Goal: Task Accomplishment & Management: Manage account settings

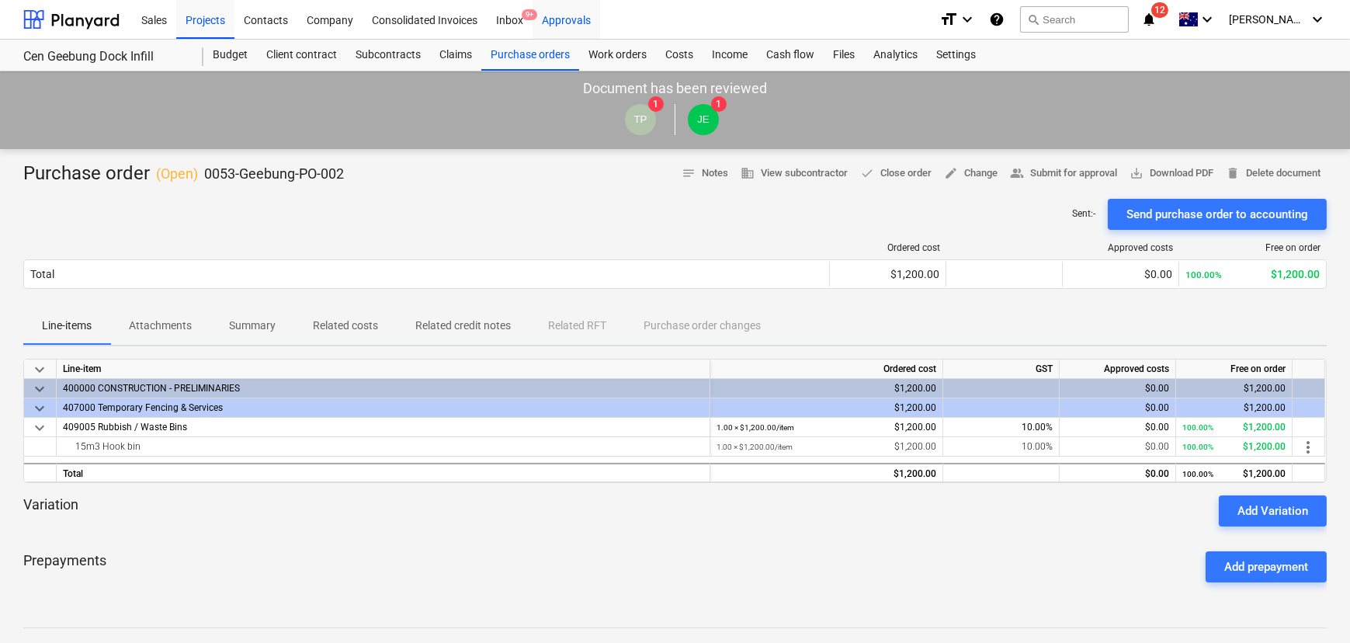
click at [575, 20] on div "Approvals" at bounding box center [566, 19] width 68 height 40
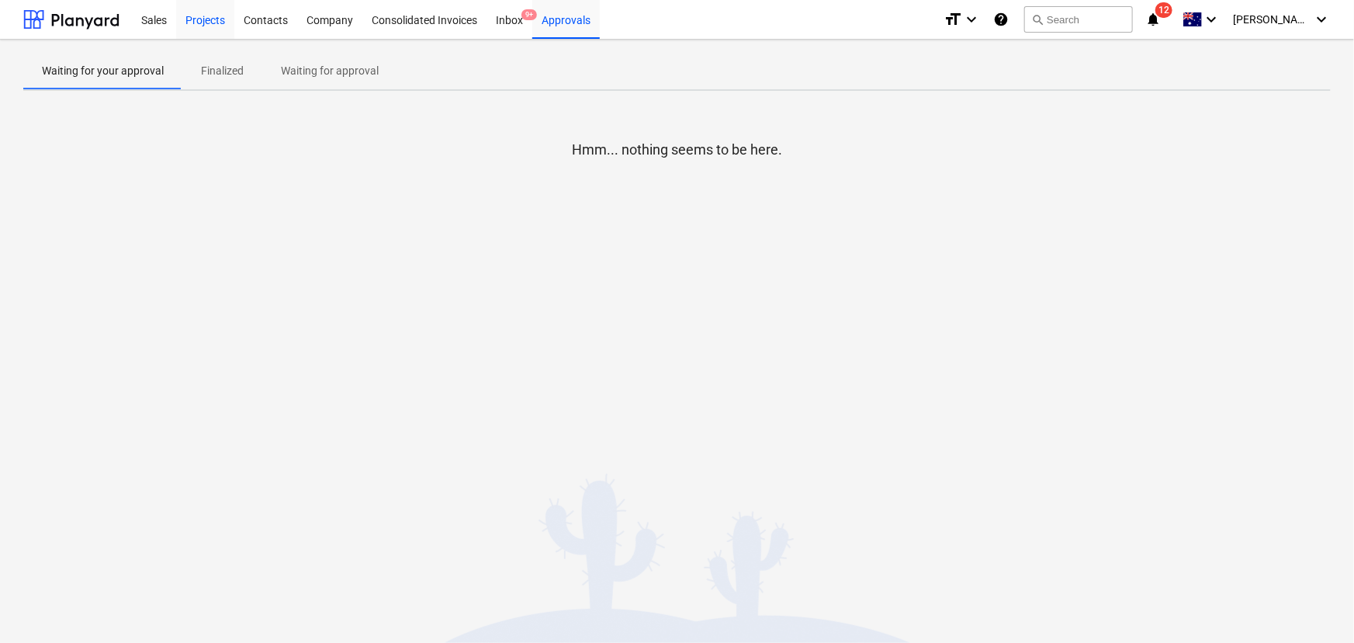
click at [199, 22] on div "Projects" at bounding box center [205, 19] width 58 height 40
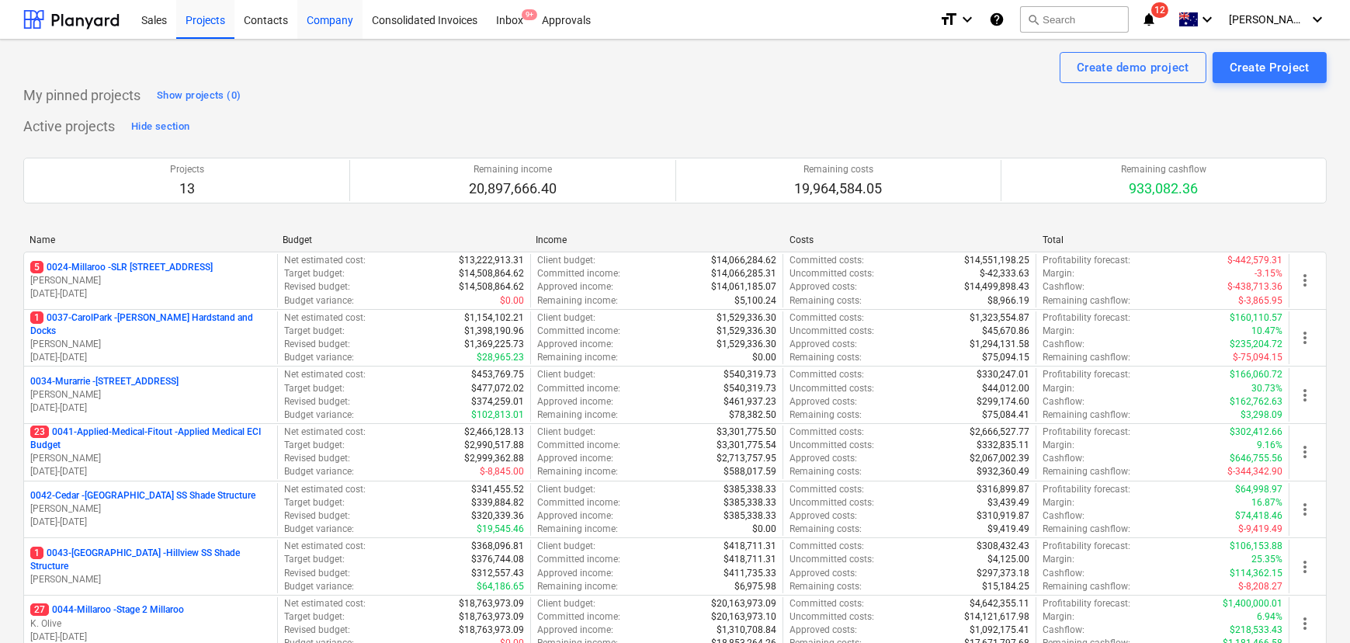
click at [325, 18] on div "Company" at bounding box center [329, 19] width 65 height 40
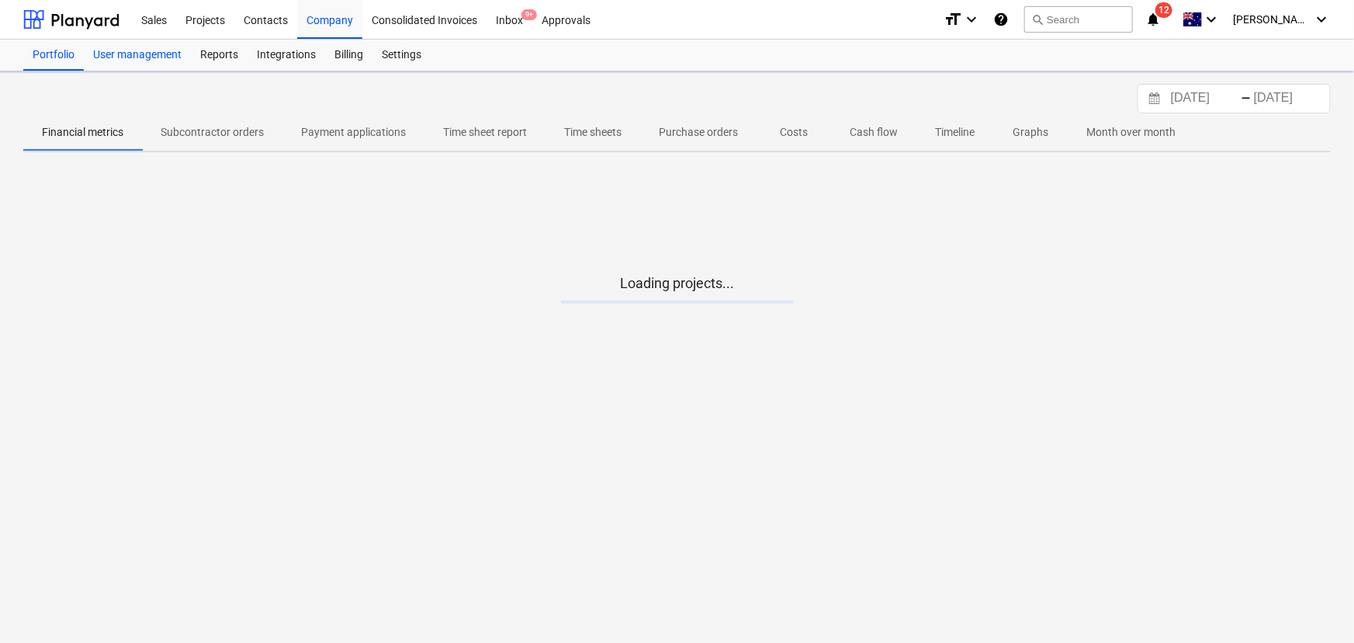
click at [160, 57] on div "User management" at bounding box center [137, 55] width 107 height 31
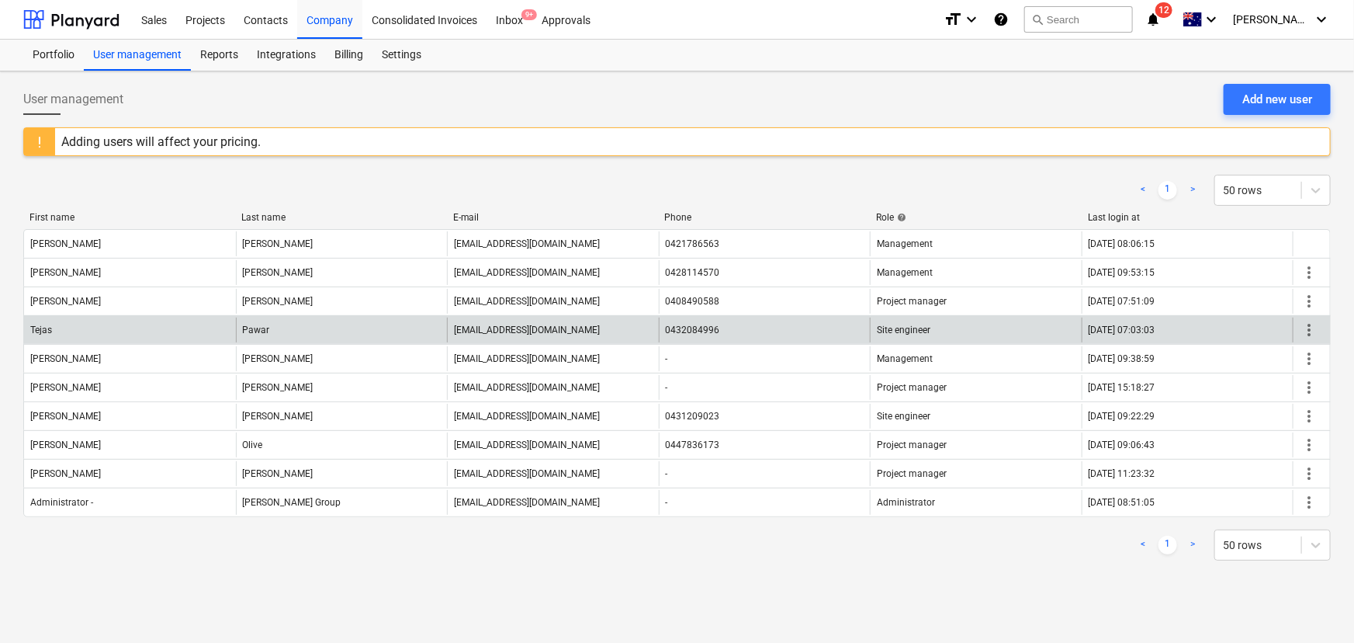
click at [1310, 332] on span "more_vert" at bounding box center [1309, 330] width 19 height 19
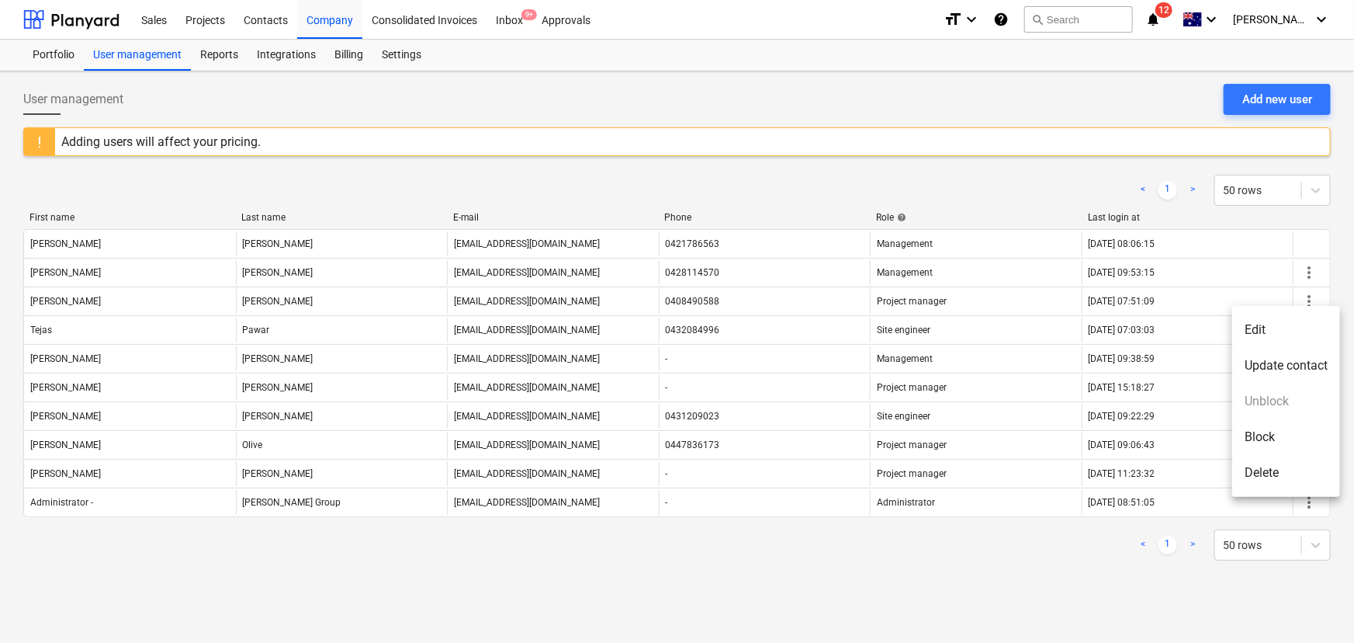
click at [844, 591] on div at bounding box center [677, 321] width 1354 height 643
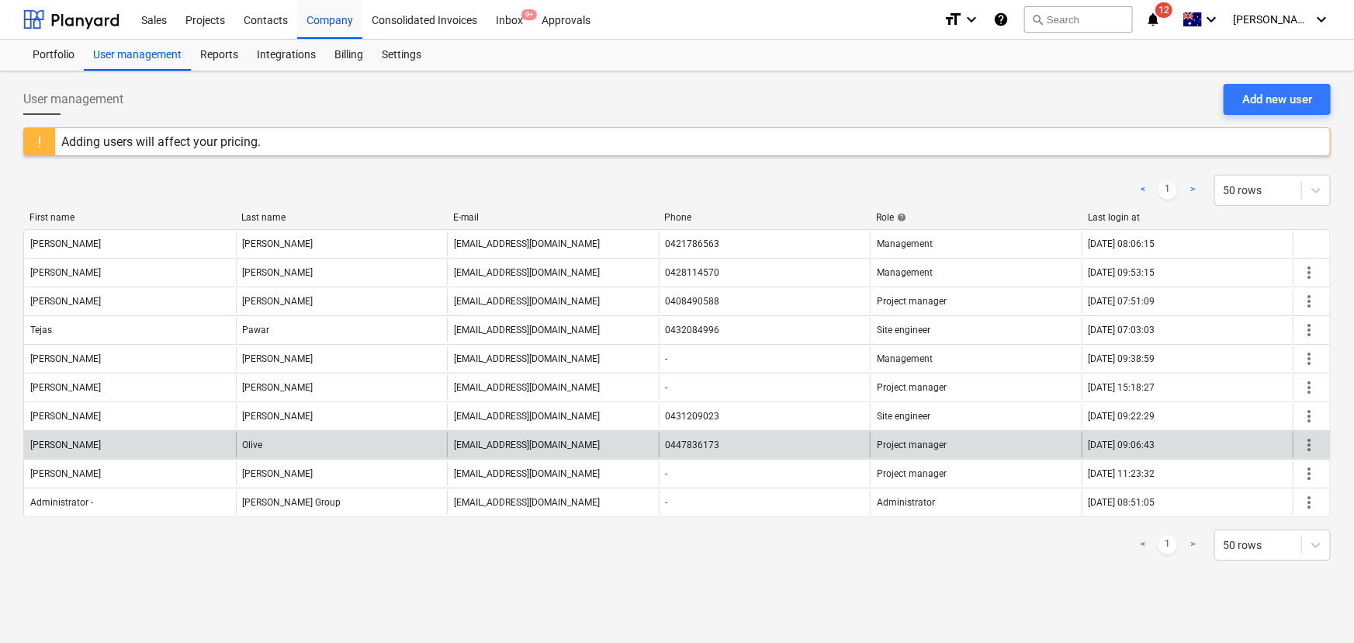
click at [1316, 447] on span "more_vert" at bounding box center [1309, 444] width 19 height 19
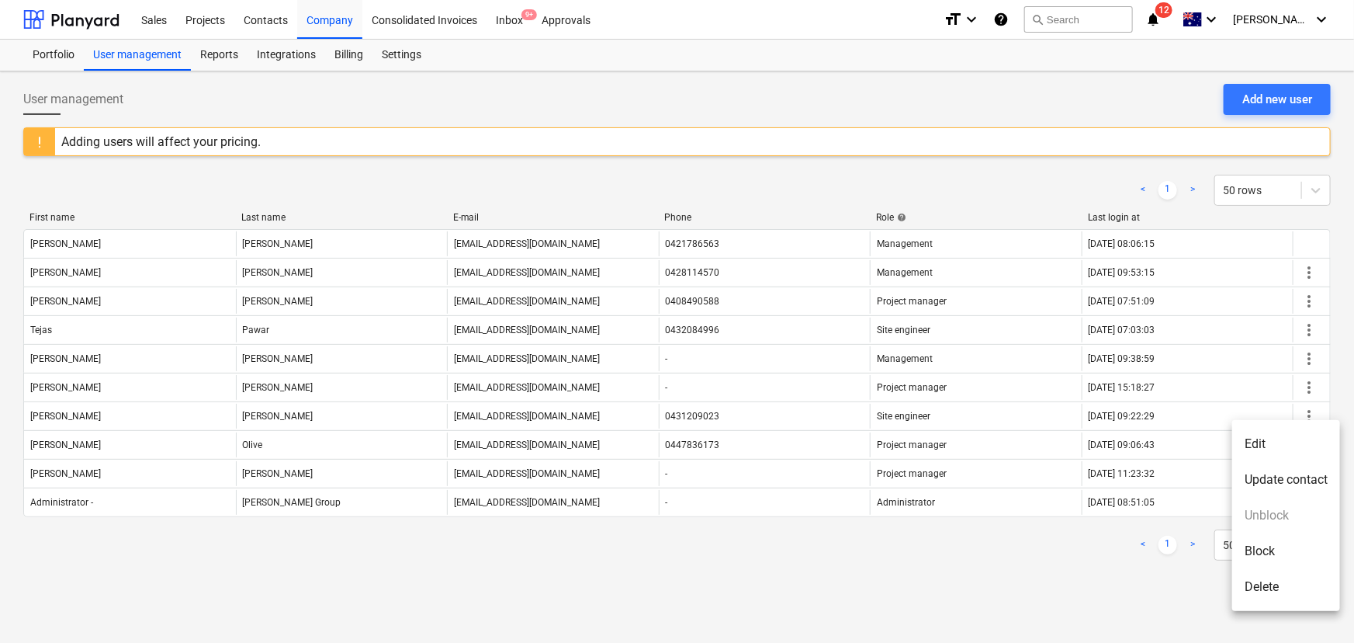
click at [1265, 448] on li "Edit" at bounding box center [1286, 444] width 108 height 36
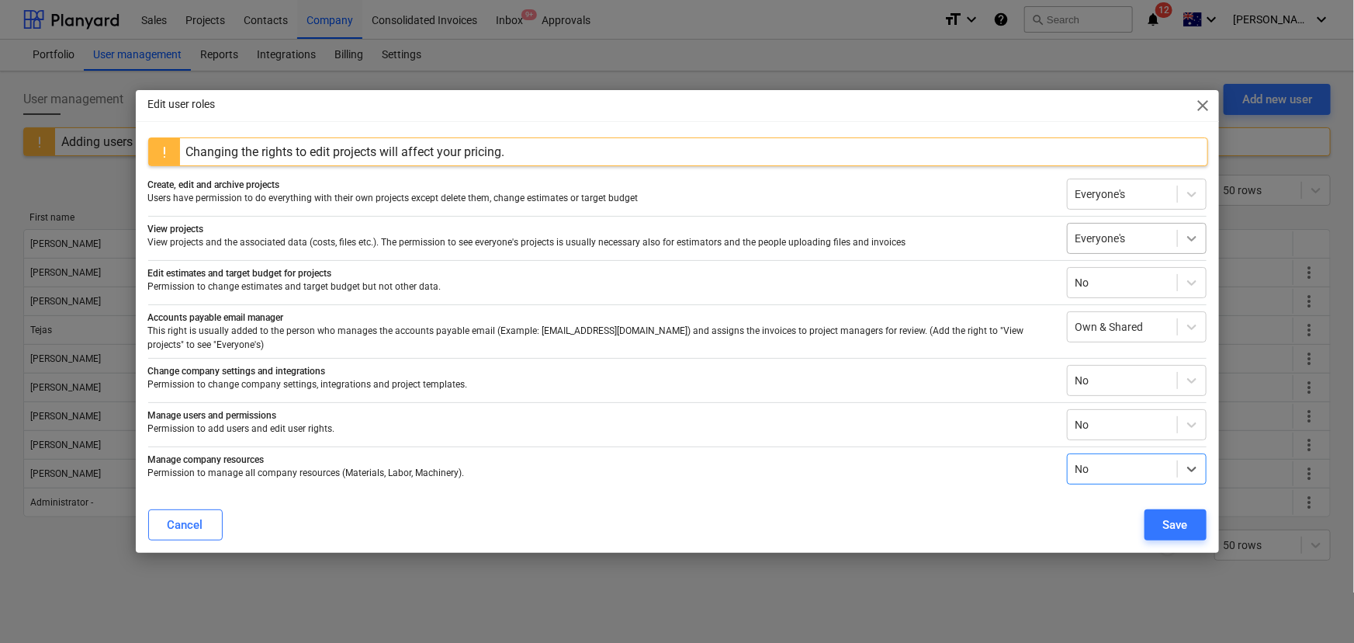
click at [1193, 241] on icon at bounding box center [1192, 238] width 16 height 16
click at [1103, 279] on div "Own & Shared" at bounding box center [1137, 280] width 140 height 25
click at [1177, 522] on div "Save" at bounding box center [1175, 525] width 25 height 20
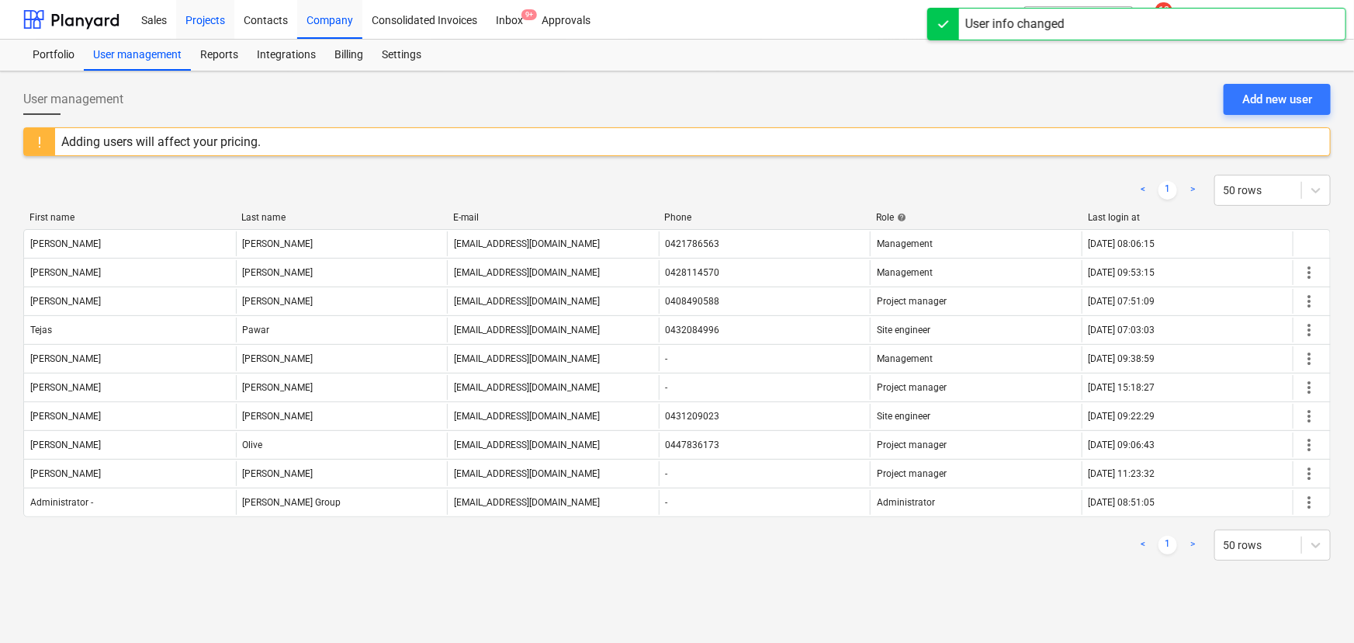
click at [200, 21] on div "Projects" at bounding box center [205, 19] width 58 height 40
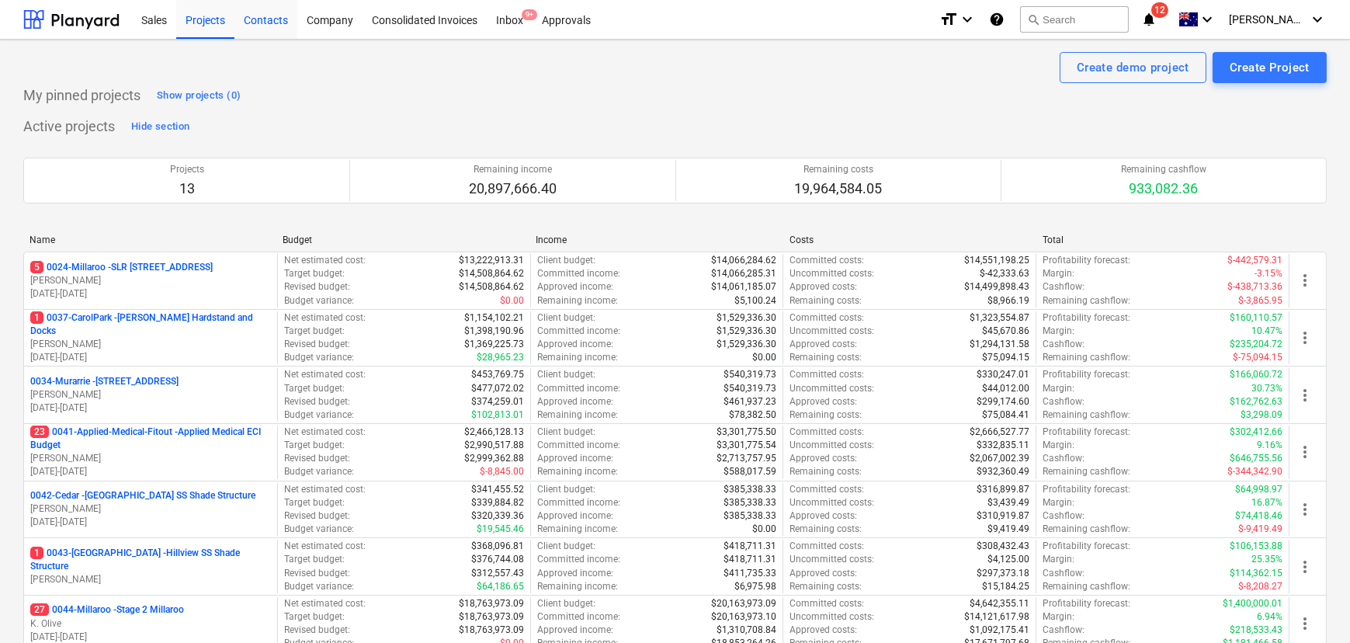
click at [255, 21] on div "Contacts" at bounding box center [265, 19] width 63 height 40
click at [333, 21] on div "Company" at bounding box center [329, 19] width 65 height 40
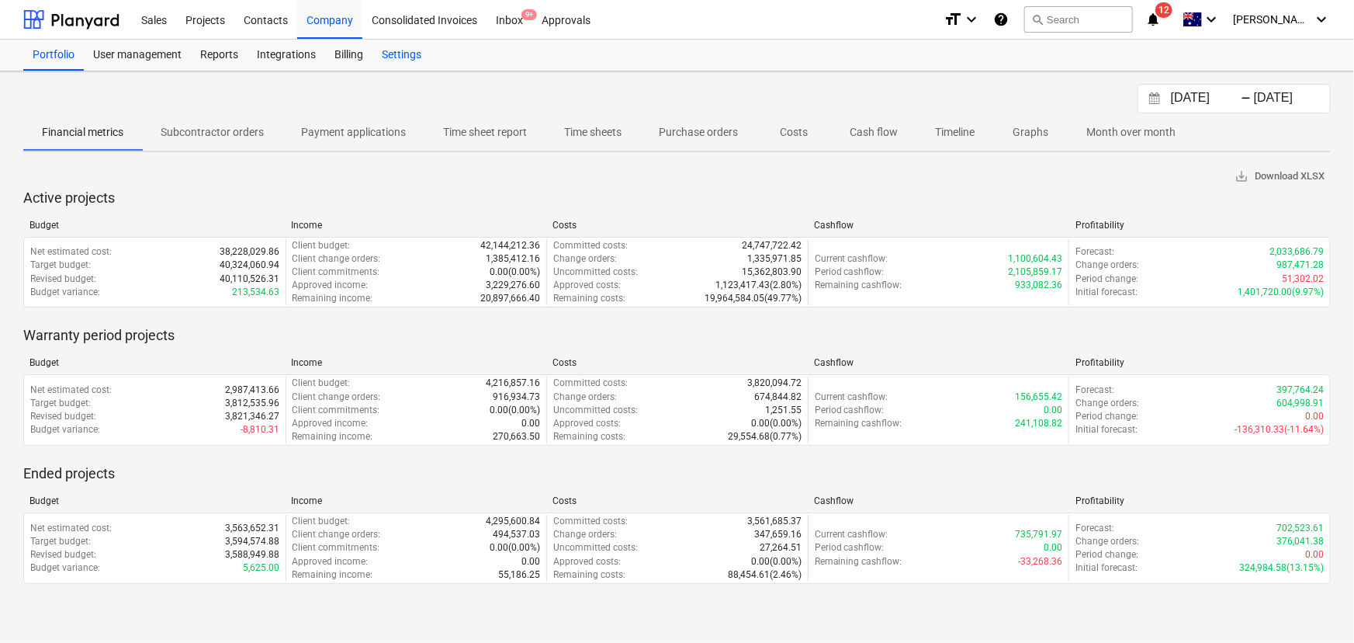
click at [406, 54] on div "Settings" at bounding box center [402, 55] width 58 height 31
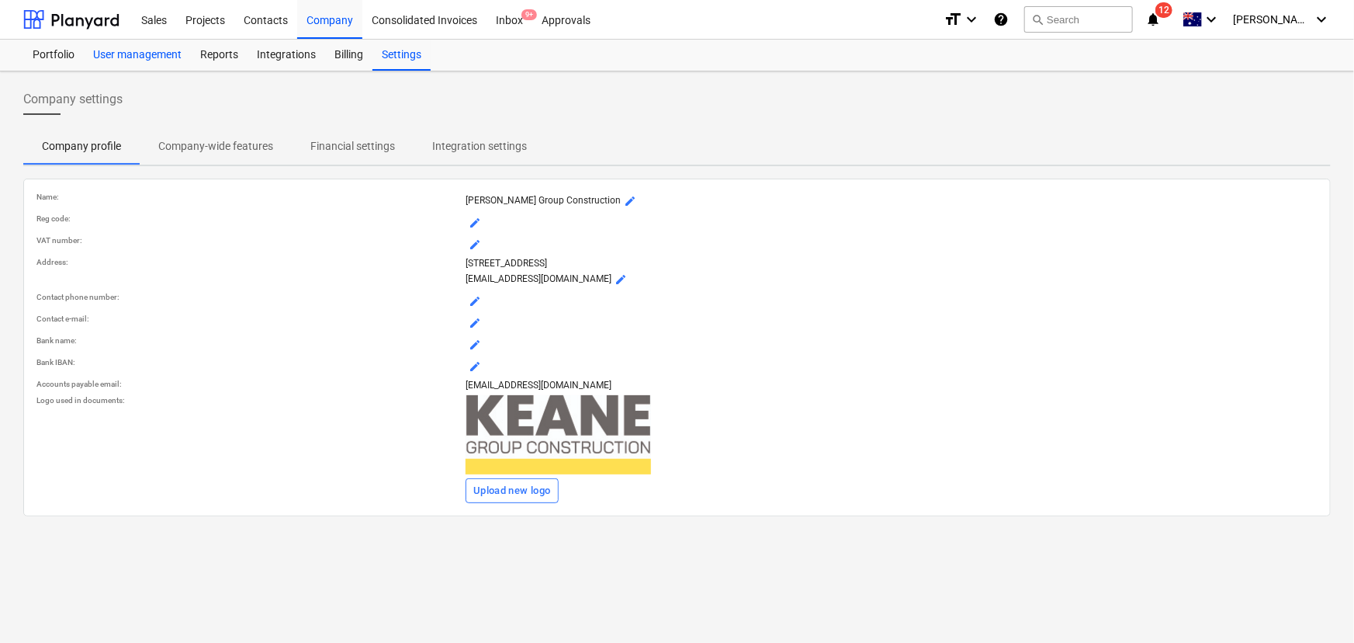
click at [174, 55] on div "User management" at bounding box center [137, 55] width 107 height 31
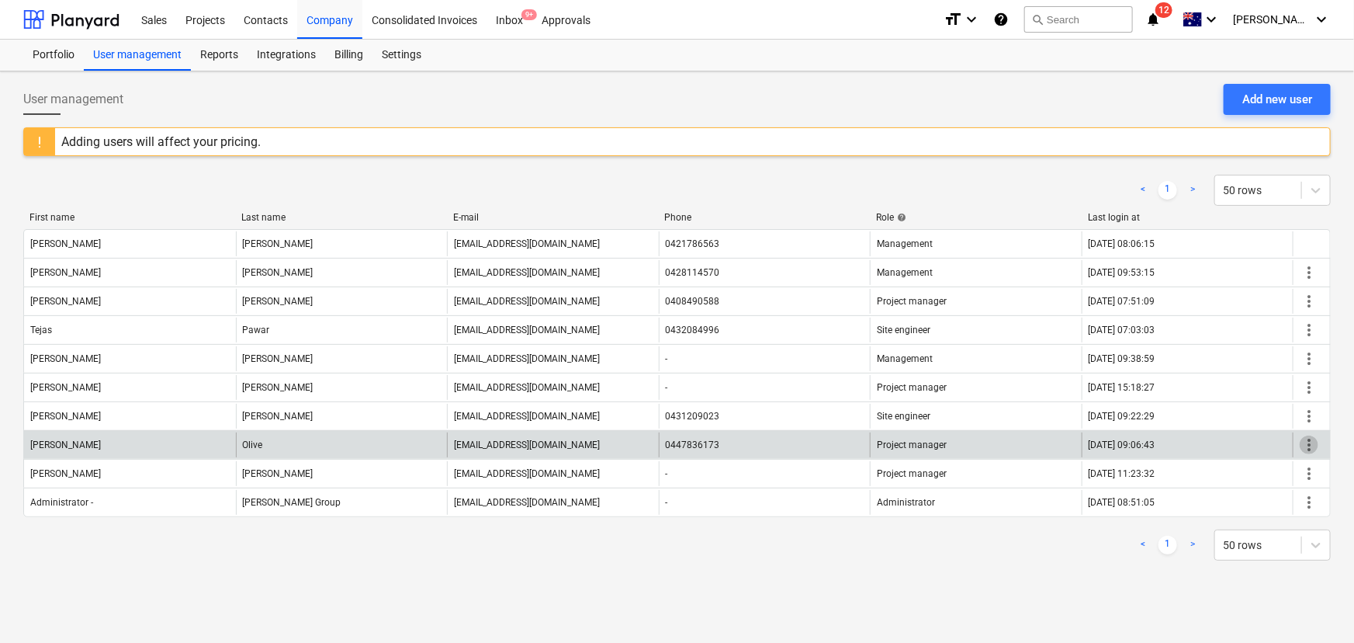
click at [1312, 442] on span "more_vert" at bounding box center [1309, 444] width 19 height 19
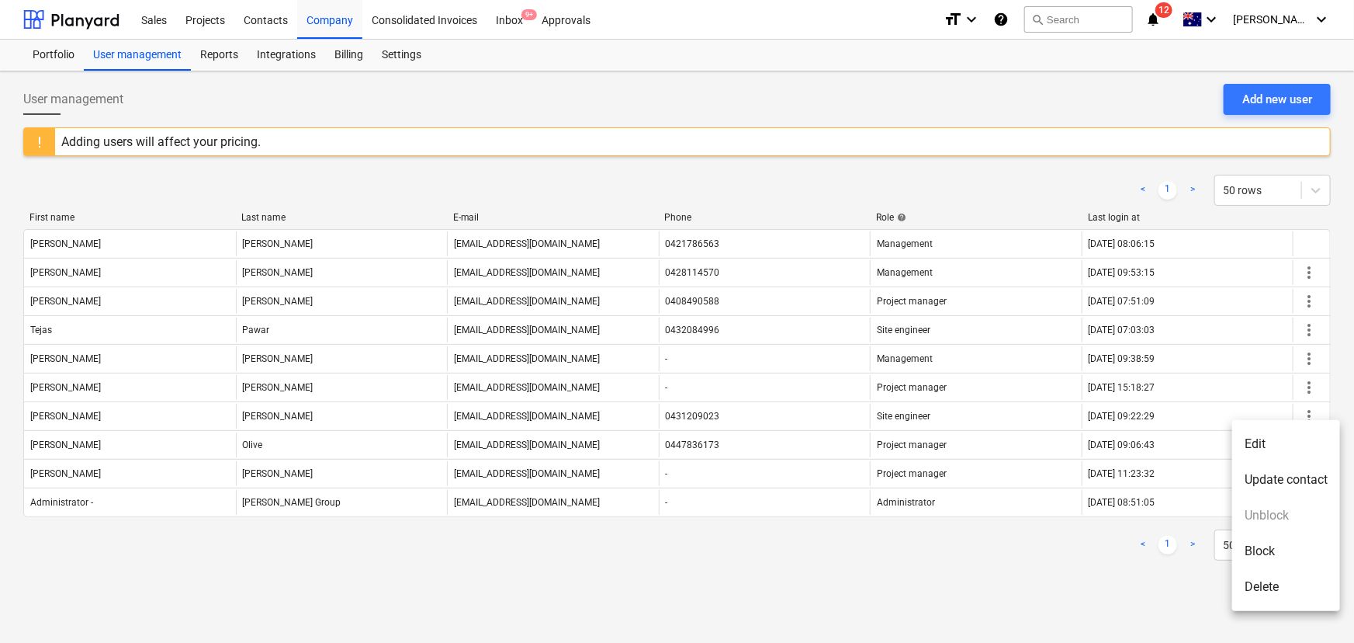
click at [1267, 447] on li "Edit" at bounding box center [1286, 444] width 108 height 36
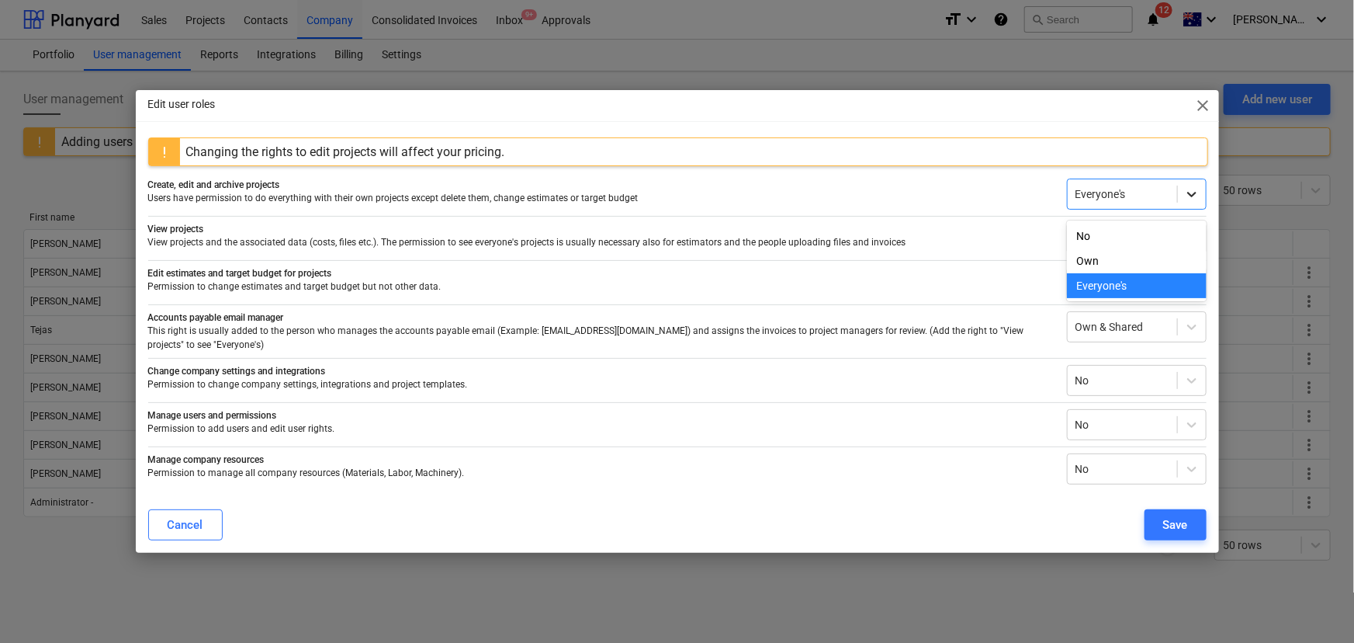
click at [1195, 199] on icon at bounding box center [1192, 194] width 16 height 16
click at [854, 453] on p "Manage company resources" at bounding box center [601, 459] width 906 height 13
click at [183, 519] on div "Cancel" at bounding box center [186, 525] width 36 height 20
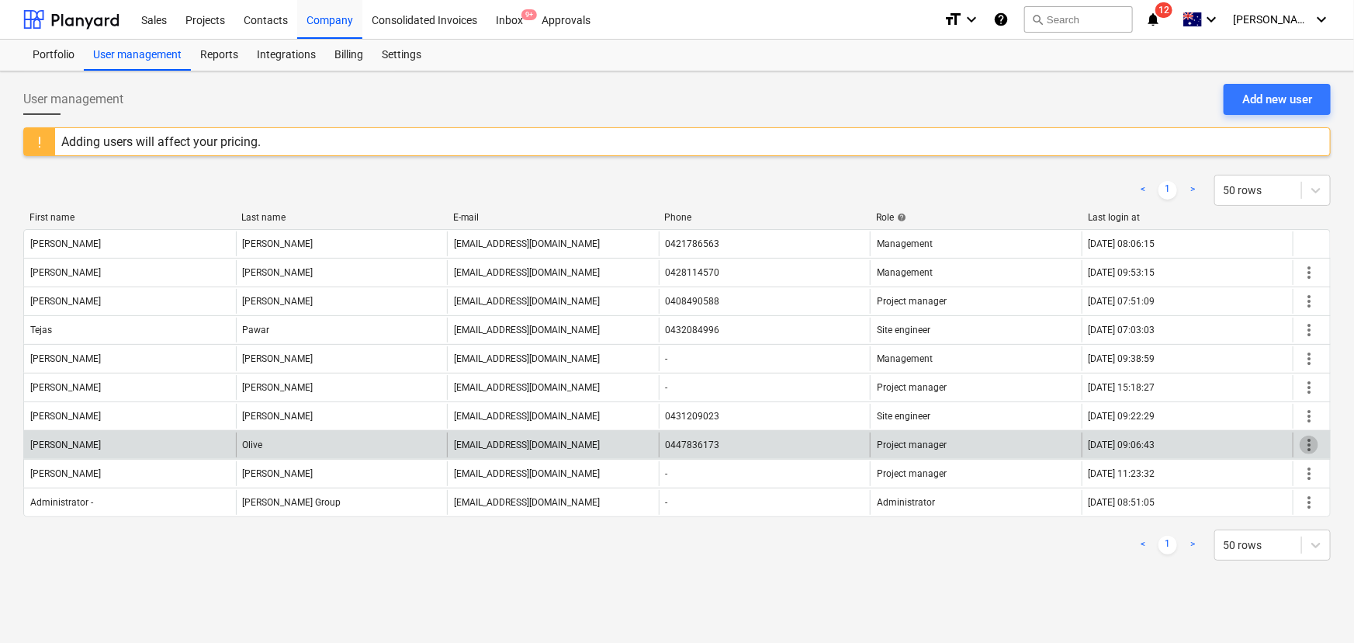
click at [1314, 442] on span "more_vert" at bounding box center [1309, 444] width 19 height 19
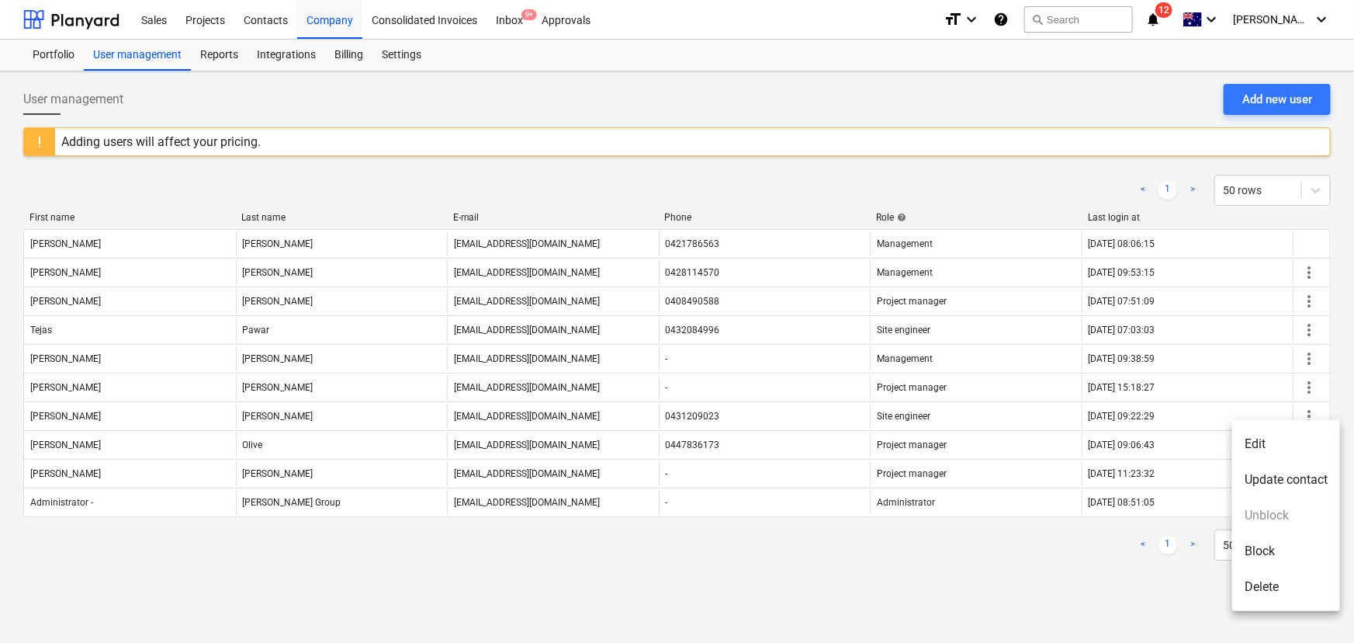
click at [1263, 449] on li "Edit" at bounding box center [1286, 444] width 108 height 36
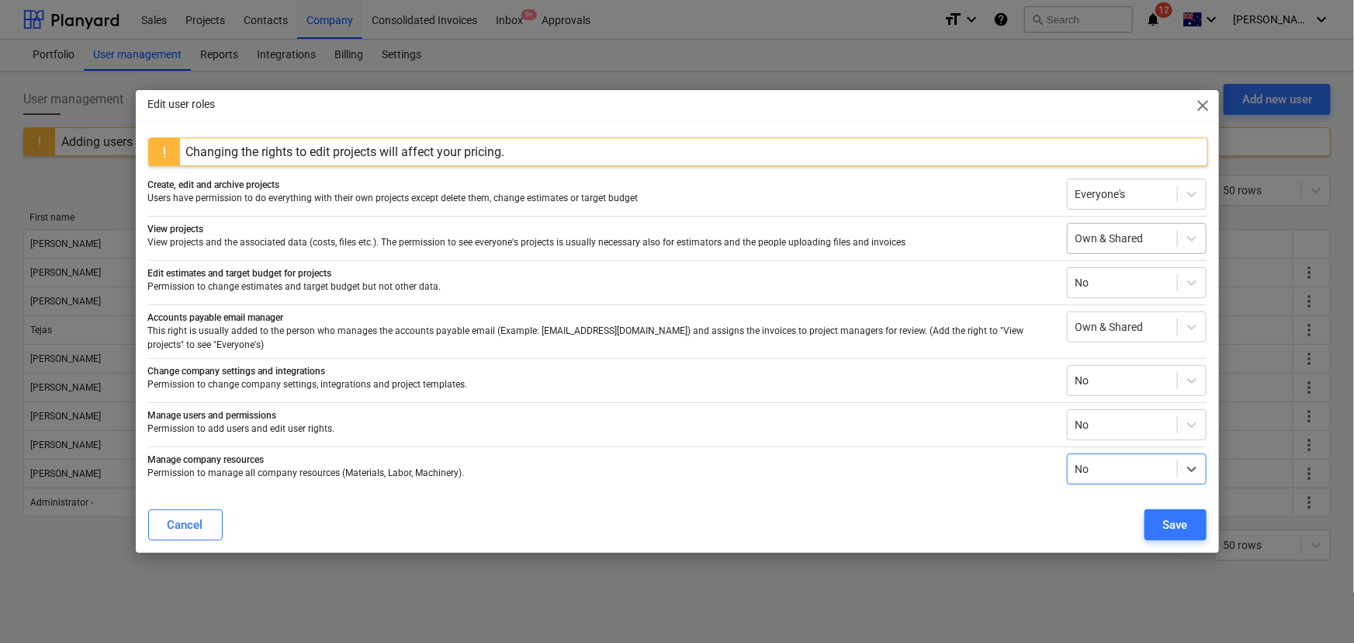
click at [1206, 241] on div "Own & Shared" at bounding box center [1137, 238] width 140 height 31
click at [979, 243] on p "View projects and the associated data (costs, files etc.). The permission to se…" at bounding box center [601, 242] width 906 height 13
click at [1201, 115] on span "close" at bounding box center [1203, 105] width 19 height 19
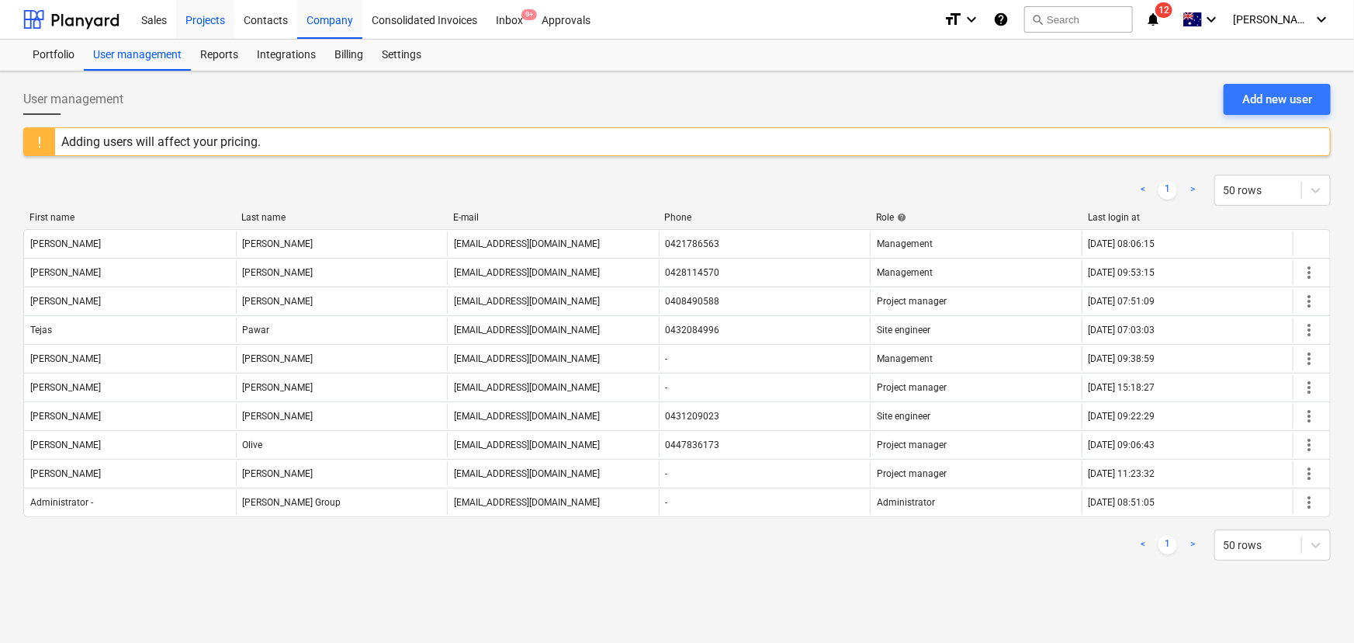
click at [208, 19] on div "Projects" at bounding box center [205, 19] width 58 height 40
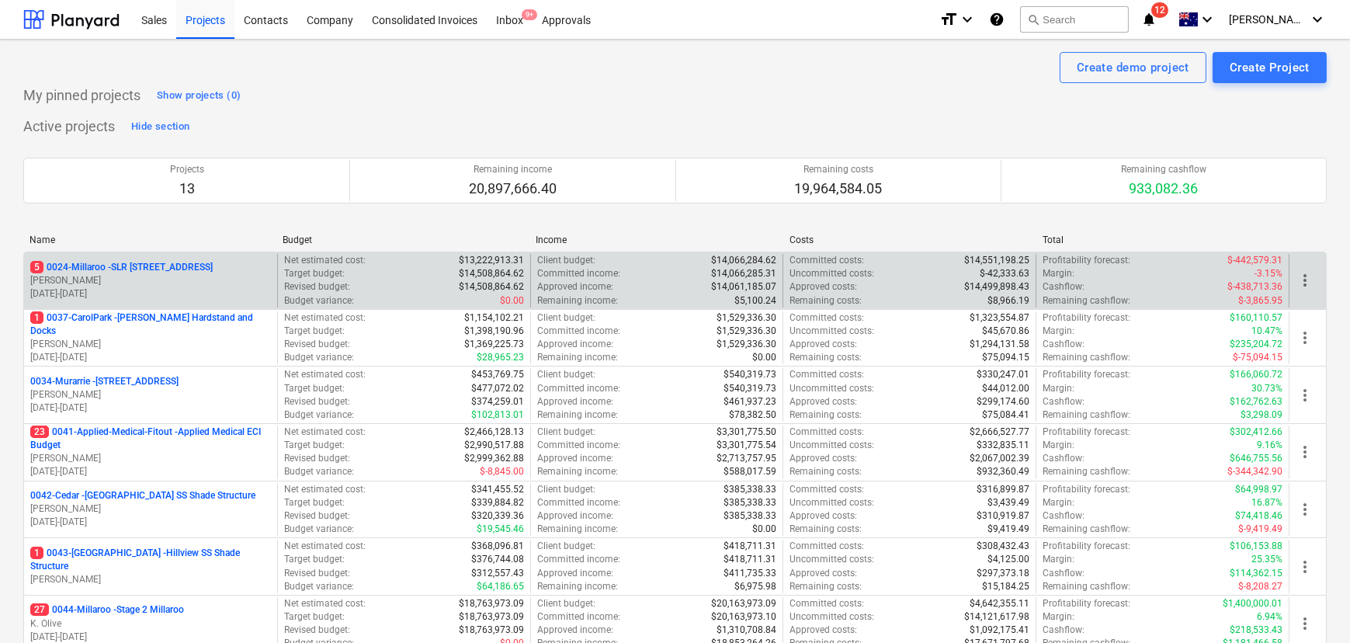
click at [1303, 282] on span "more_vert" at bounding box center [1304, 280] width 19 height 19
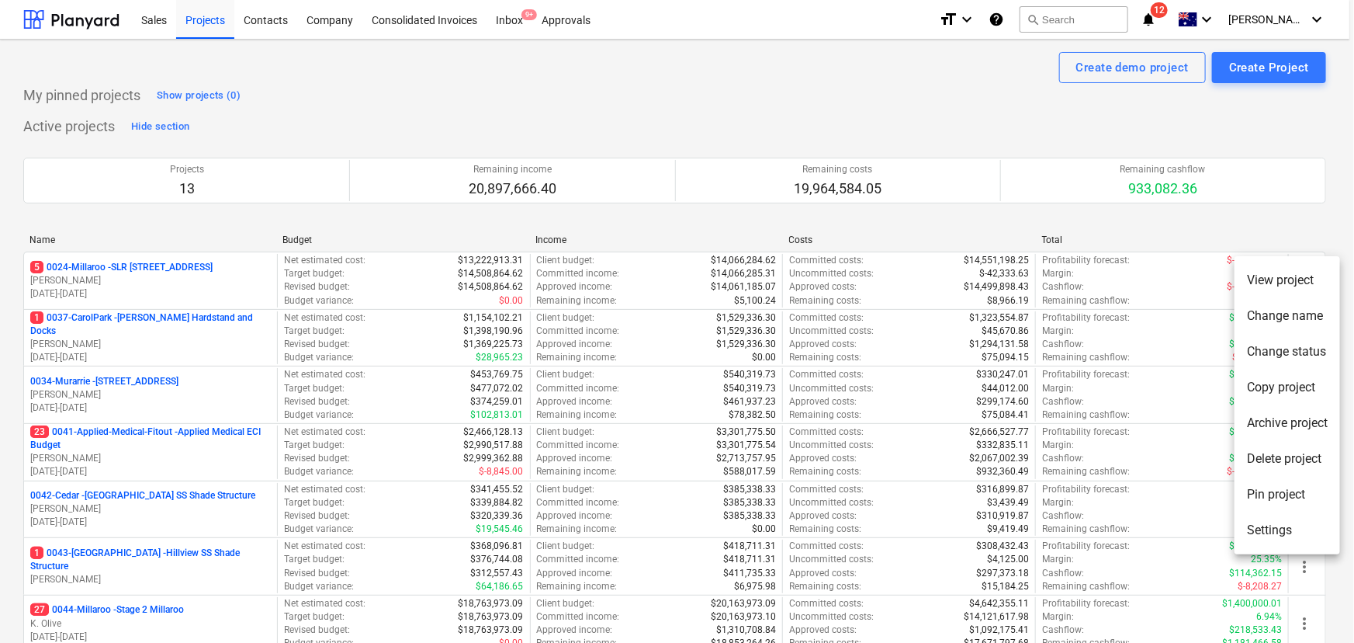
click at [1077, 218] on div at bounding box center [677, 321] width 1354 height 643
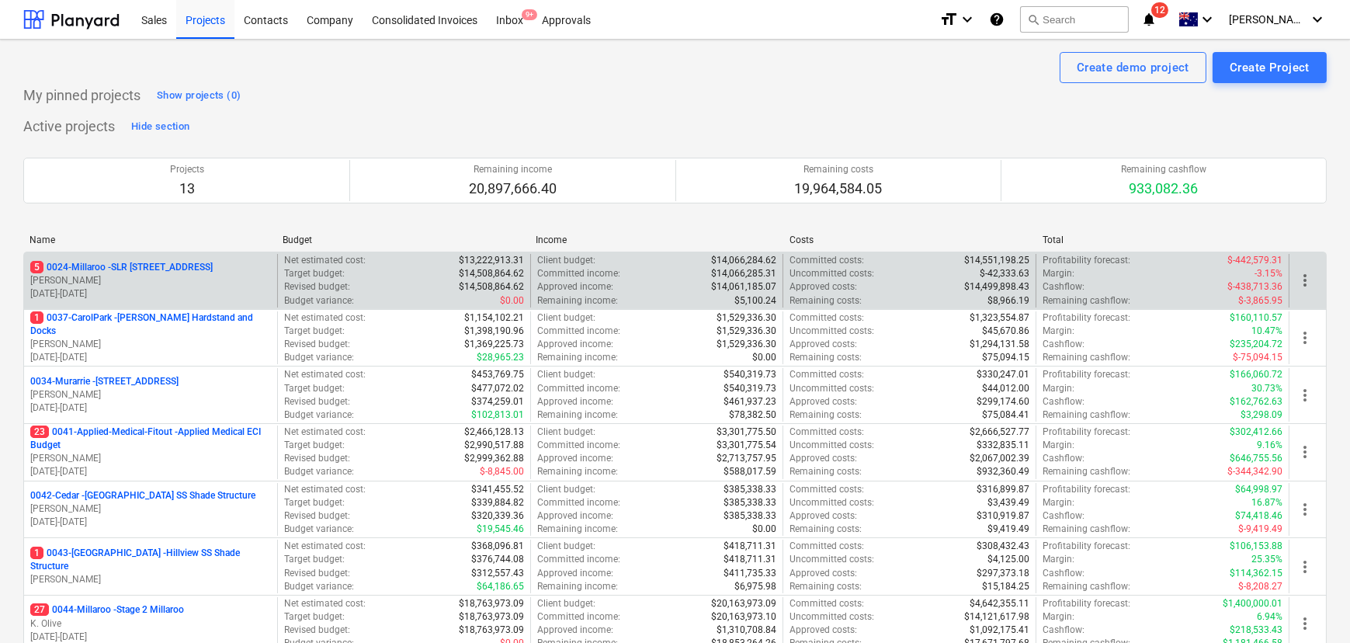
click at [168, 259] on div "5 0024-Millaroo - SLR [GEOGRAPHIC_DATA] [PERSON_NAME] [DATE] - [DATE]" at bounding box center [150, 281] width 253 height 54
click at [141, 258] on div "5 0024-Millaroo - SLR [GEOGRAPHIC_DATA] [PERSON_NAME] [DATE] - [DATE]" at bounding box center [150, 281] width 253 height 54
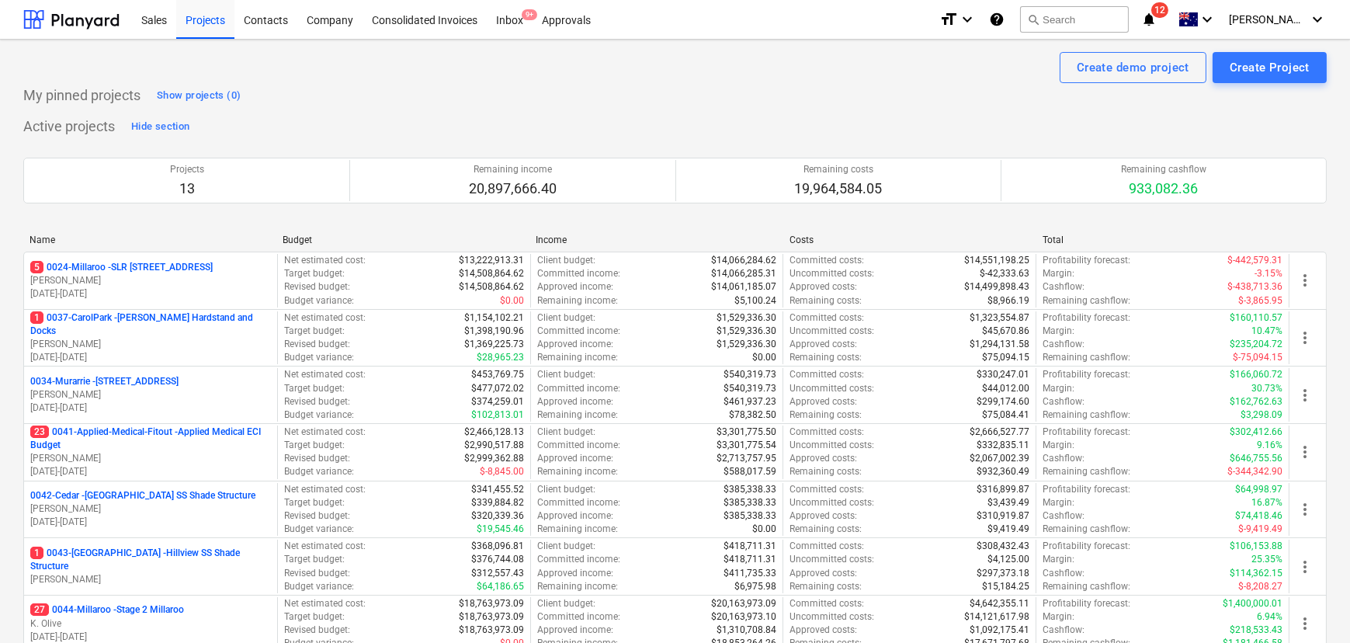
click at [179, 272] on p "5 0024-Millaroo - SLR [STREET_ADDRESS]" at bounding box center [121, 267] width 182 height 13
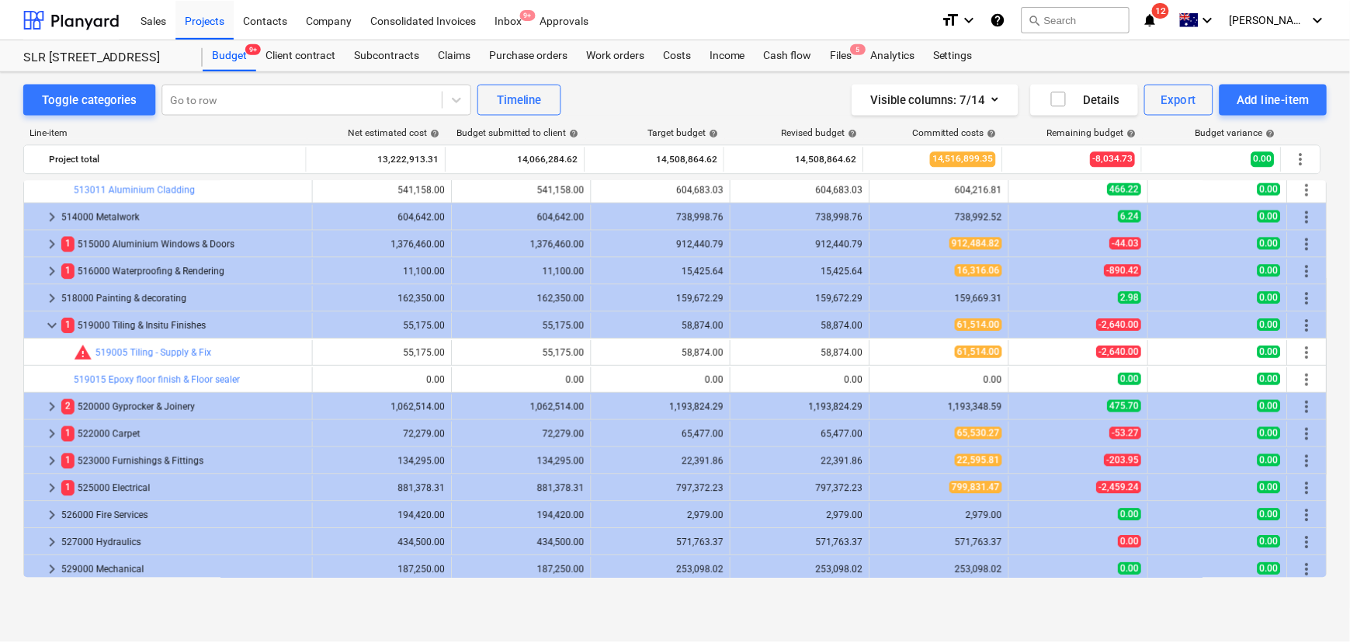
scroll to position [494, 0]
click at [934, 63] on div "Settings" at bounding box center [956, 55] width 58 height 31
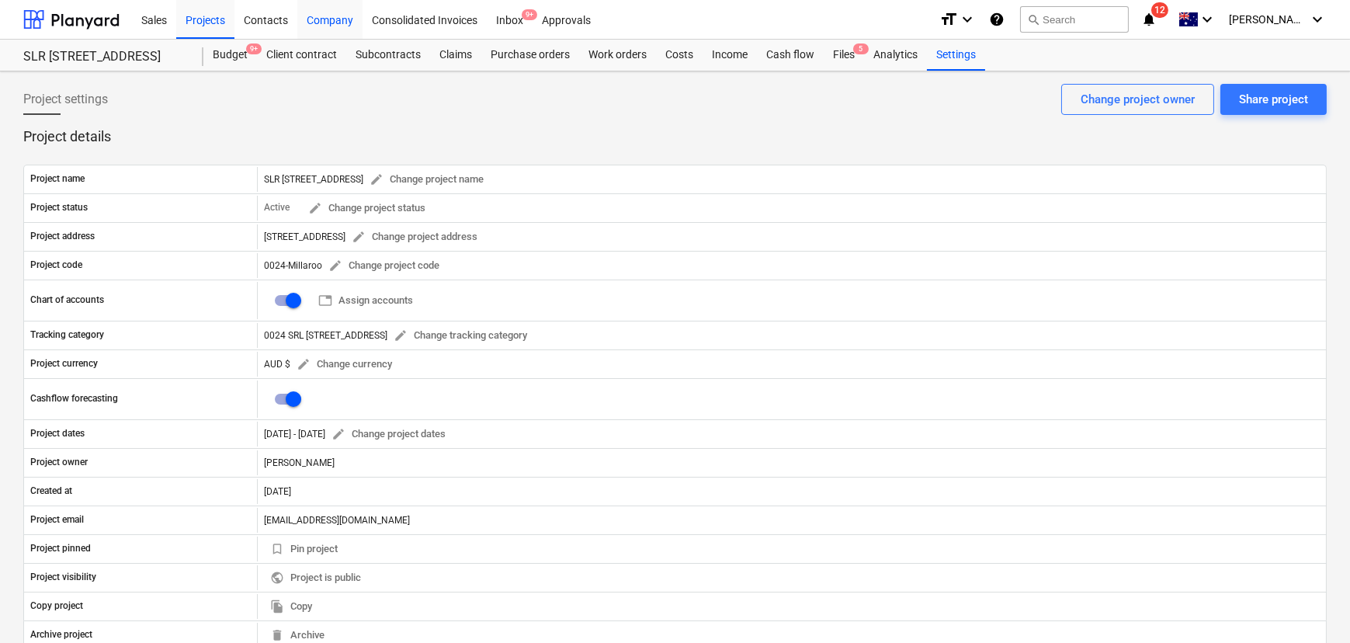
drag, startPoint x: 248, startPoint y: 26, endPoint x: 327, endPoint y: 18, distance: 79.5
click at [248, 26] on div "Contacts" at bounding box center [265, 19] width 63 height 40
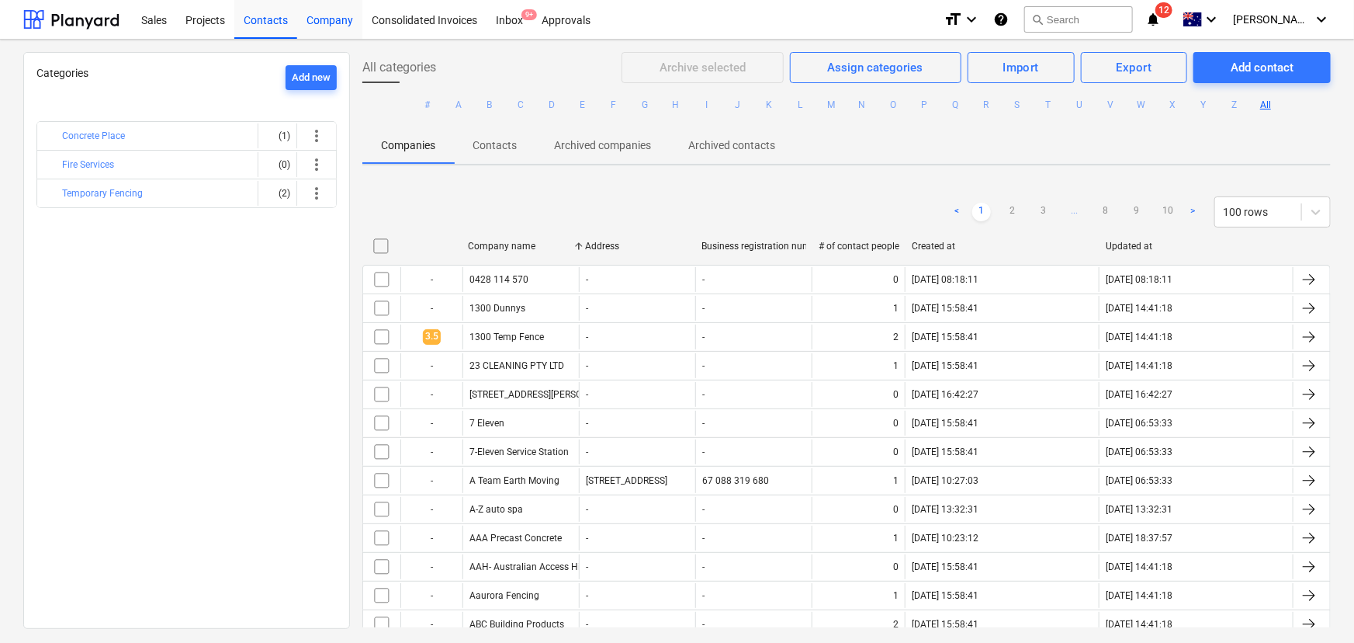
click at [327, 18] on div "Company" at bounding box center [329, 19] width 65 height 40
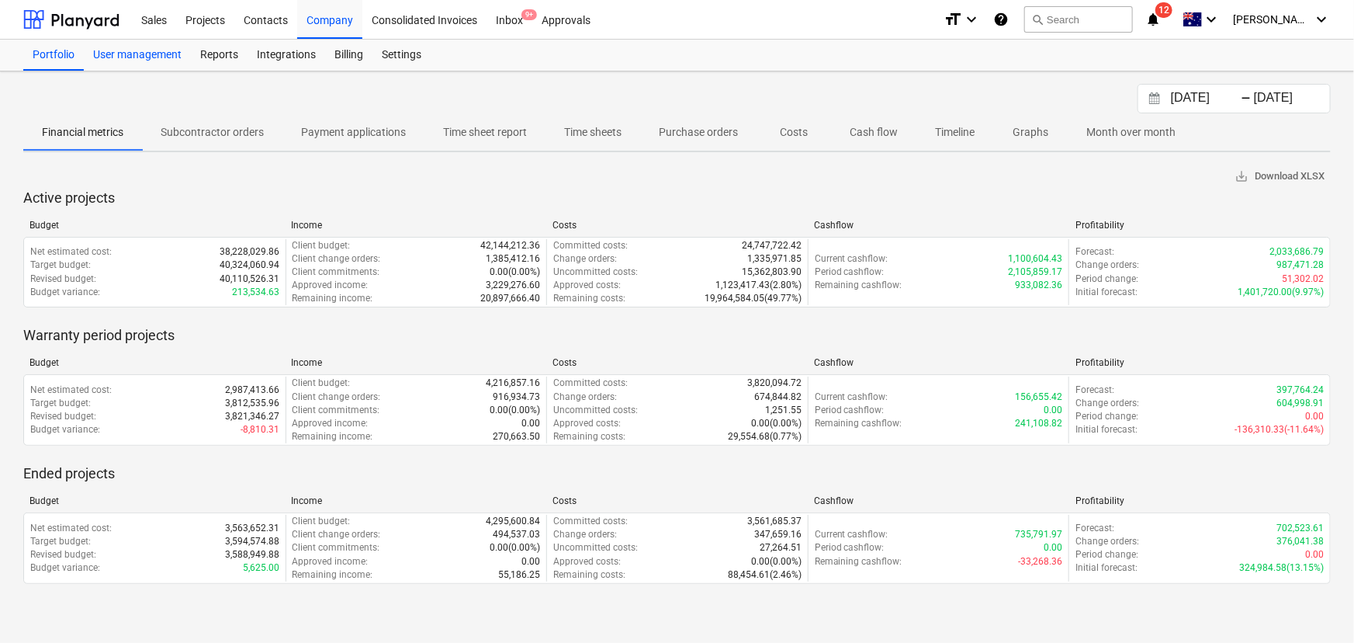
click at [151, 57] on div "User management" at bounding box center [137, 55] width 107 height 31
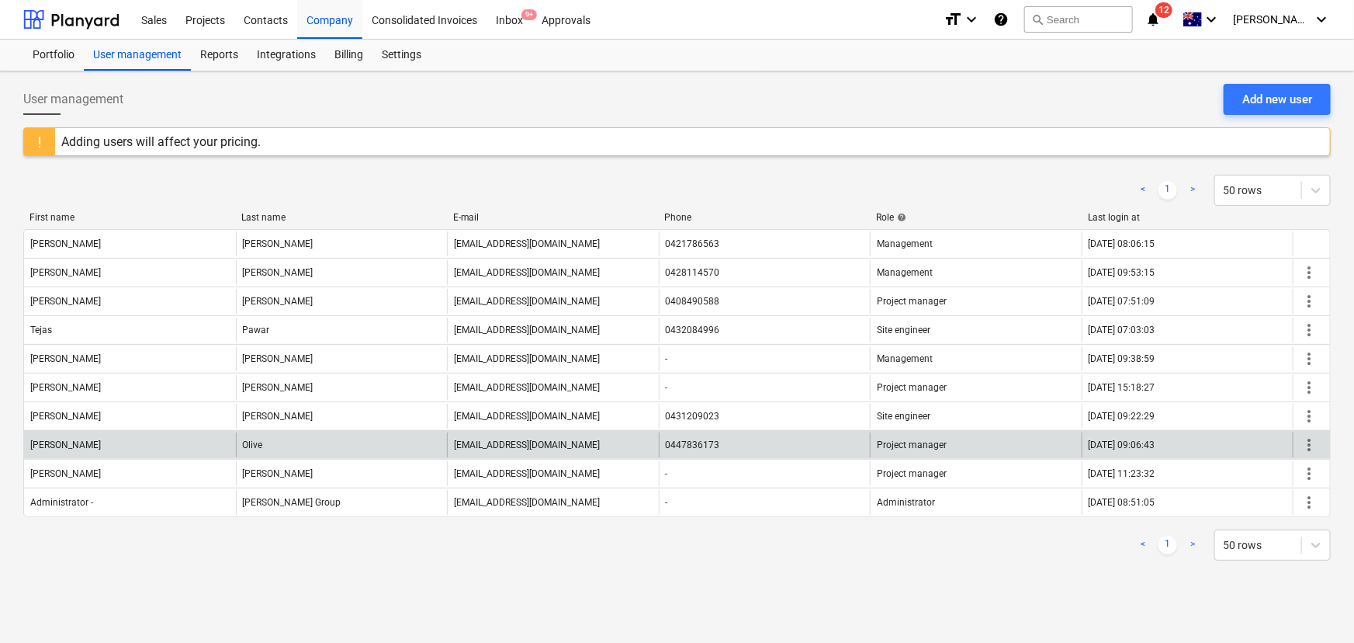
click at [1312, 445] on span "more_vert" at bounding box center [1309, 444] width 19 height 19
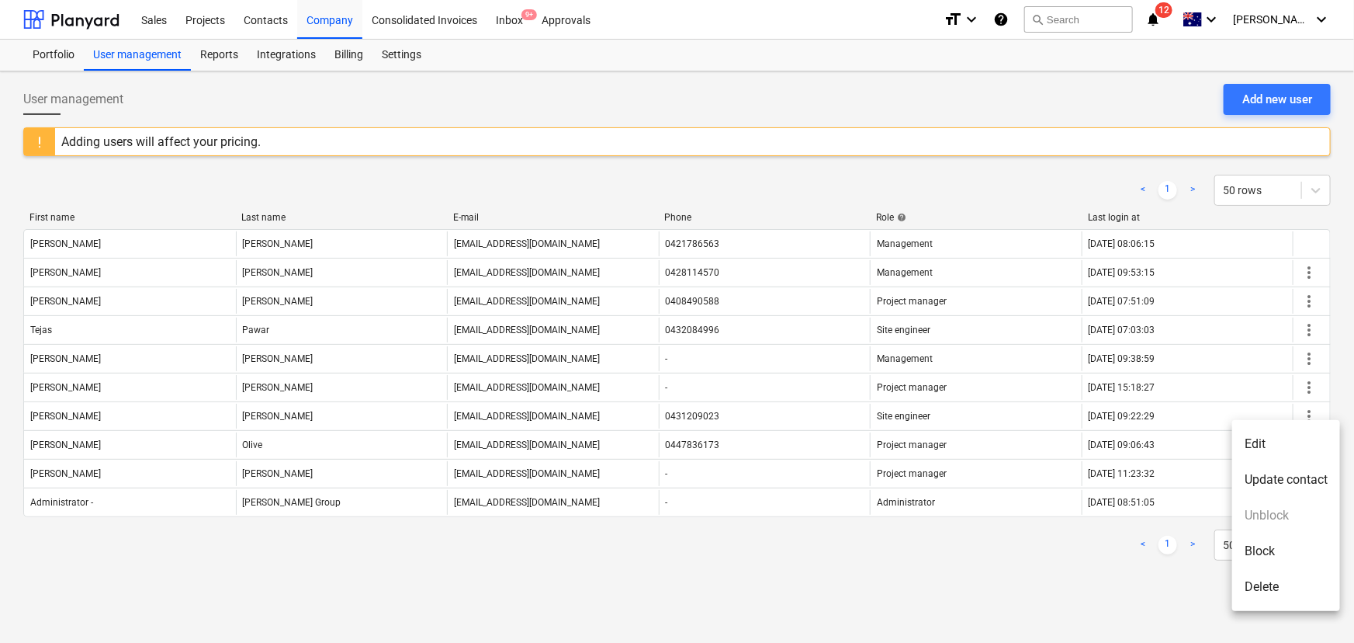
click at [1260, 435] on li "Edit" at bounding box center [1286, 444] width 108 height 36
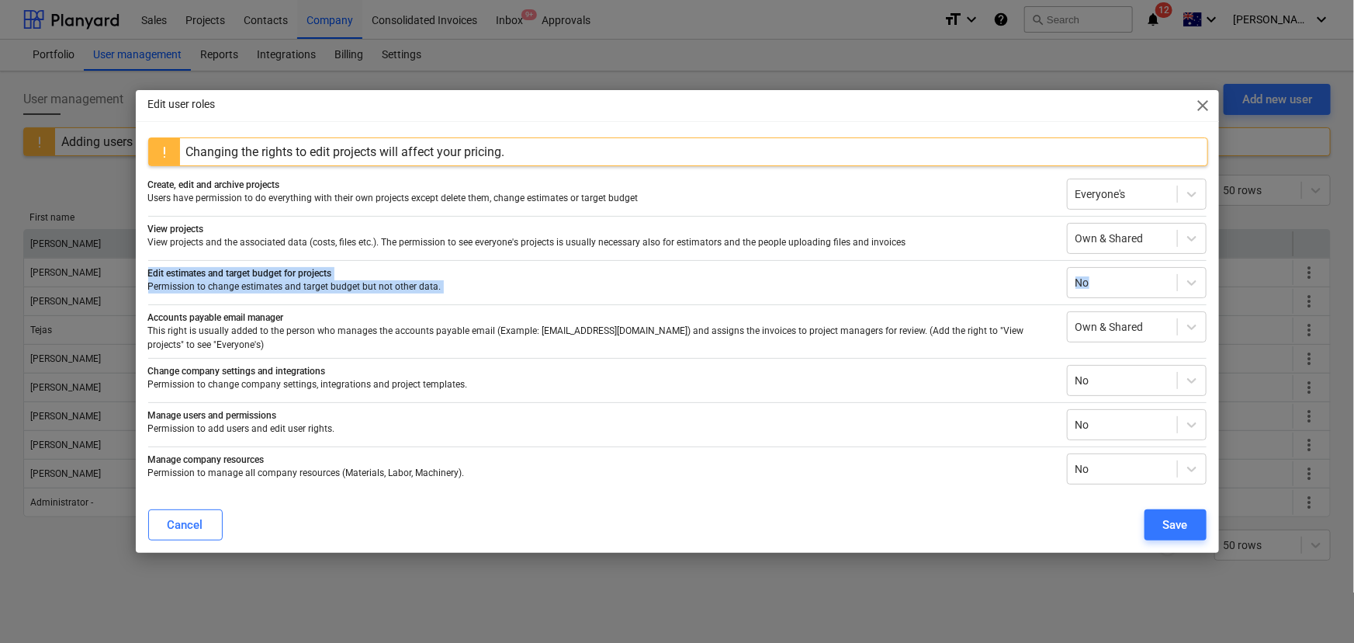
drag, startPoint x: 1218, startPoint y: 263, endPoint x: 1180, endPoint y: 252, distance: 39.5
click at [1202, 275] on div "Edit user roles close Changing the rights to edit projects will affect your pri…" at bounding box center [677, 321] width 1354 height 643
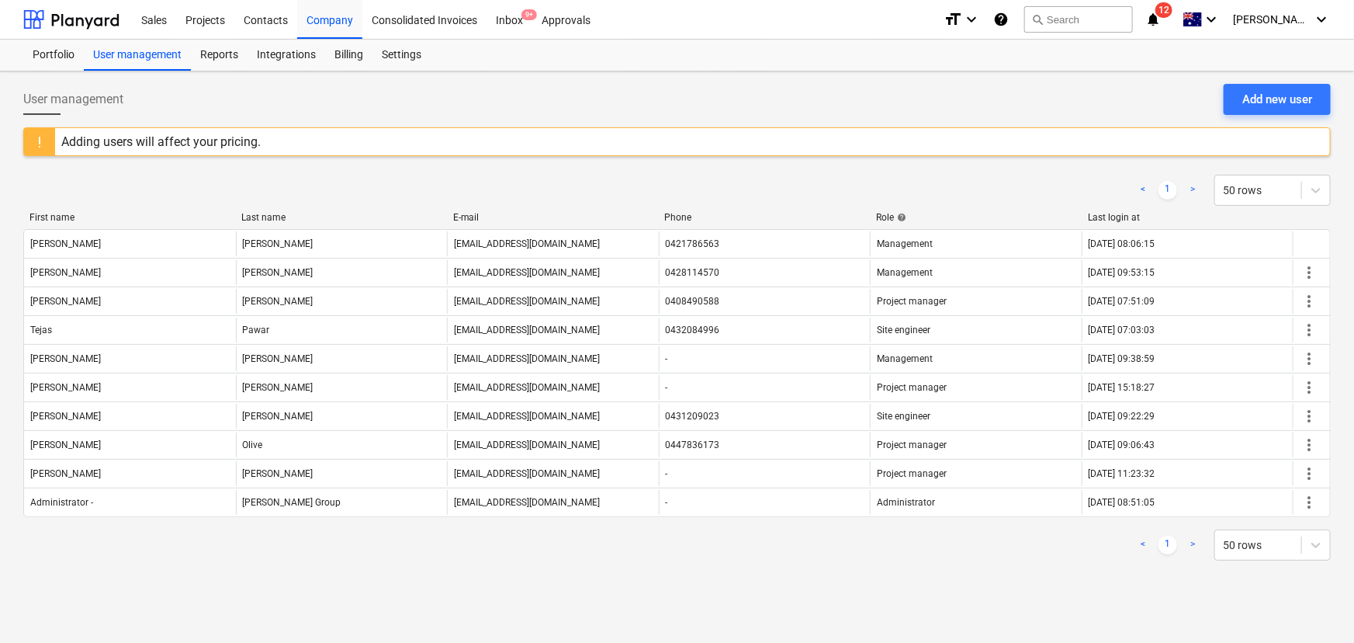
click at [1135, 597] on div "User management Add new user Adding users will affect your pricing. < 1 > 50 ro…" at bounding box center [677, 356] width 1354 height 571
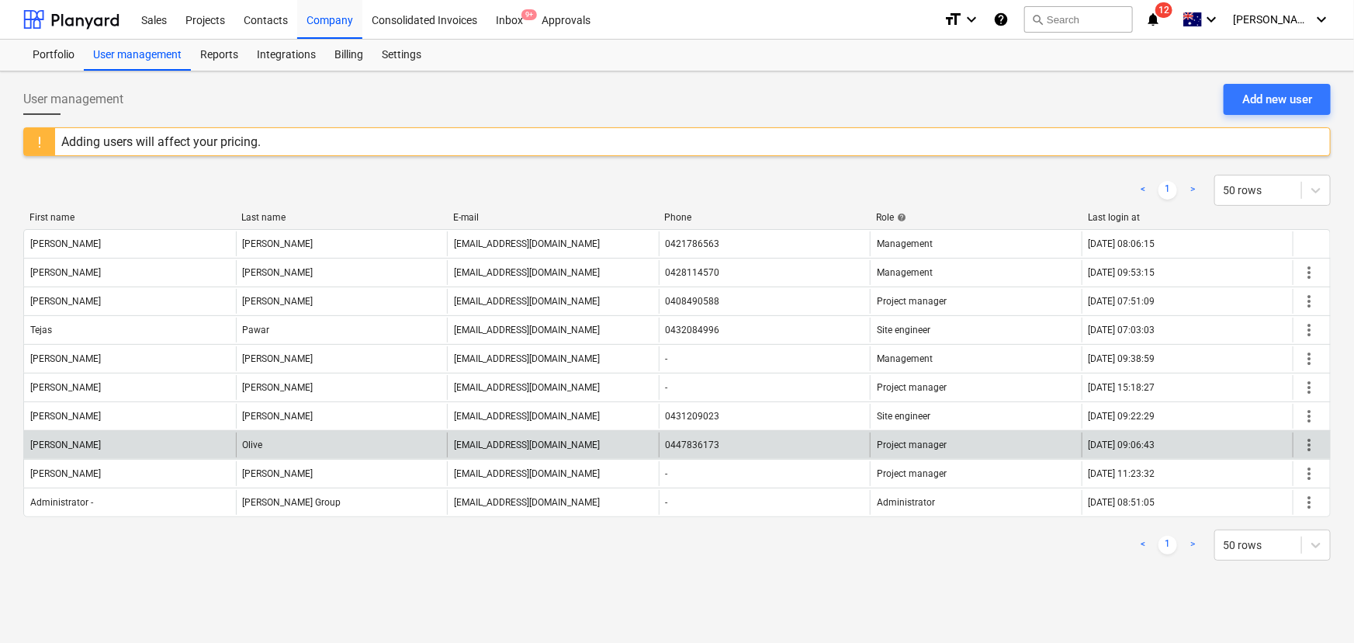
click at [1310, 445] on span "more_vert" at bounding box center [1309, 444] width 19 height 19
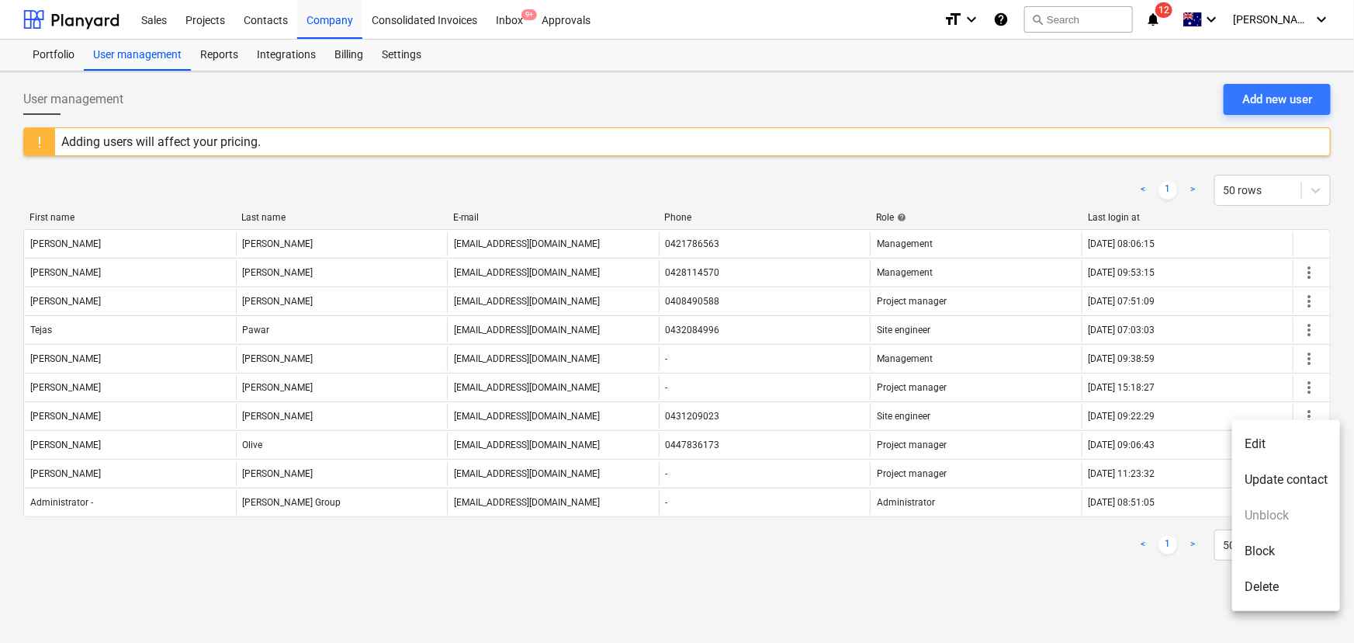
click at [1279, 442] on li "Edit" at bounding box center [1286, 444] width 108 height 36
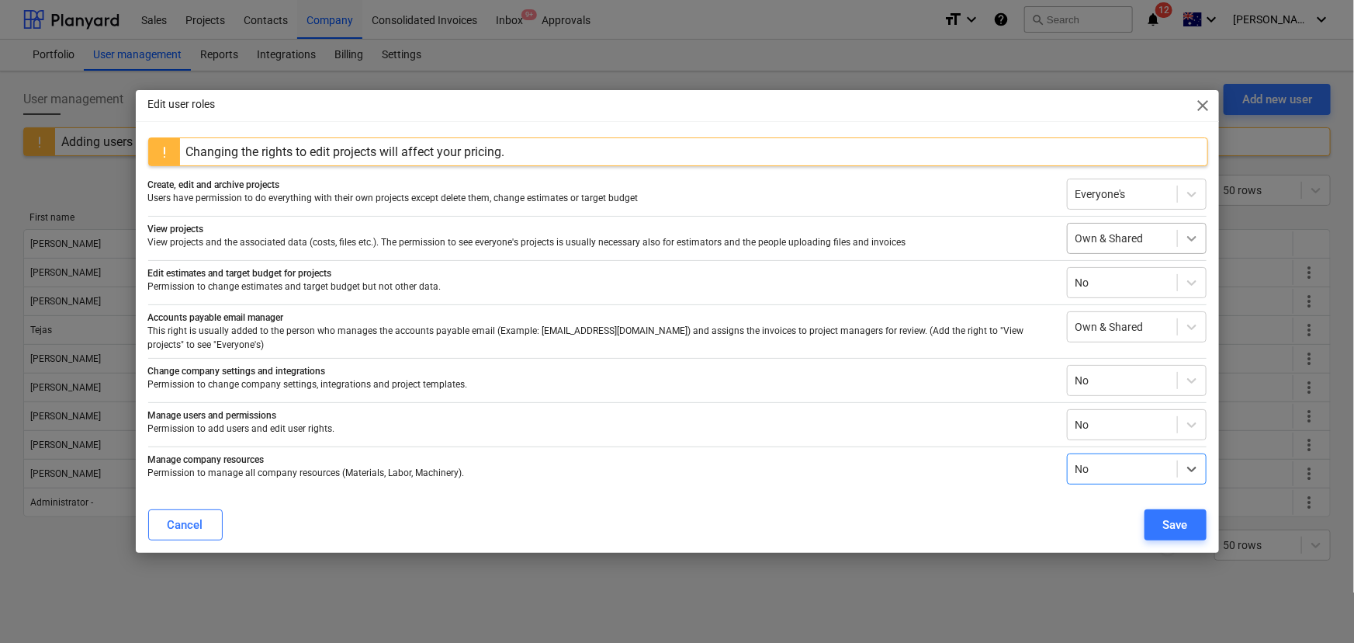
click at [1190, 241] on icon at bounding box center [1191, 238] width 9 height 5
click at [975, 236] on p "View projects" at bounding box center [601, 229] width 906 height 13
click at [1194, 197] on icon at bounding box center [1192, 194] width 16 height 16
click at [953, 200] on p "Users have permission to do everything with their own projects except delete th…" at bounding box center [601, 198] width 906 height 13
click at [1205, 115] on span "close" at bounding box center [1203, 105] width 19 height 19
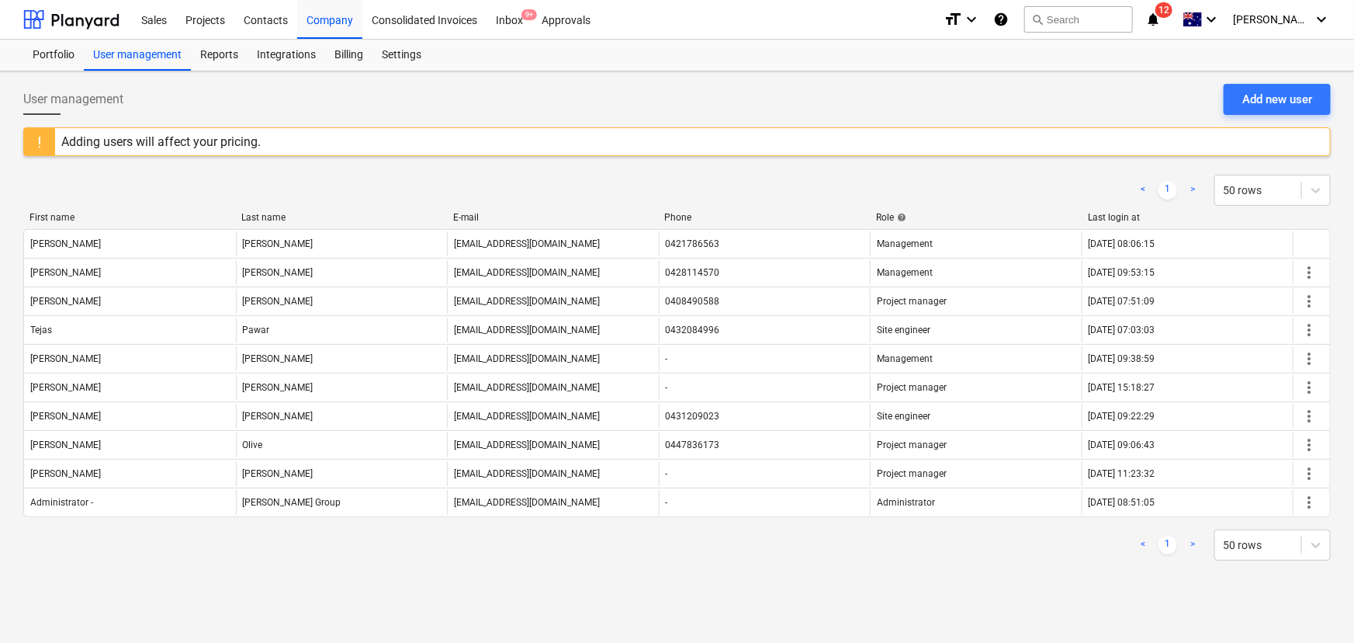
click at [1161, 20] on icon "notifications" at bounding box center [1153, 19] width 16 height 19
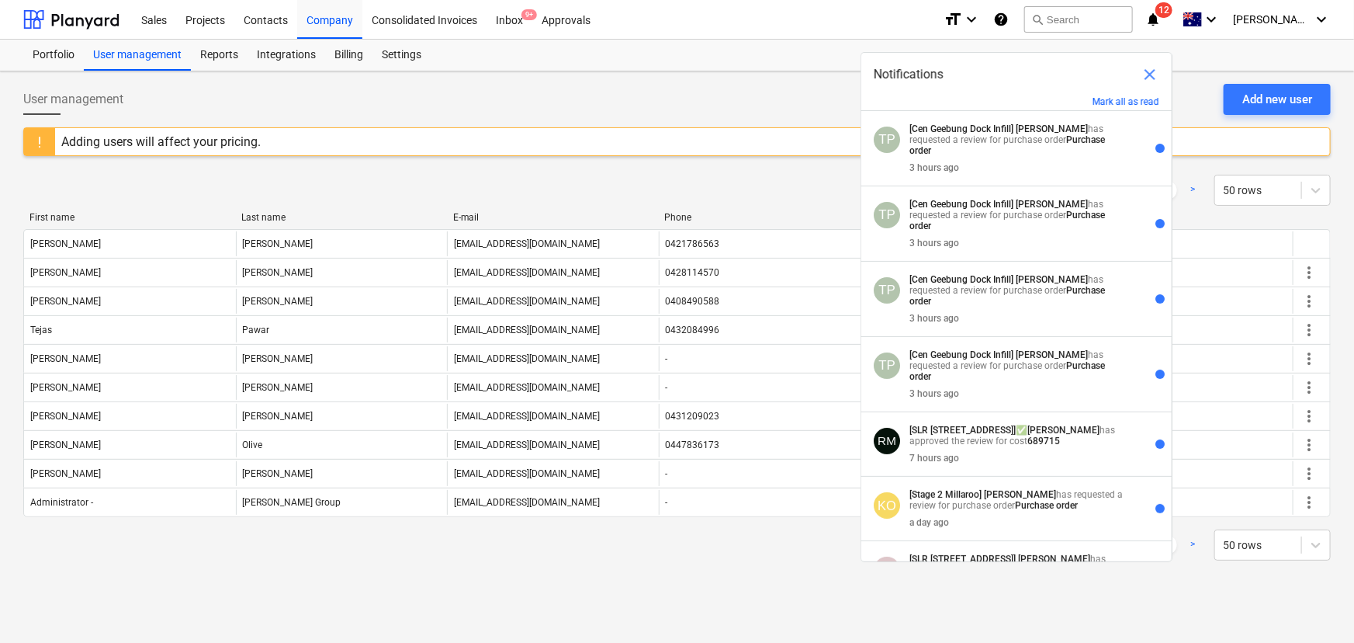
click at [1149, 77] on span "close" at bounding box center [1150, 74] width 19 height 19
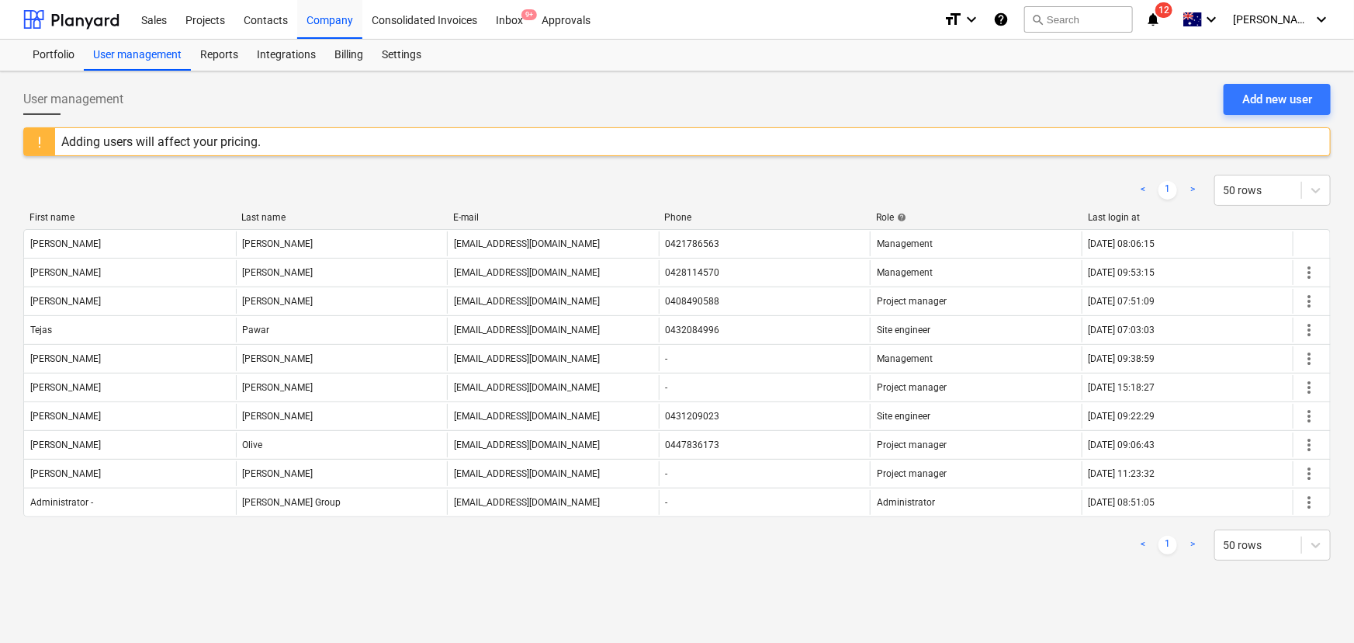
click at [1009, 16] on icon "help" at bounding box center [1001, 19] width 16 height 19
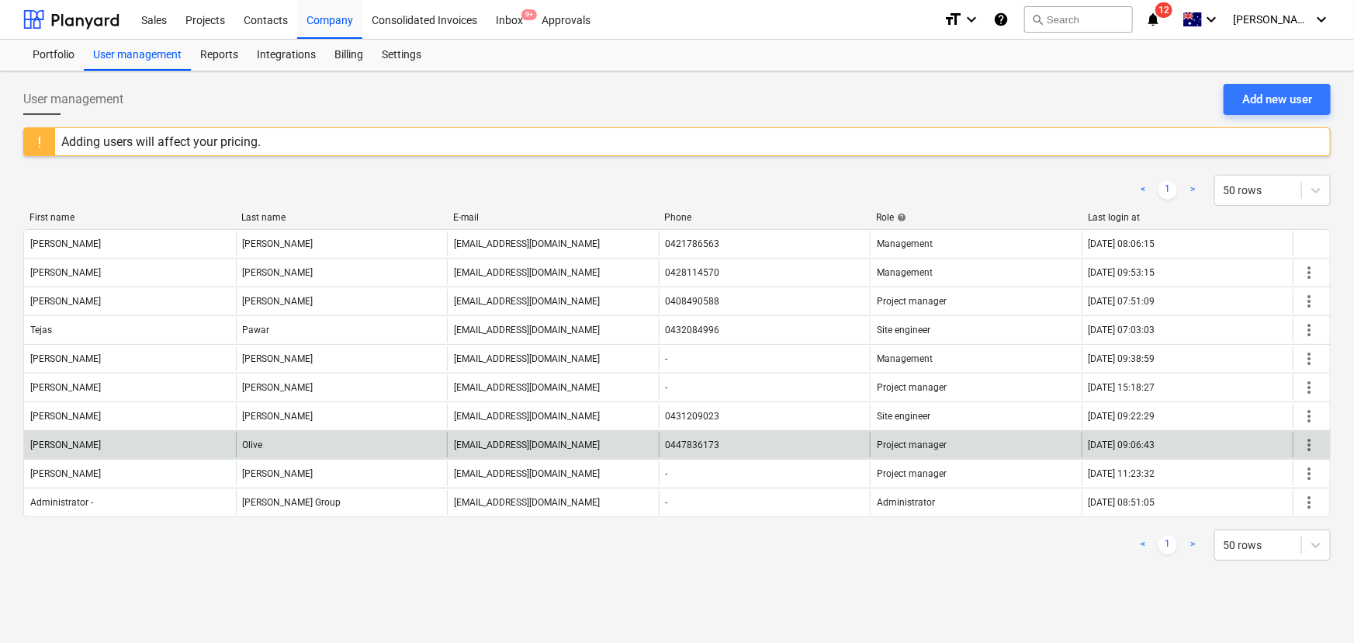
click at [1313, 442] on span "more_vert" at bounding box center [1309, 444] width 19 height 19
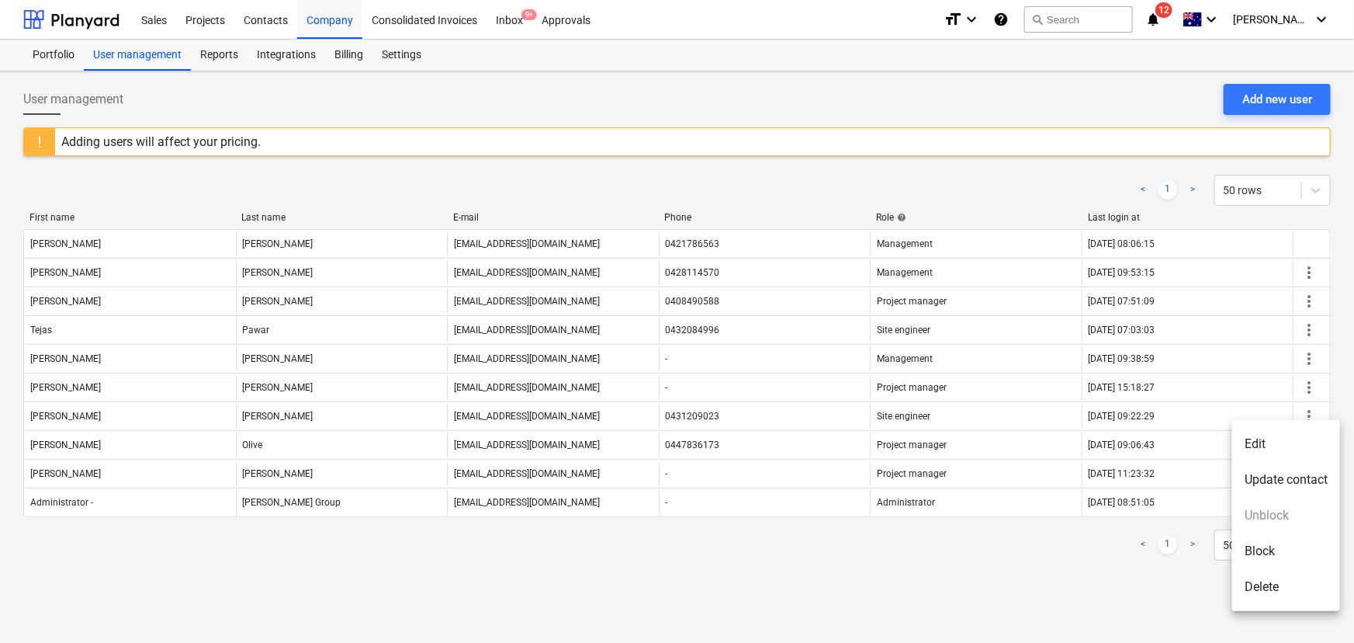
click at [1312, 442] on li "Edit" at bounding box center [1286, 444] width 108 height 36
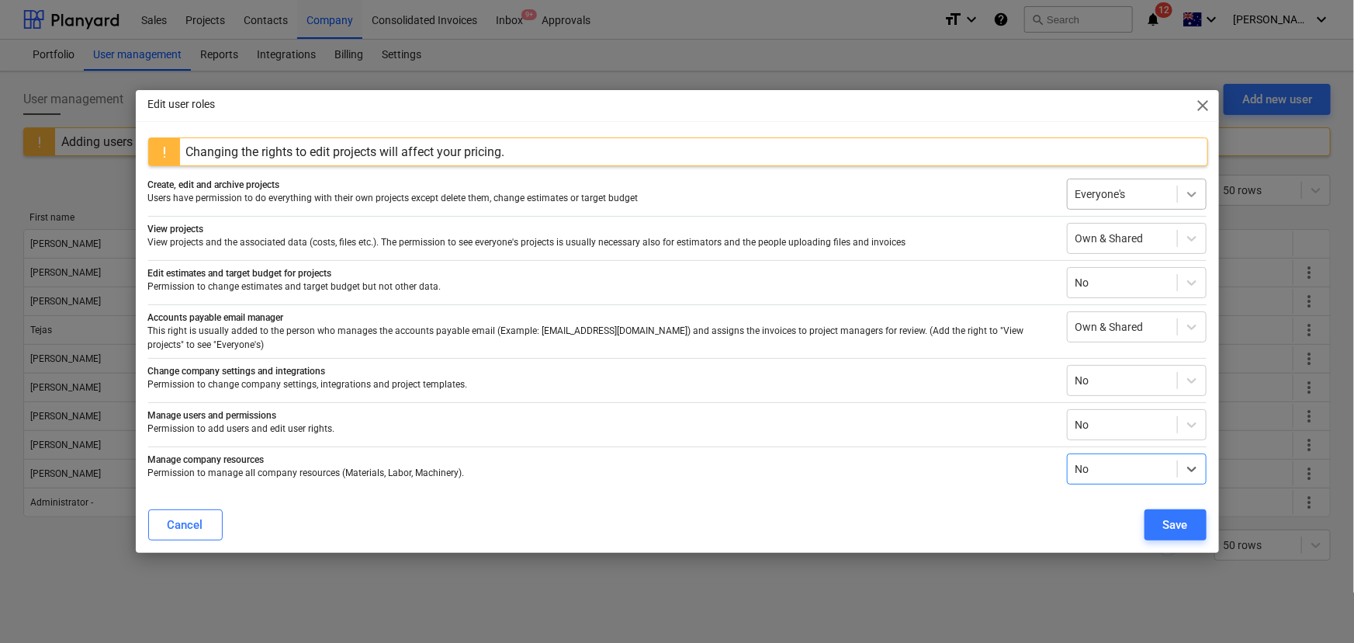
click at [1190, 197] on icon at bounding box center [1191, 194] width 9 height 5
click at [1114, 269] on div "Own" at bounding box center [1137, 260] width 140 height 25
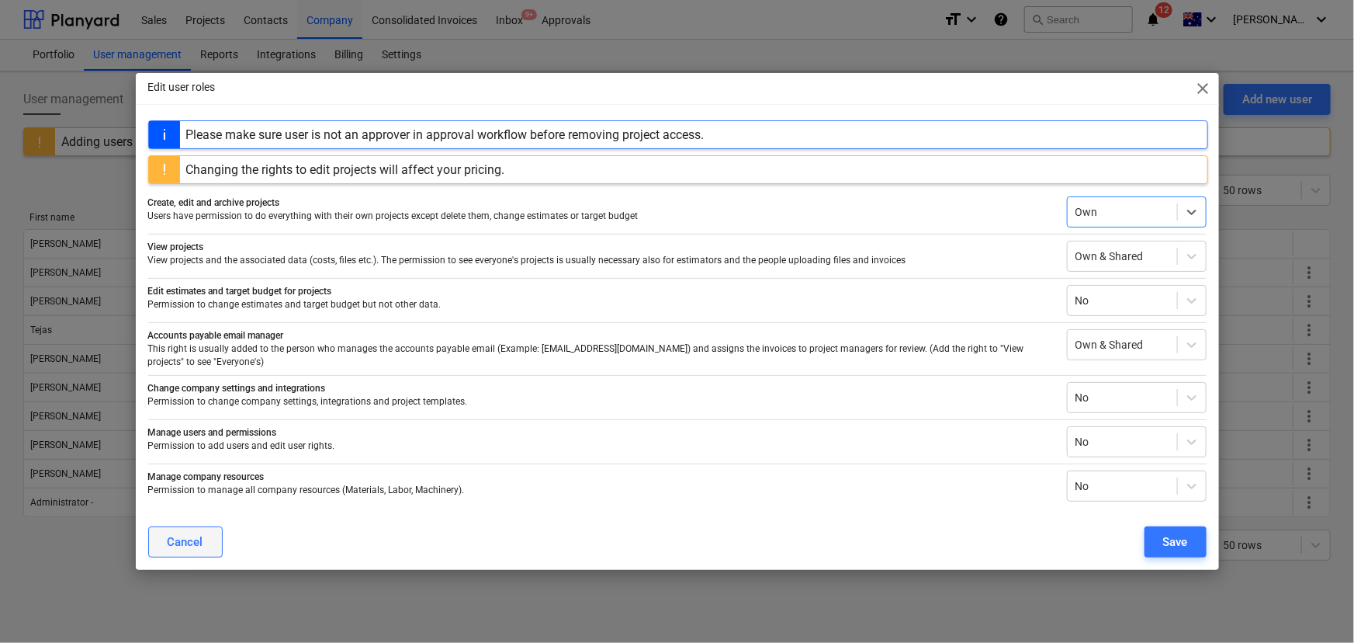
click at [192, 535] on div "Cancel" at bounding box center [186, 542] width 36 height 20
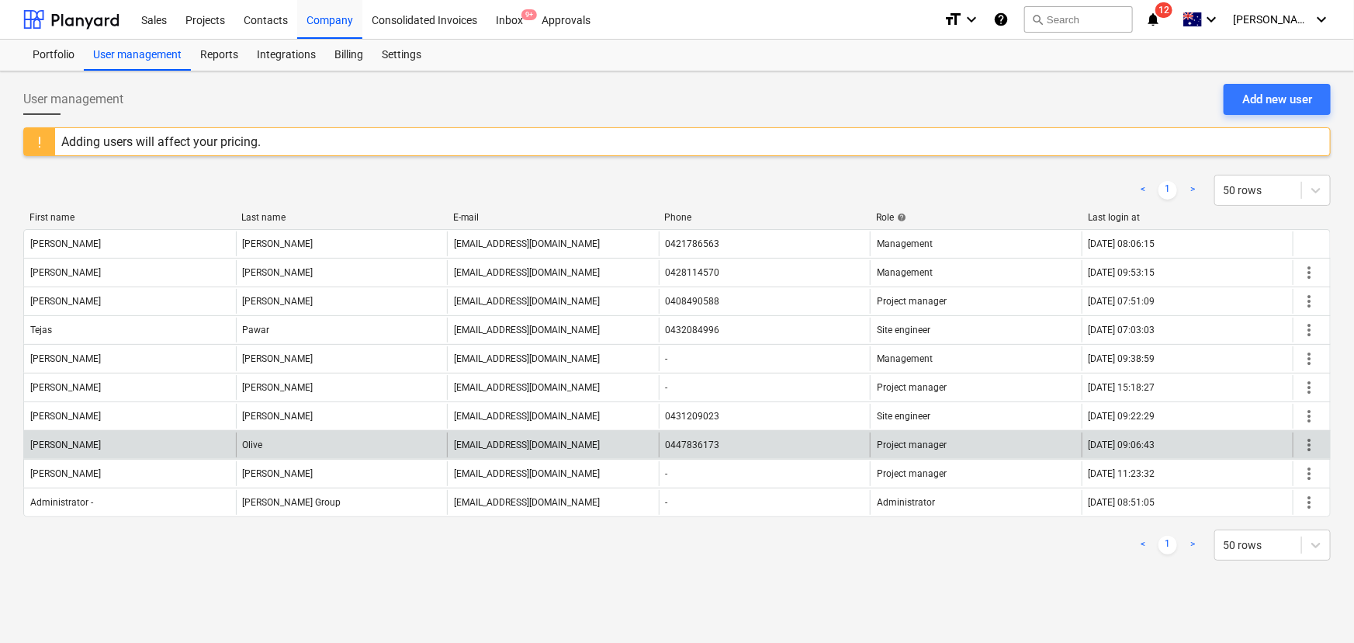
click at [1312, 442] on span "more_vert" at bounding box center [1309, 444] width 19 height 19
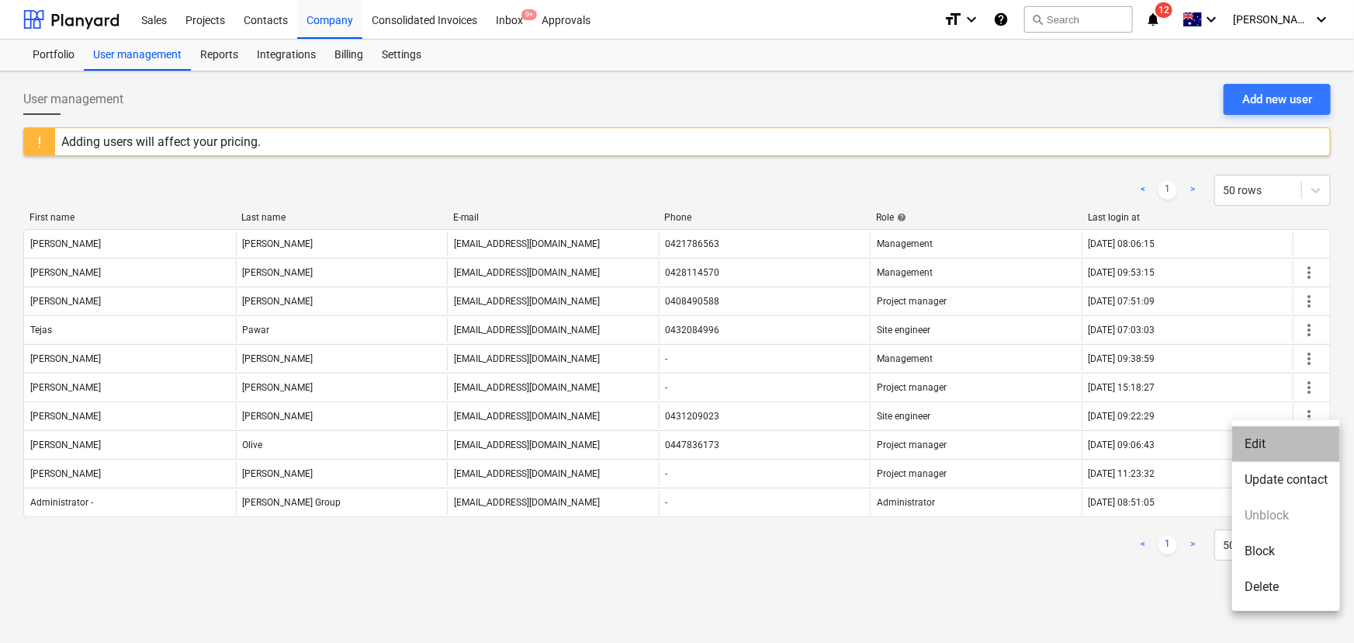
click at [1275, 447] on li "Edit" at bounding box center [1286, 444] width 108 height 36
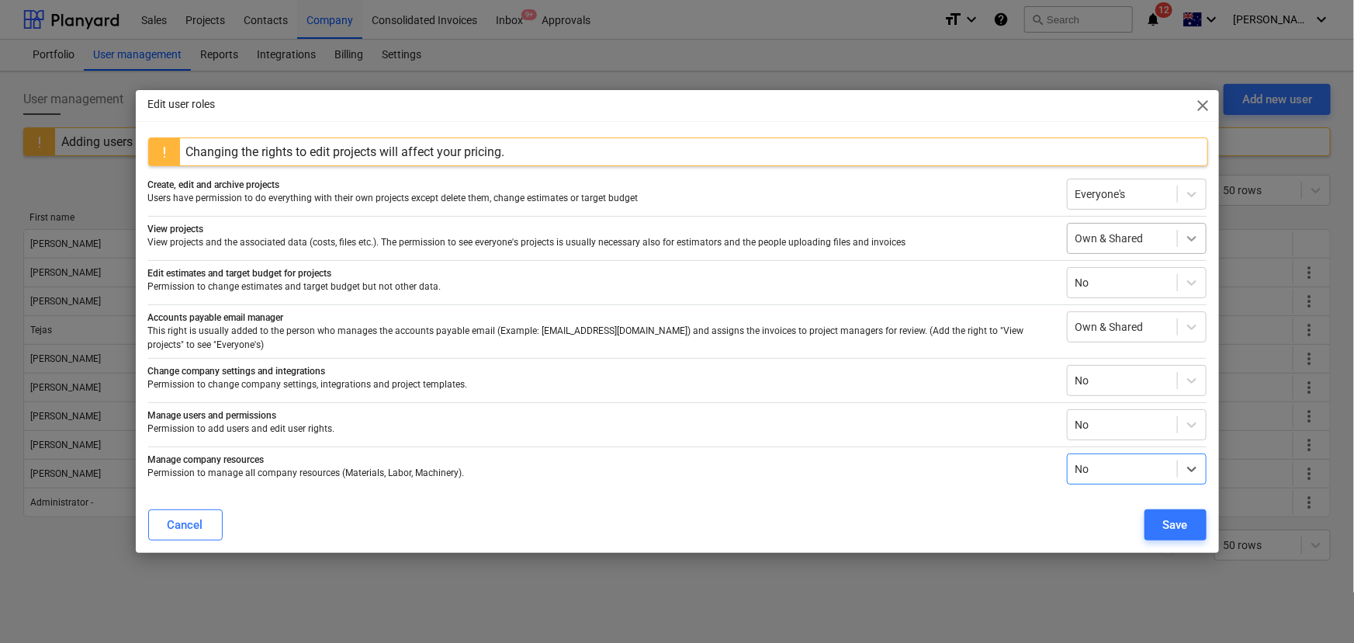
click at [1191, 246] on icon at bounding box center [1192, 238] width 16 height 16
click at [996, 243] on p "View projects and the associated data (costs, files etc.). The permission to se…" at bounding box center [601, 242] width 906 height 13
drag, startPoint x: 1205, startPoint y: 114, endPoint x: 1084, endPoint y: 120, distance: 121.2
click at [1205, 114] on span "close" at bounding box center [1203, 105] width 19 height 19
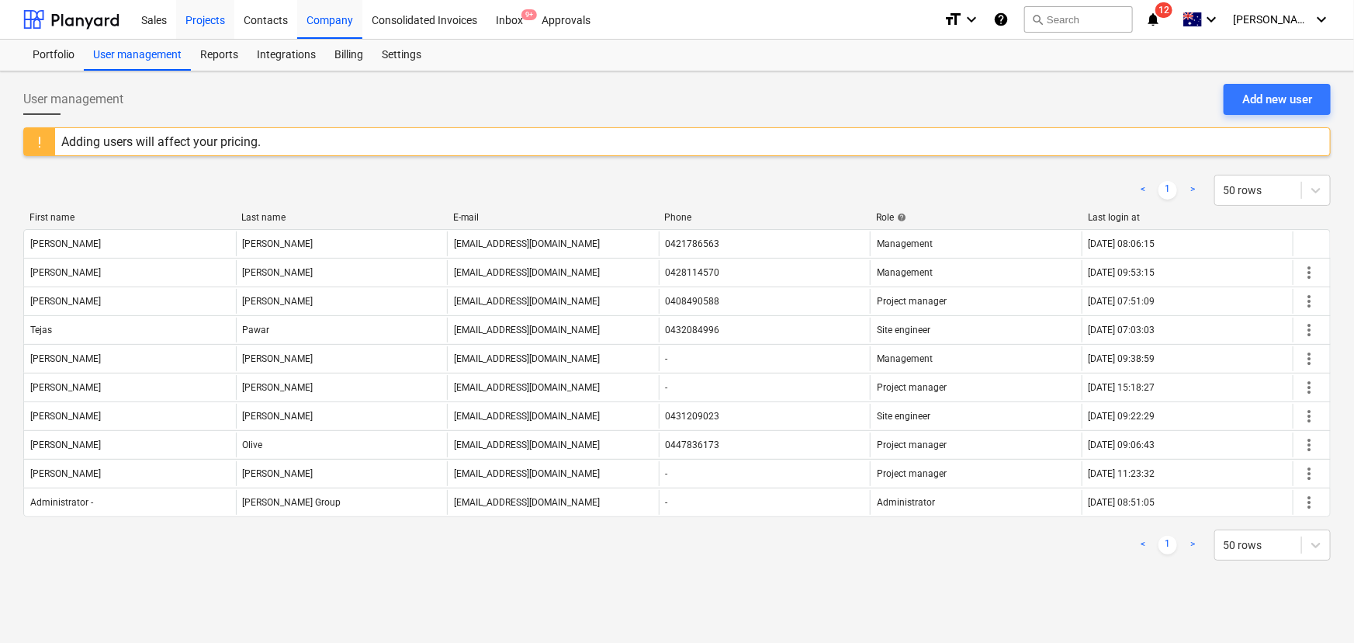
click at [192, 16] on div "Projects" at bounding box center [205, 19] width 58 height 40
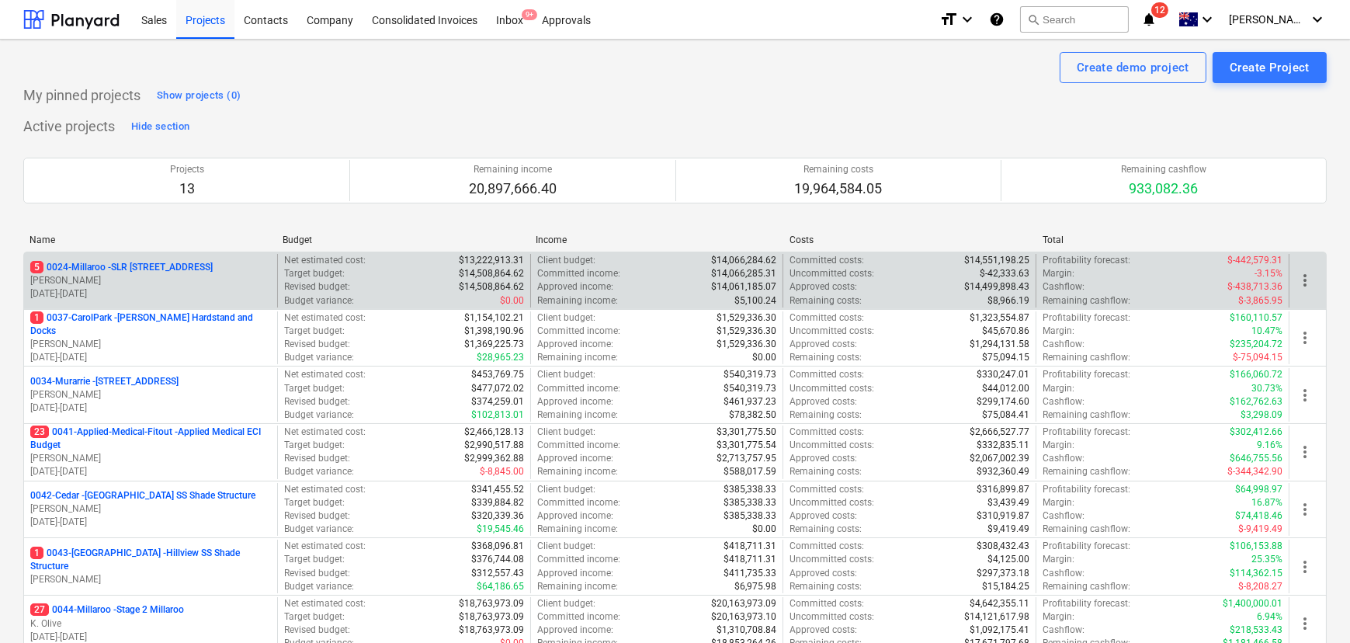
click at [1308, 283] on span "more_vert" at bounding box center [1304, 280] width 19 height 19
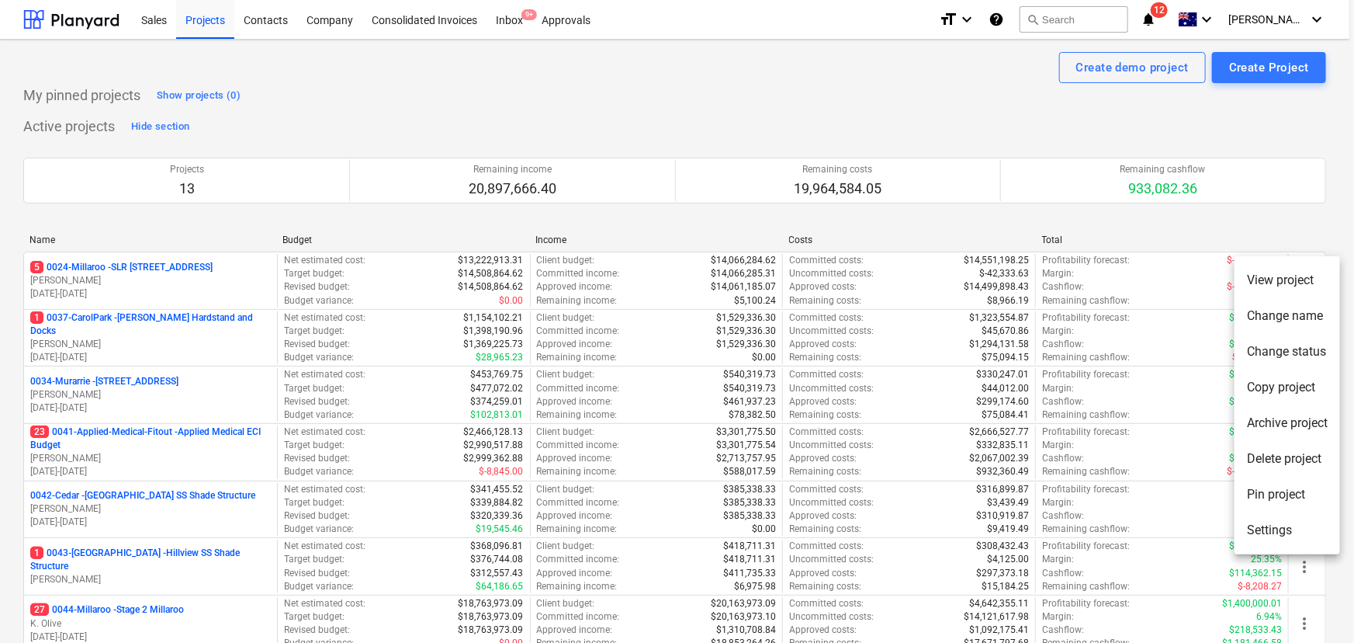
click at [1276, 535] on li "Settings" at bounding box center [1288, 530] width 106 height 36
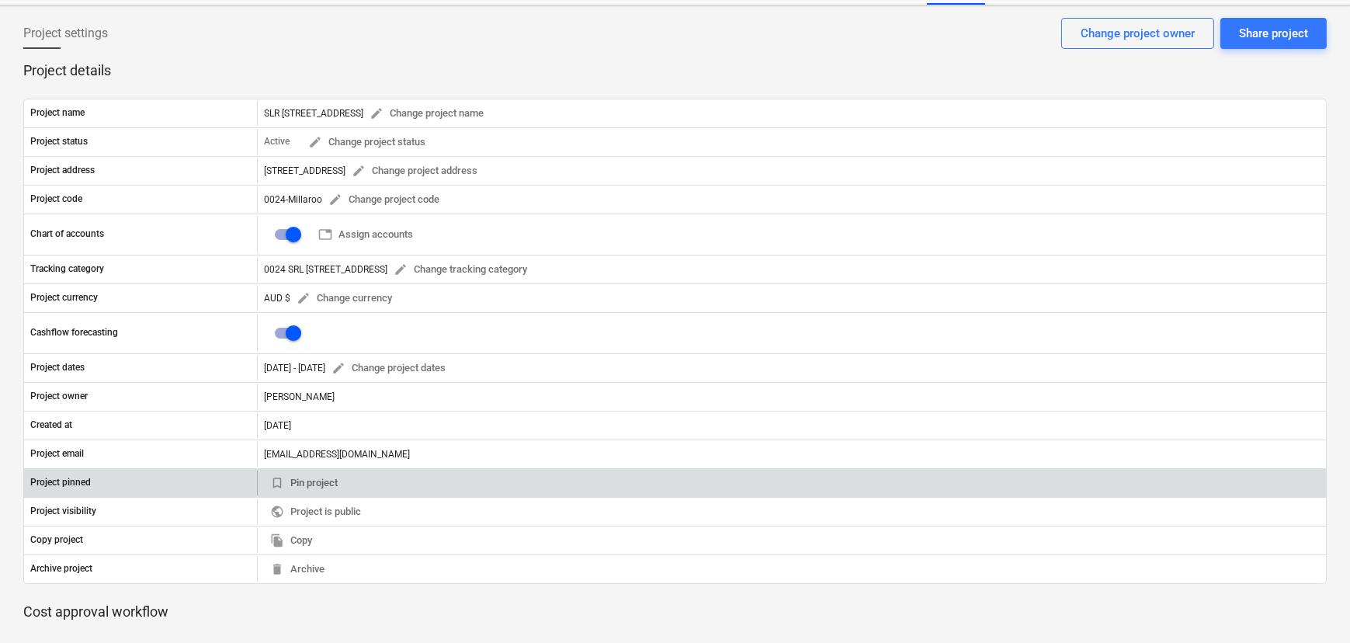
scroll to position [140, 0]
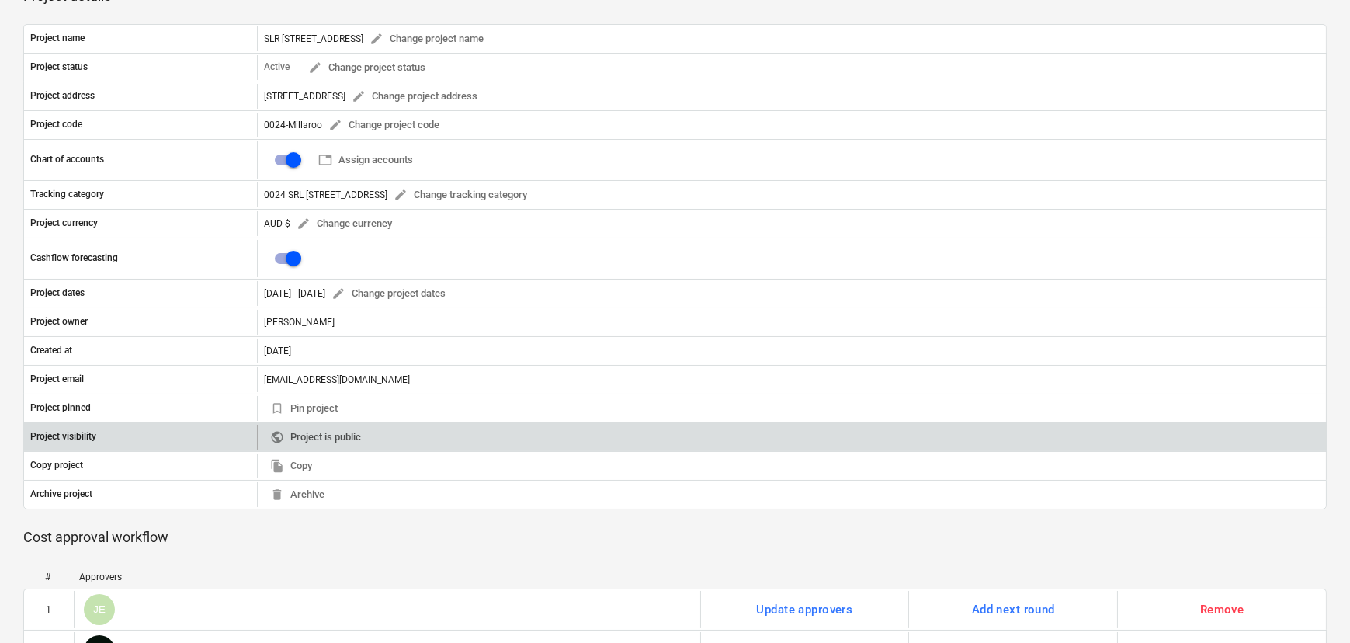
click at [347, 435] on span "public Project is public" at bounding box center [315, 437] width 91 height 18
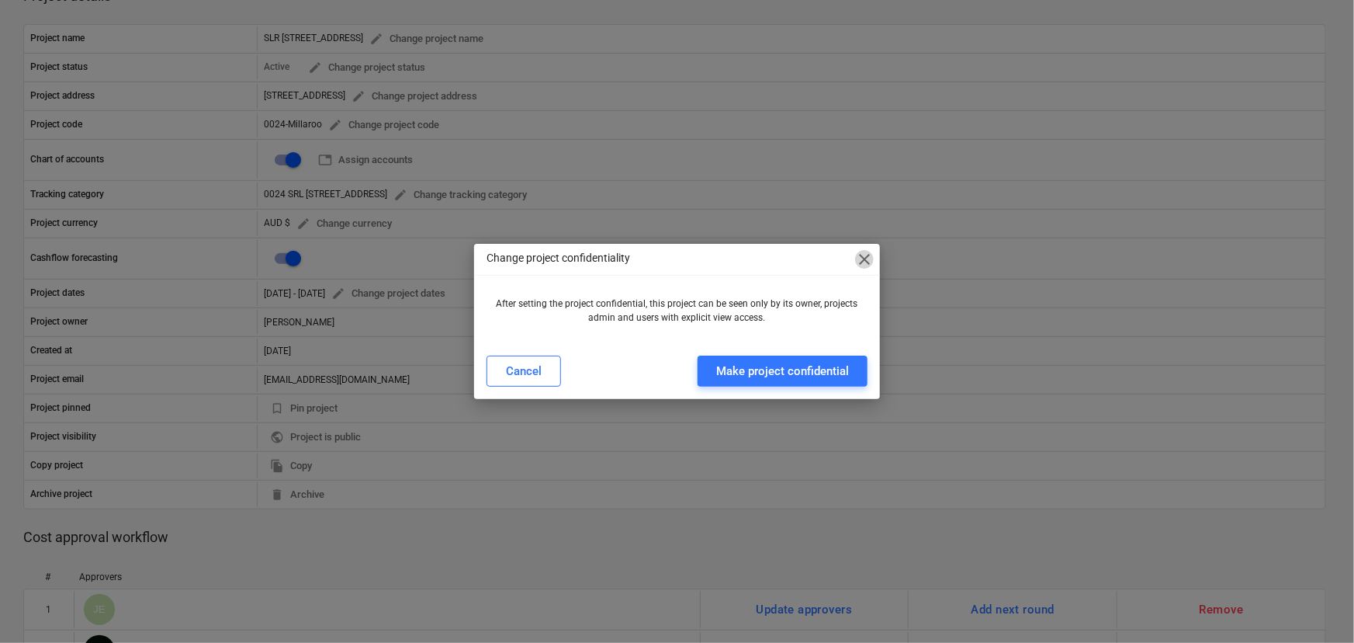
click at [871, 253] on span "close" at bounding box center [864, 259] width 19 height 19
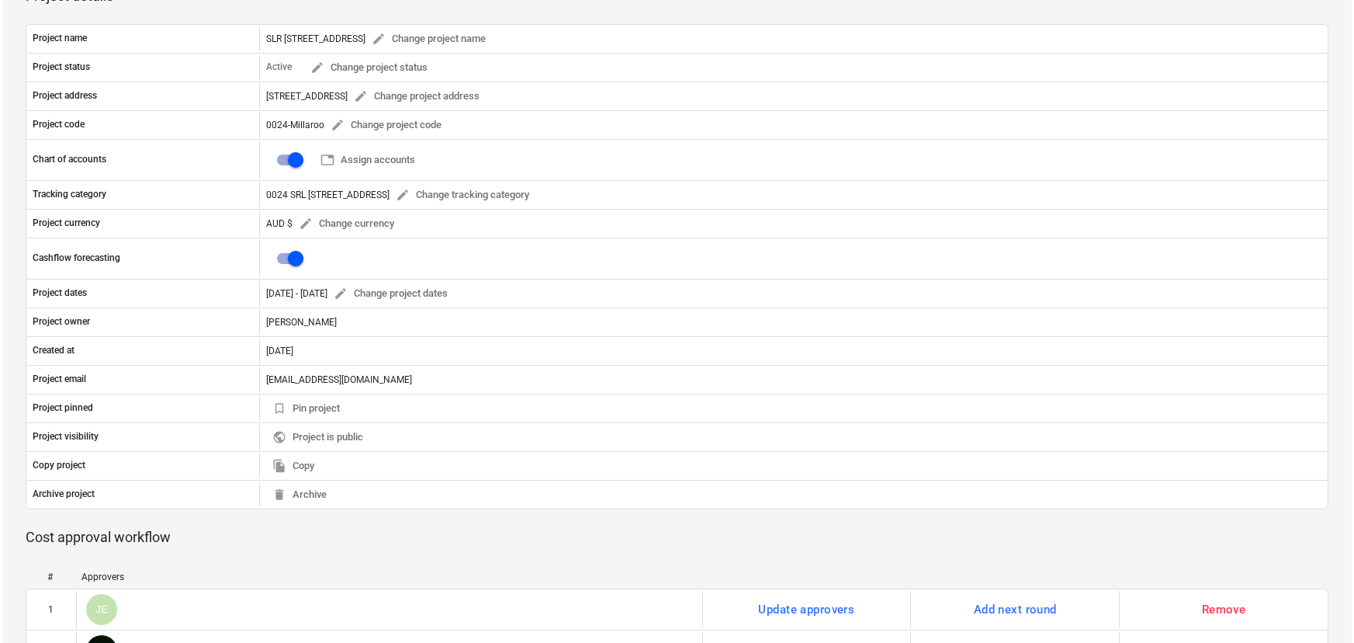
scroll to position [0, 0]
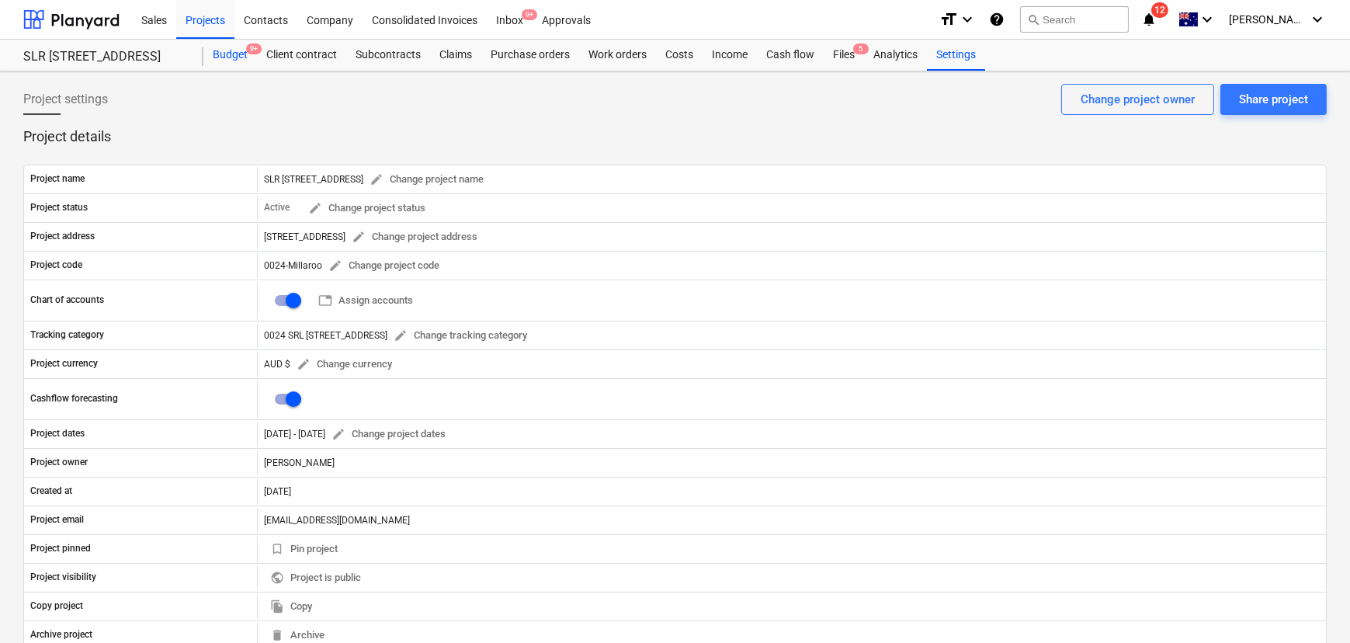
click at [231, 55] on div "Budget 9+" at bounding box center [230, 55] width 54 height 31
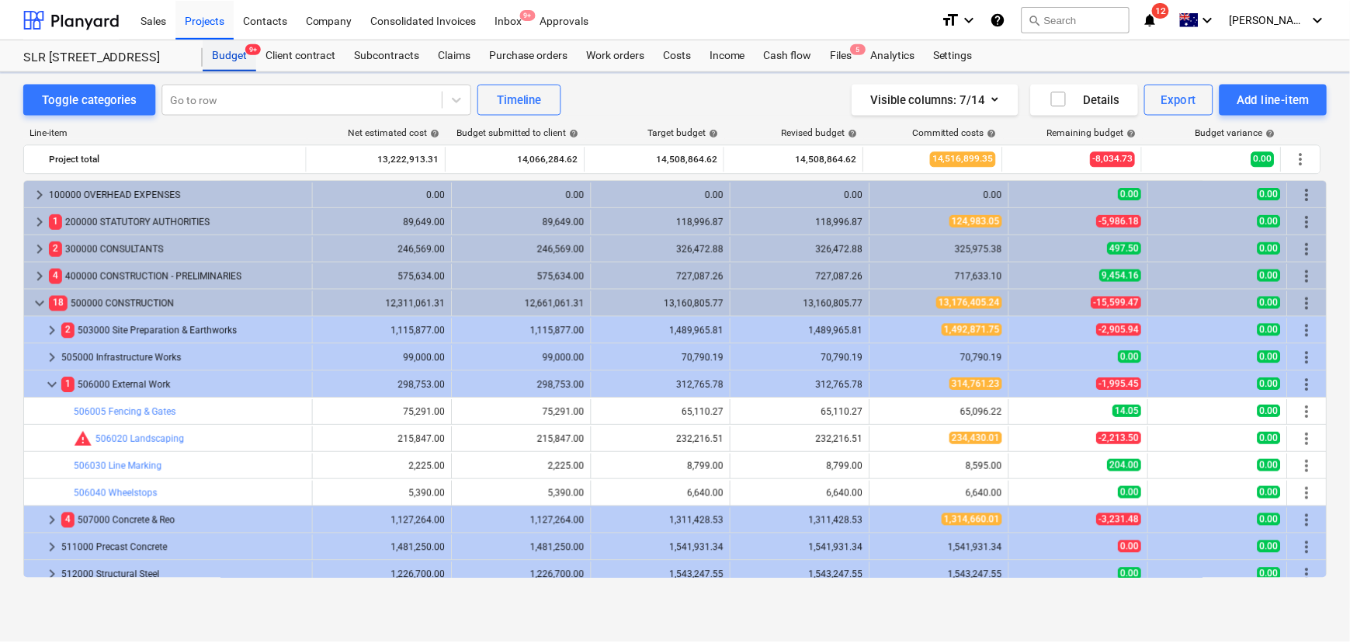
scroll to position [494, 0]
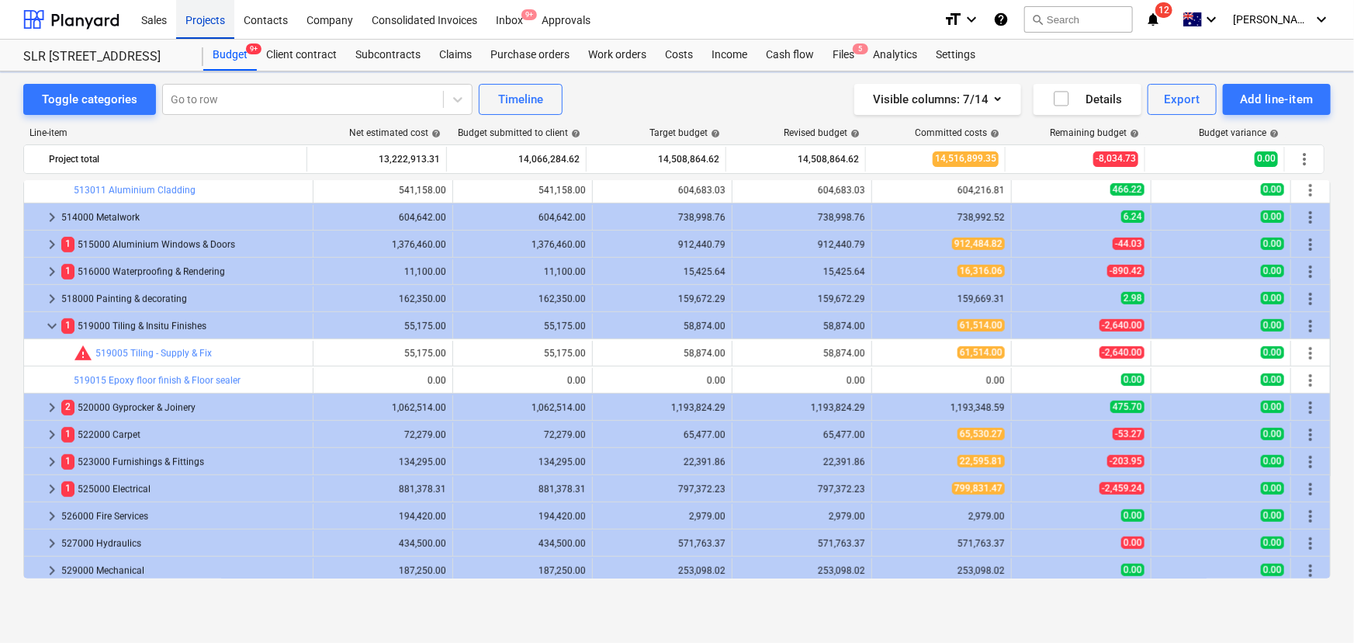
click at [211, 33] on div "Projects" at bounding box center [205, 19] width 58 height 40
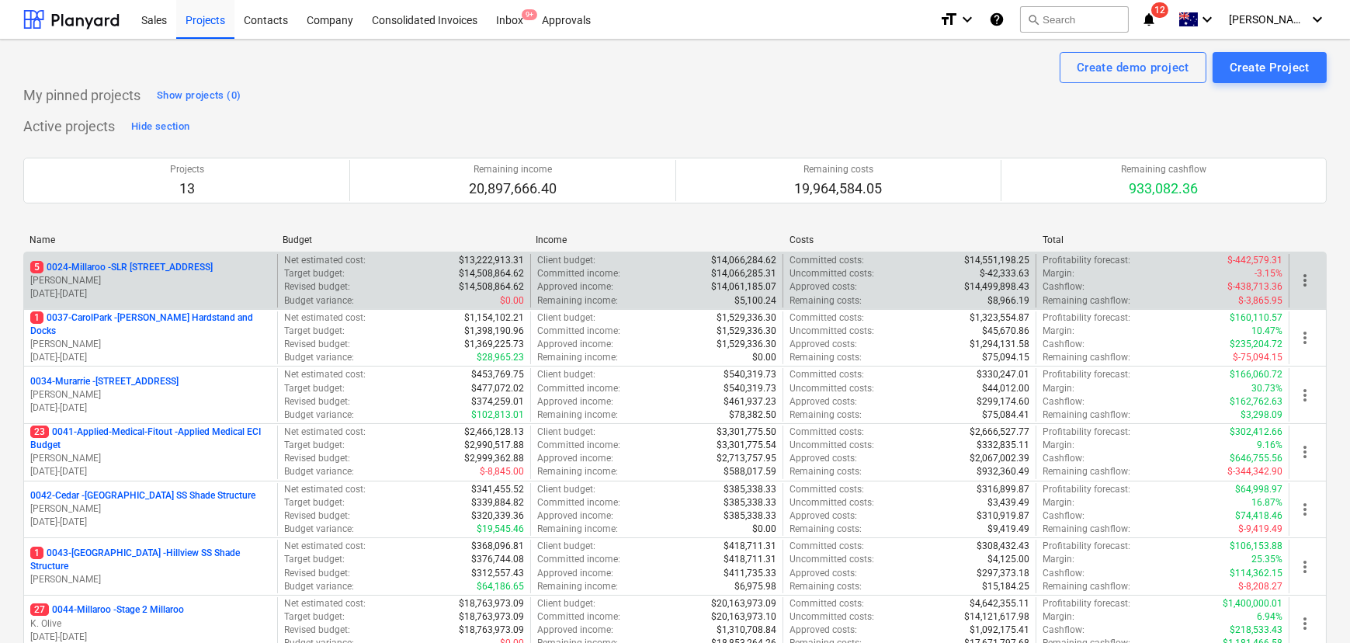
click at [1304, 284] on span "more_vert" at bounding box center [1304, 280] width 19 height 19
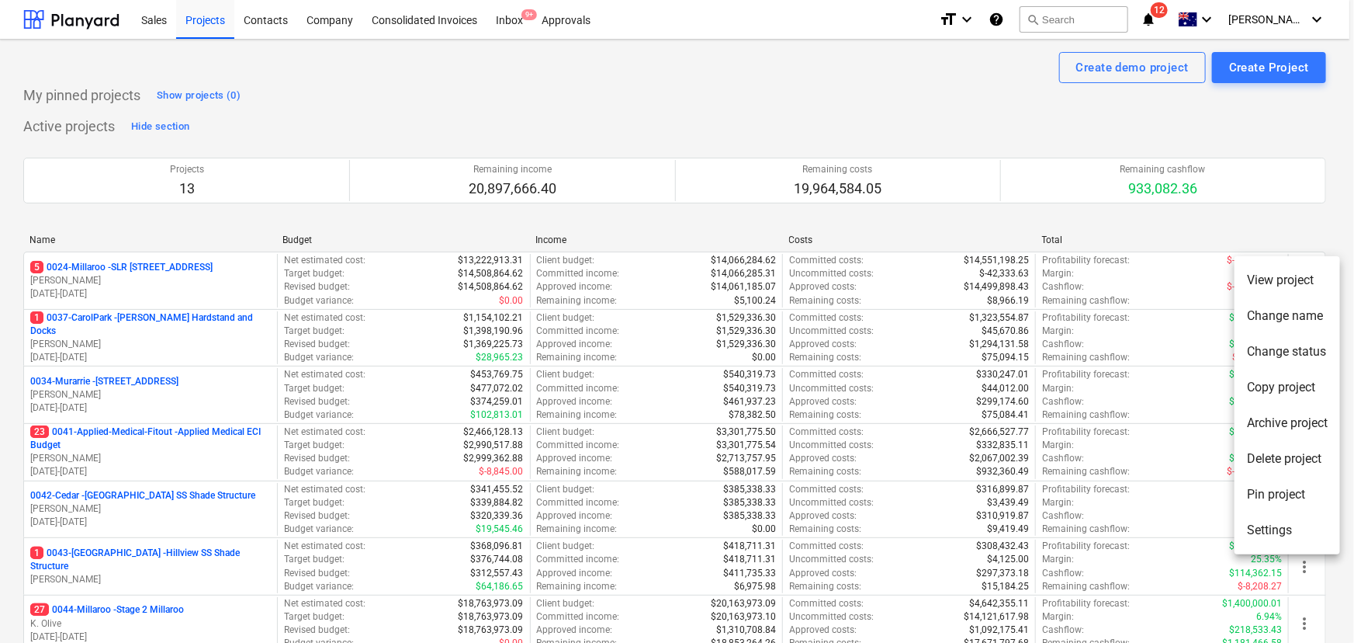
click at [1115, 145] on div at bounding box center [677, 321] width 1354 height 643
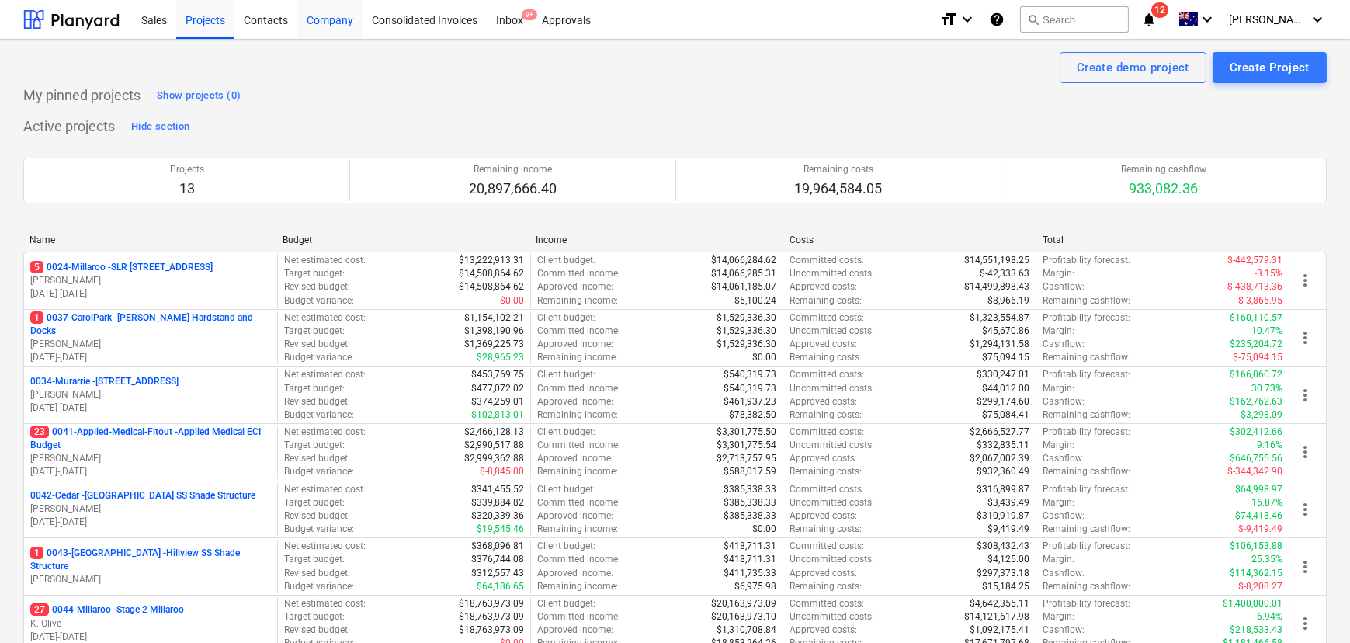
click at [324, 19] on div "Company" at bounding box center [329, 19] width 65 height 40
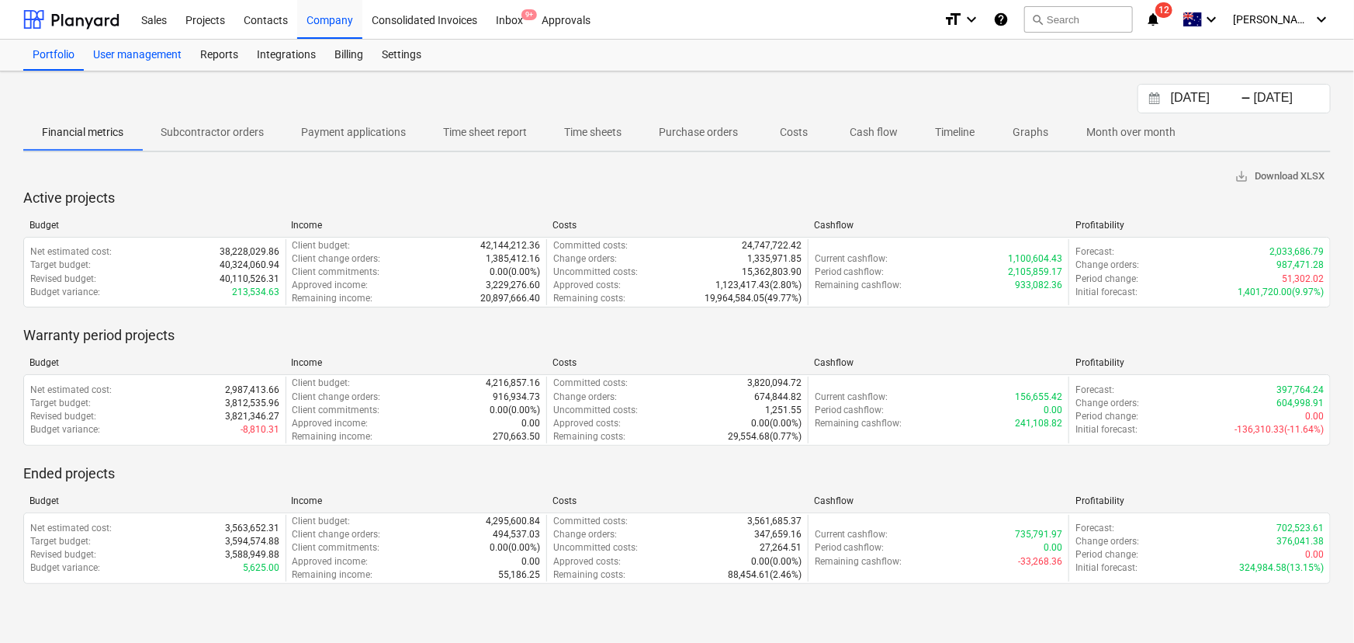
click at [124, 57] on div "User management" at bounding box center [137, 55] width 107 height 31
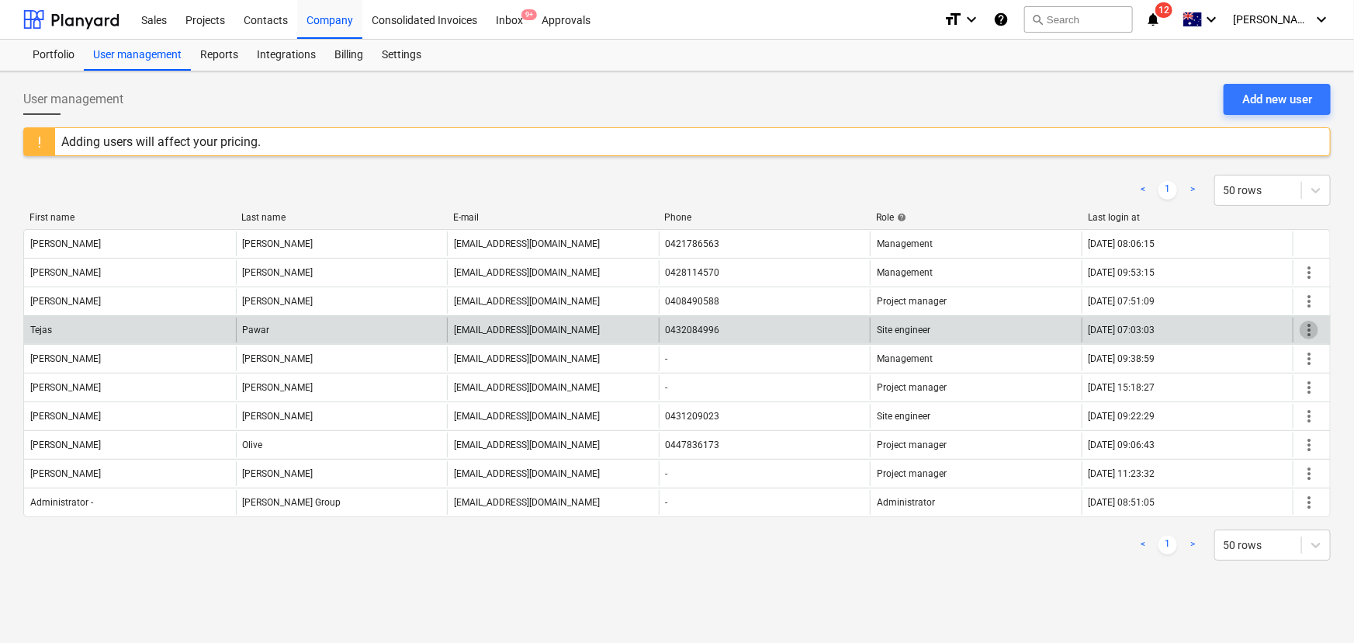
click at [1312, 334] on span "more_vert" at bounding box center [1309, 330] width 19 height 19
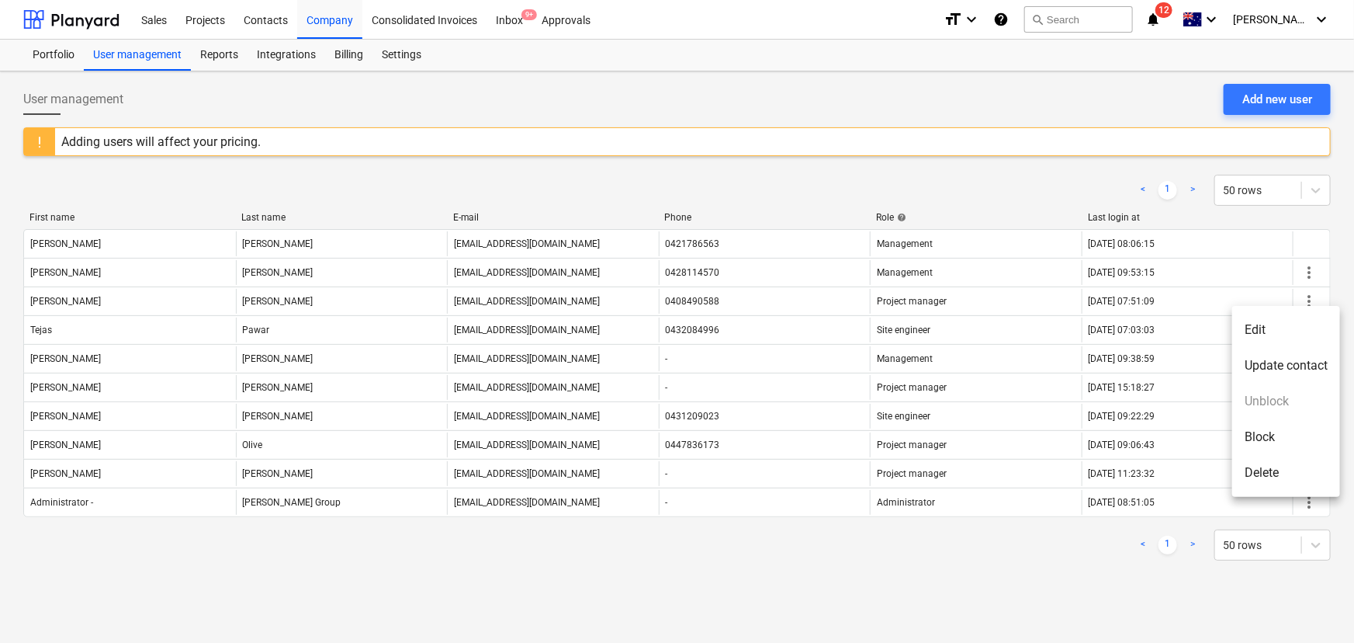
click at [1266, 334] on li "Edit" at bounding box center [1286, 330] width 108 height 36
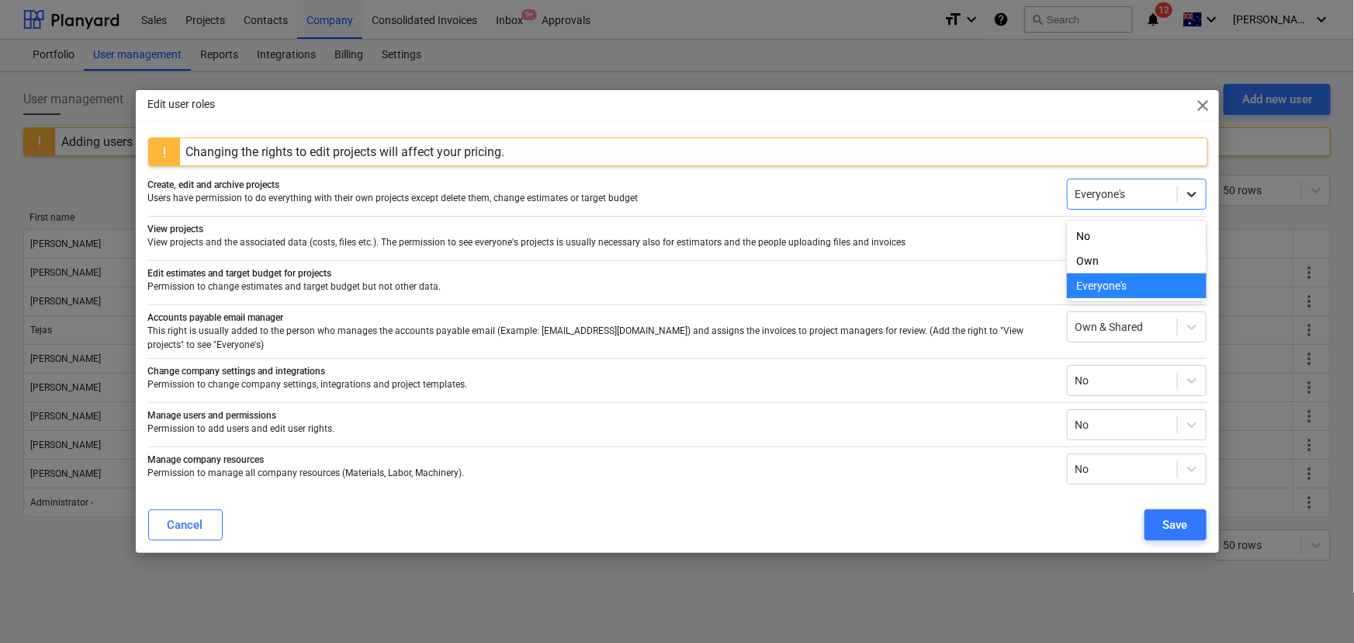
click at [1180, 199] on div at bounding box center [1192, 194] width 28 height 28
click at [1114, 260] on div "Own" at bounding box center [1137, 260] width 140 height 25
click at [896, 485] on div "Changing the rights to edit projects will affect your pricing. Create, edit and…" at bounding box center [677, 316] width 1083 height 359
click at [1168, 227] on div "Everyone's" at bounding box center [1137, 238] width 140 height 31
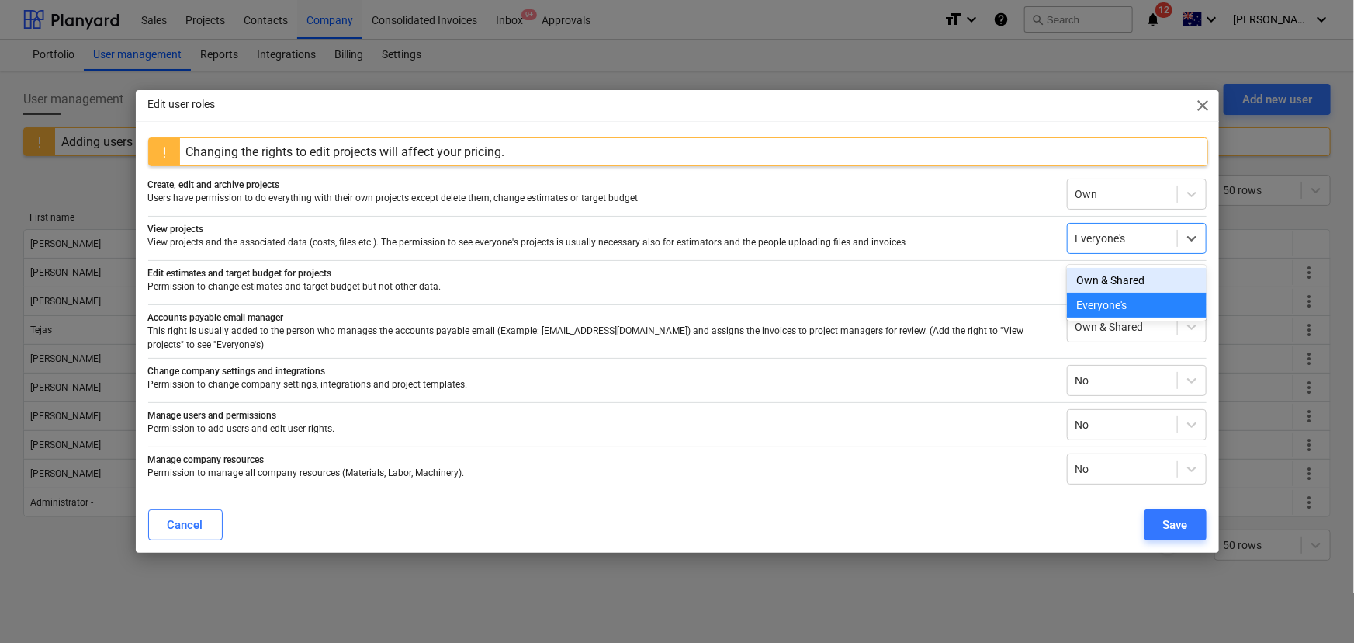
click at [1121, 289] on div "Own & Shared" at bounding box center [1137, 280] width 140 height 25
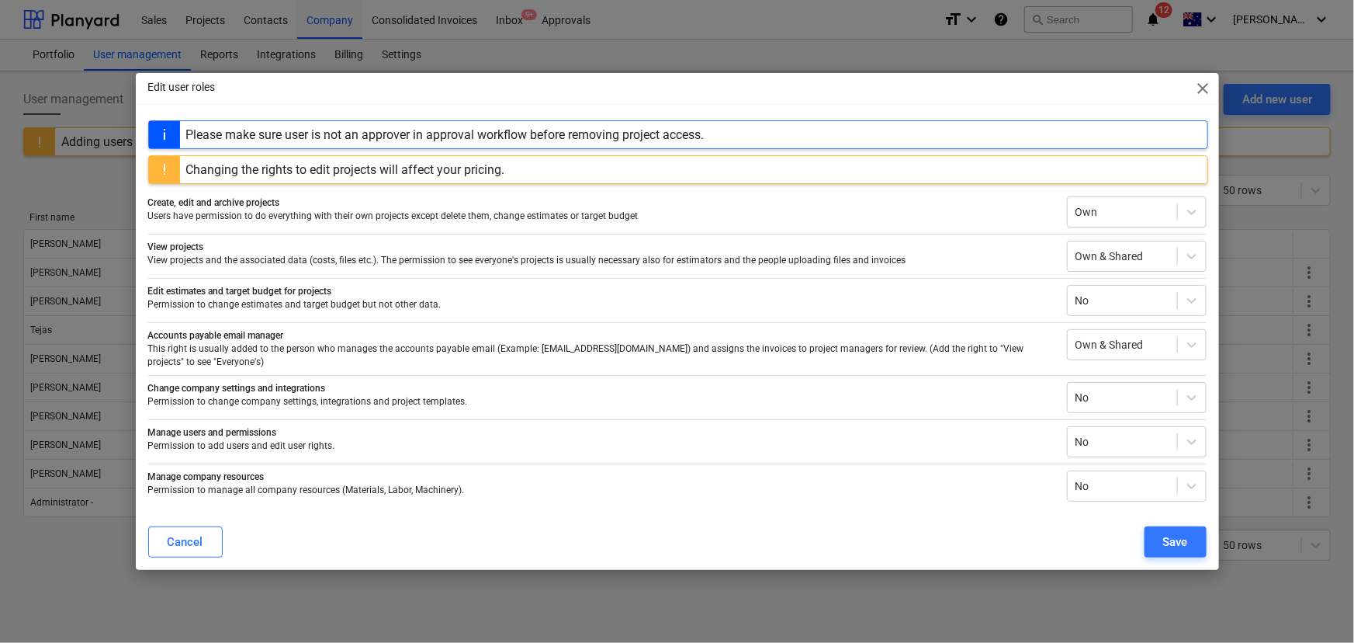
click at [799, 528] on div "Cancel Save" at bounding box center [677, 541] width 1059 height 31
click at [1197, 350] on icon at bounding box center [1192, 345] width 16 height 16
click at [858, 448] on p "Permission to add users and edit user rights." at bounding box center [601, 445] width 906 height 13
click at [1194, 539] on button "Save" at bounding box center [1176, 541] width 62 height 31
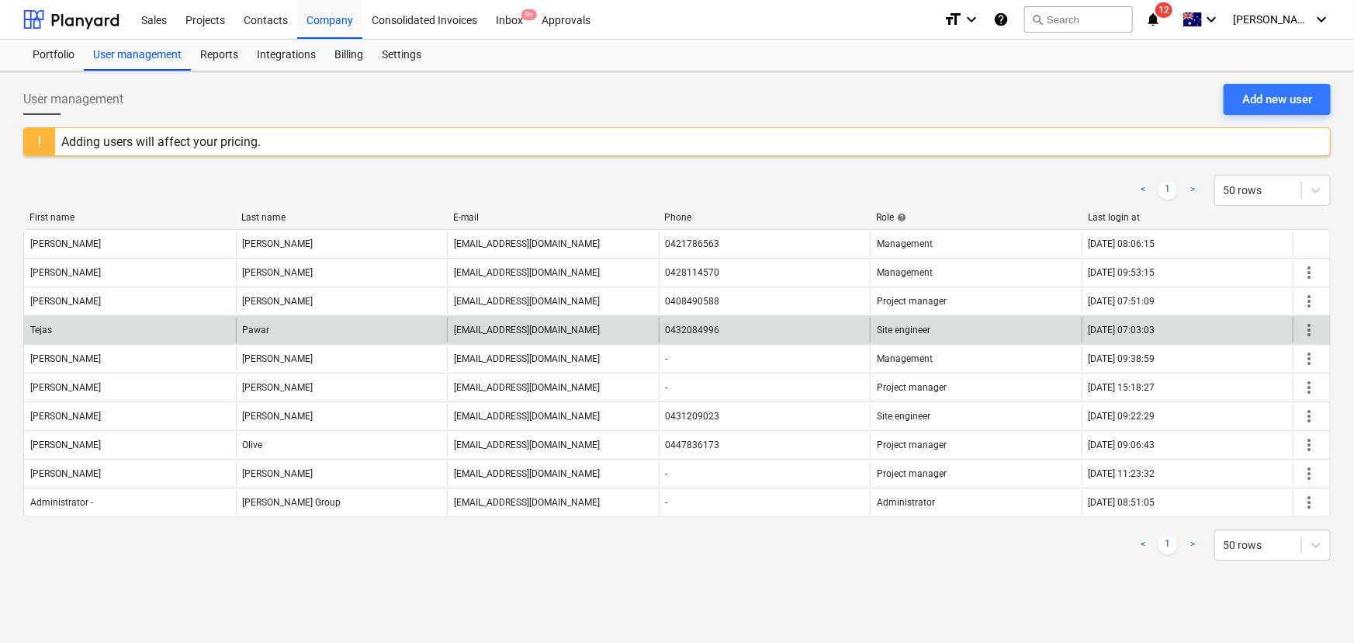
click at [1312, 326] on span "more_vert" at bounding box center [1309, 330] width 19 height 19
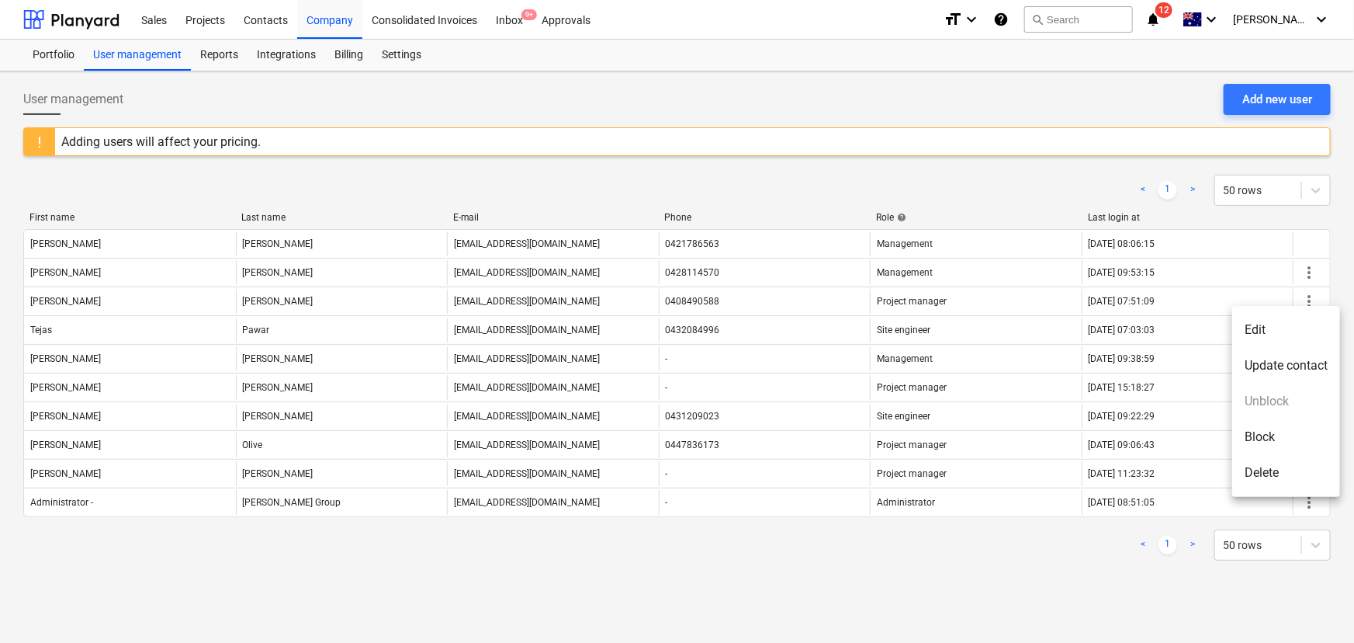
click at [1262, 333] on li "Edit" at bounding box center [1286, 330] width 108 height 36
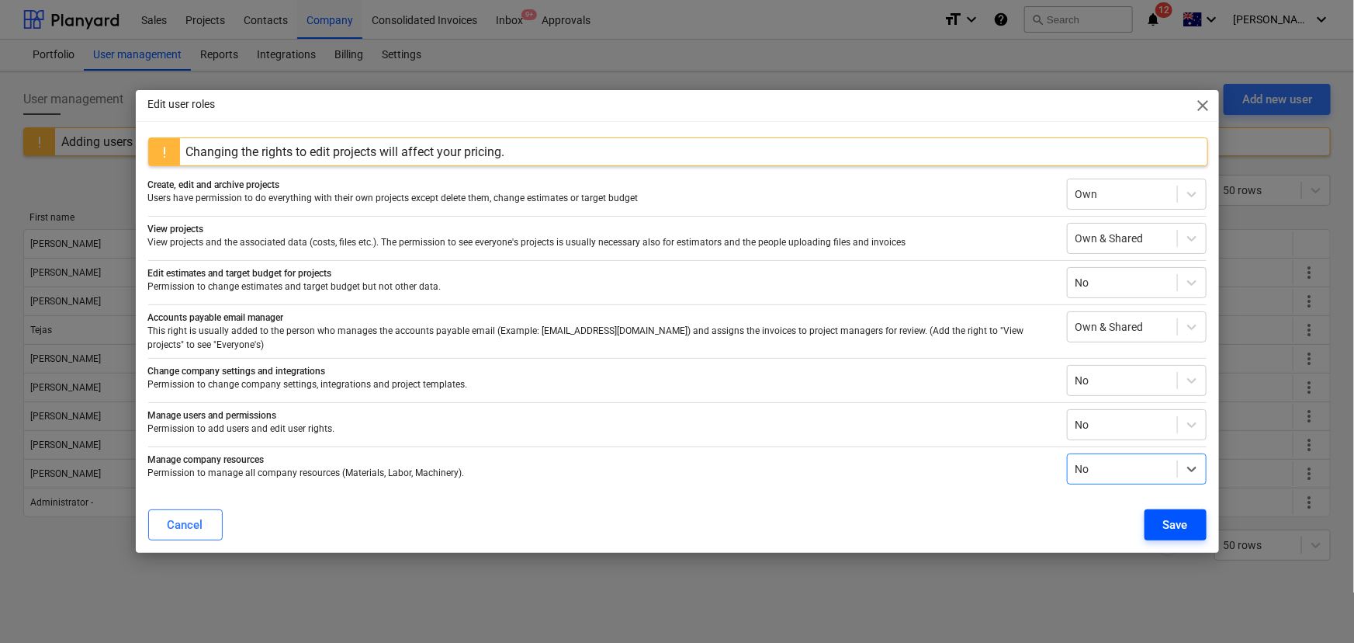
click at [1178, 521] on div "Save" at bounding box center [1175, 525] width 25 height 20
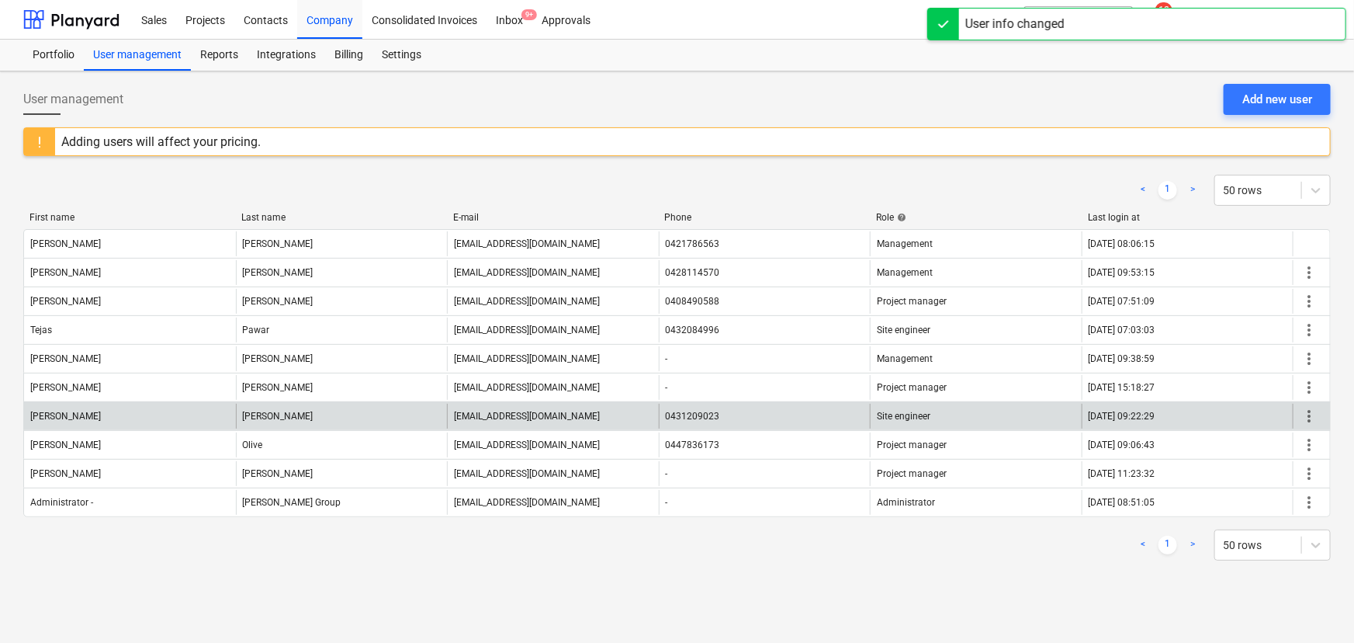
click at [1304, 417] on span "more_vert" at bounding box center [1309, 416] width 19 height 19
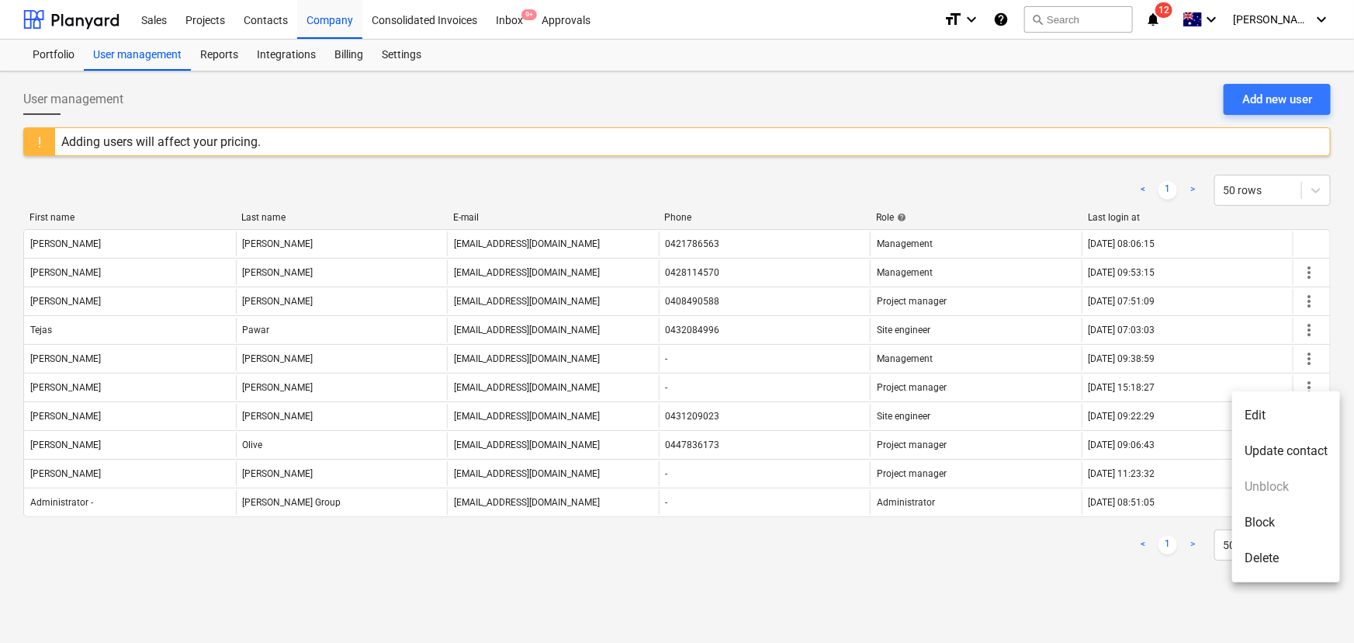
click at [1278, 414] on li "Edit" at bounding box center [1286, 415] width 108 height 36
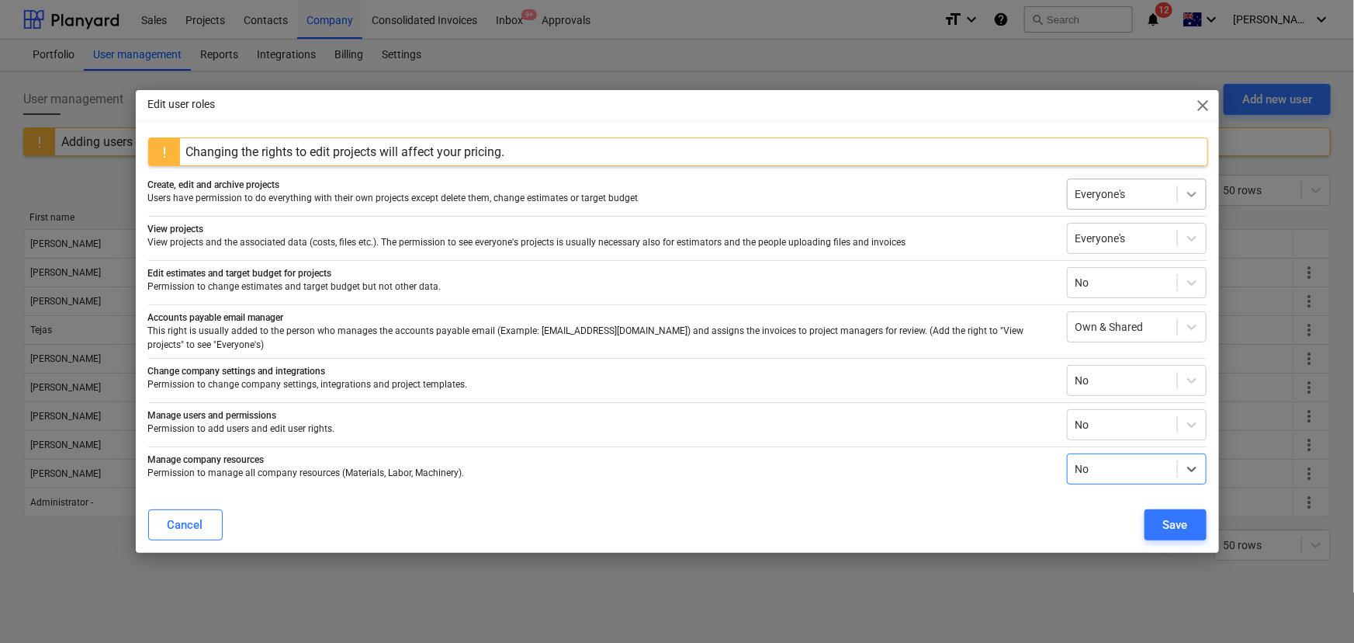
click at [1195, 200] on icon at bounding box center [1192, 194] width 16 height 16
click at [1111, 266] on div "Own" at bounding box center [1137, 260] width 140 height 25
click at [1187, 246] on icon at bounding box center [1192, 238] width 16 height 16
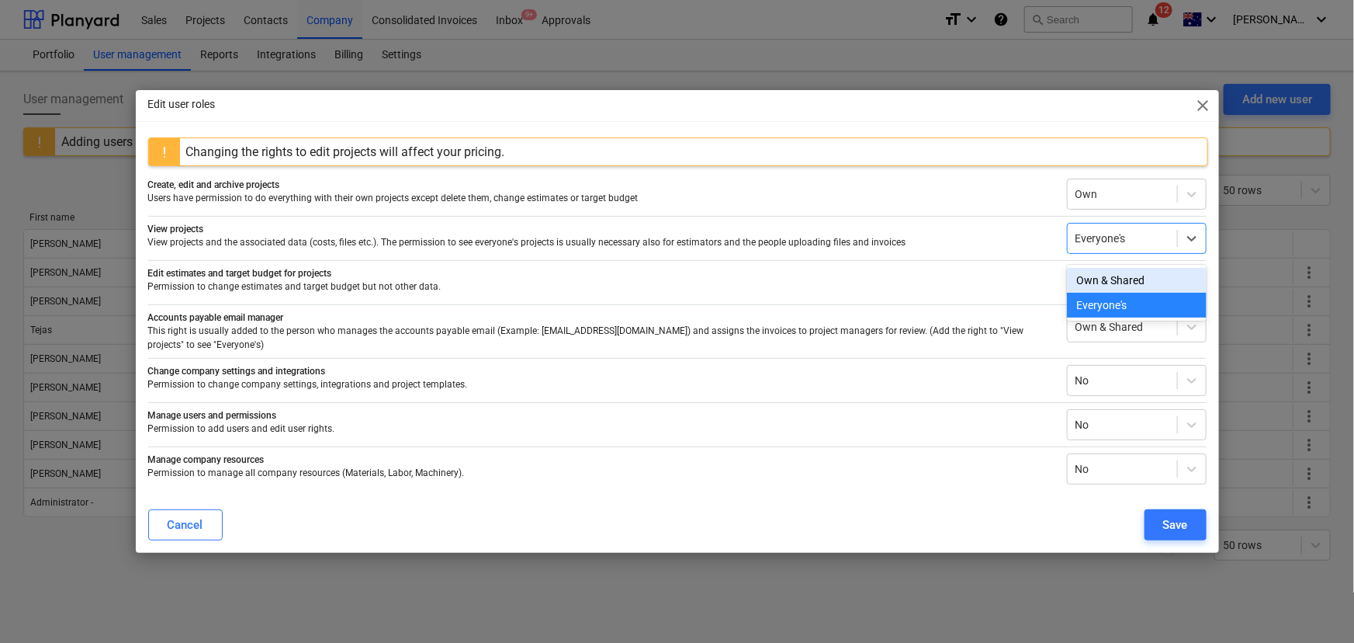
click at [1127, 277] on div "Own & Shared" at bounding box center [1137, 280] width 140 height 25
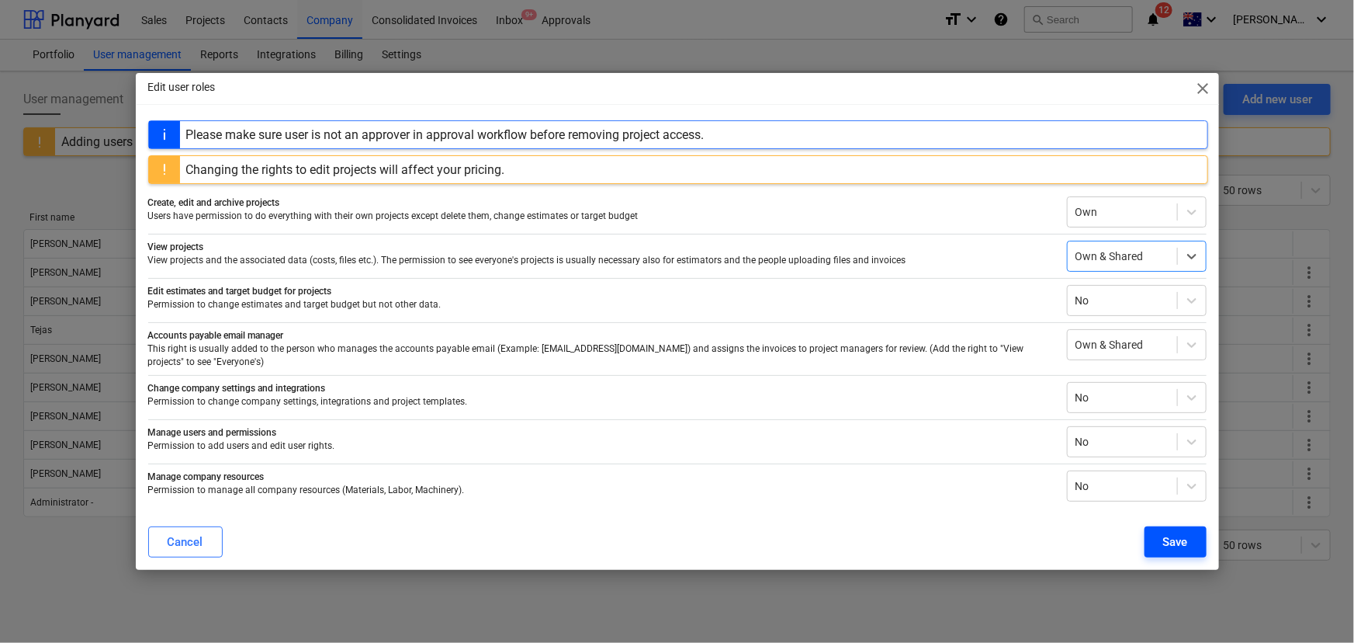
click at [1187, 540] on div "Save" at bounding box center [1175, 542] width 25 height 20
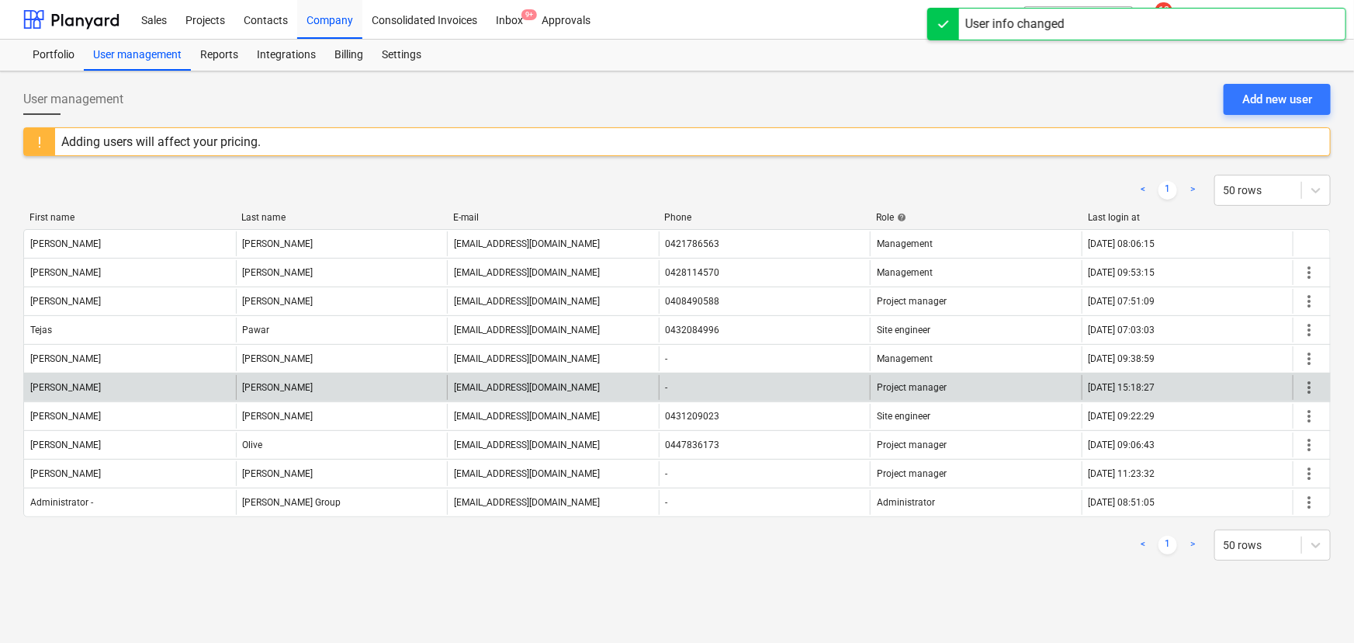
click at [1309, 388] on span "more_vert" at bounding box center [1309, 387] width 19 height 19
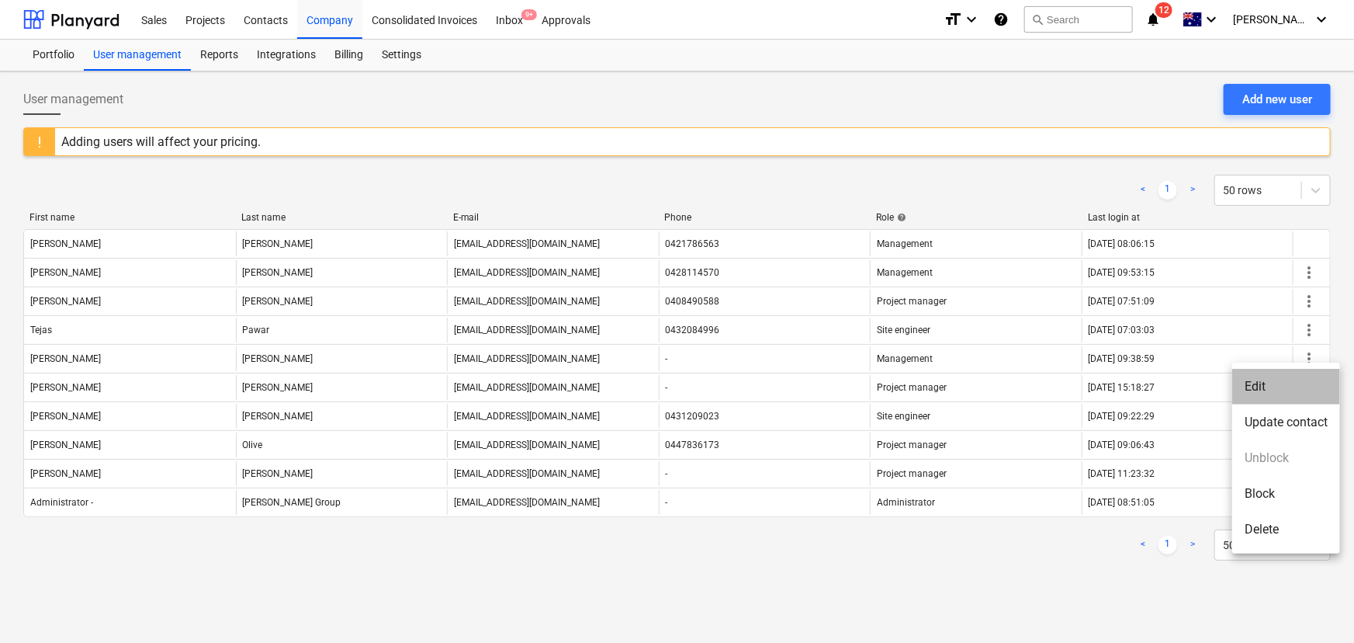
click at [1283, 391] on li "Edit" at bounding box center [1286, 387] width 108 height 36
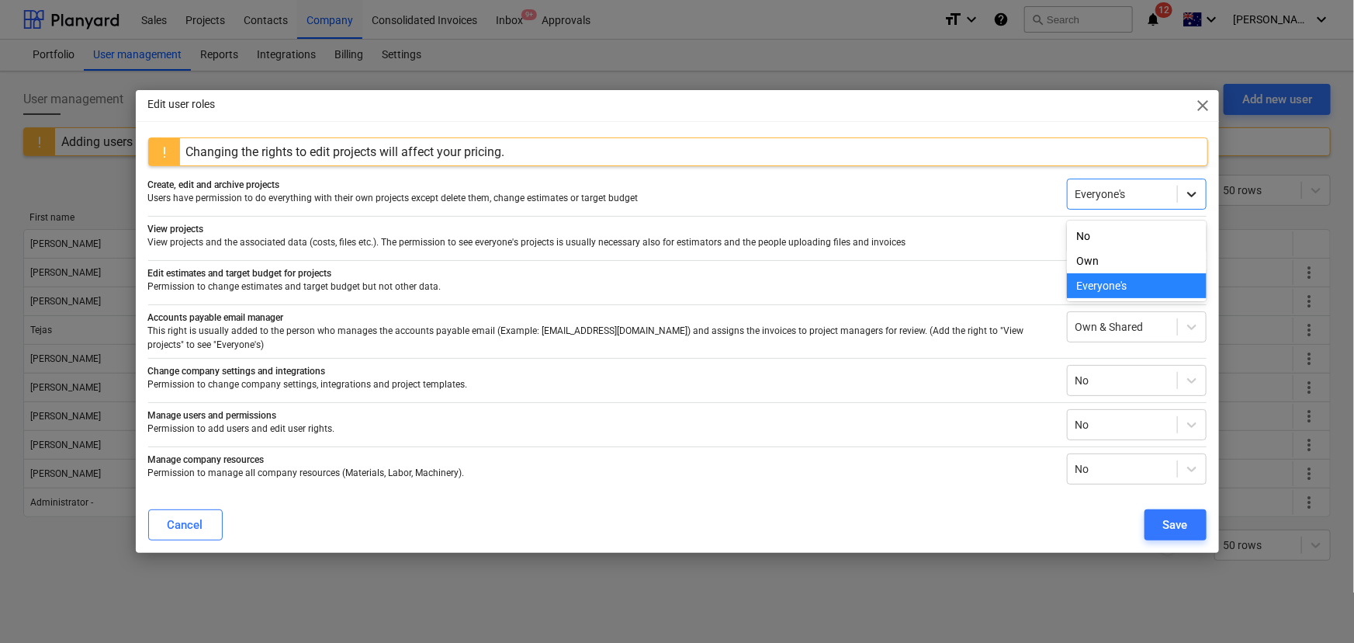
click at [1190, 202] on icon at bounding box center [1192, 194] width 16 height 16
click at [1112, 259] on div "Own" at bounding box center [1137, 260] width 140 height 25
click at [1196, 245] on icon at bounding box center [1192, 238] width 16 height 16
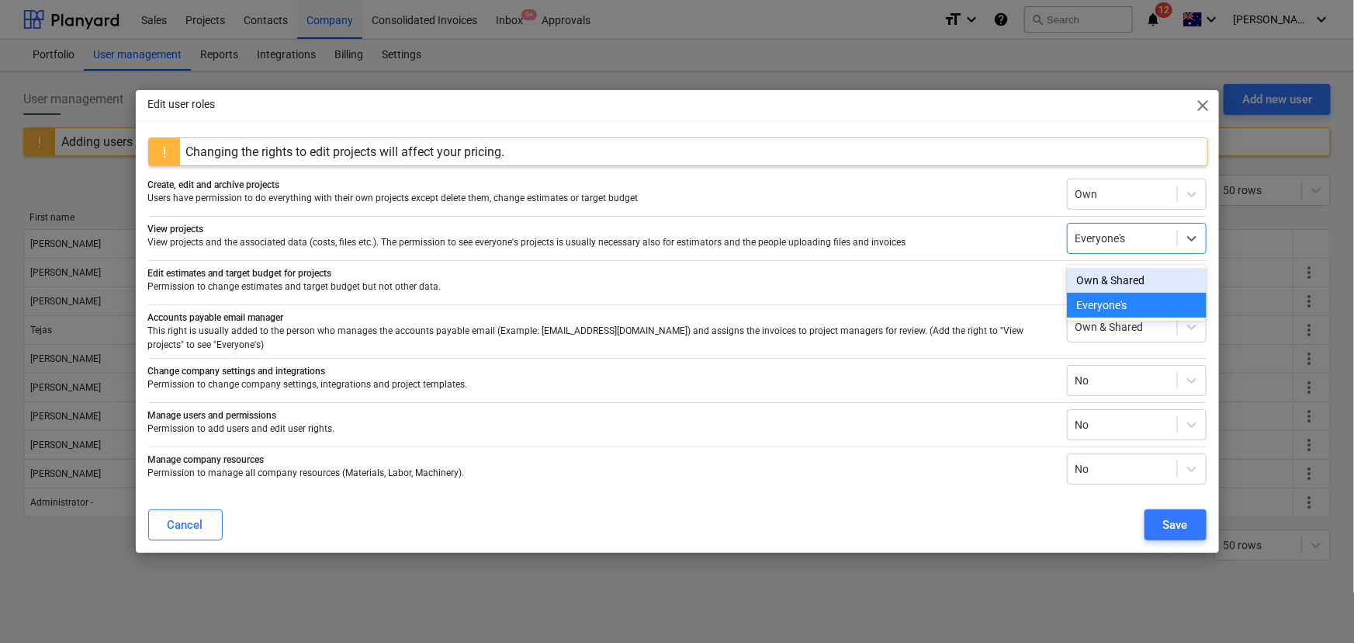
click at [1126, 280] on div "Own & Shared" at bounding box center [1137, 280] width 140 height 25
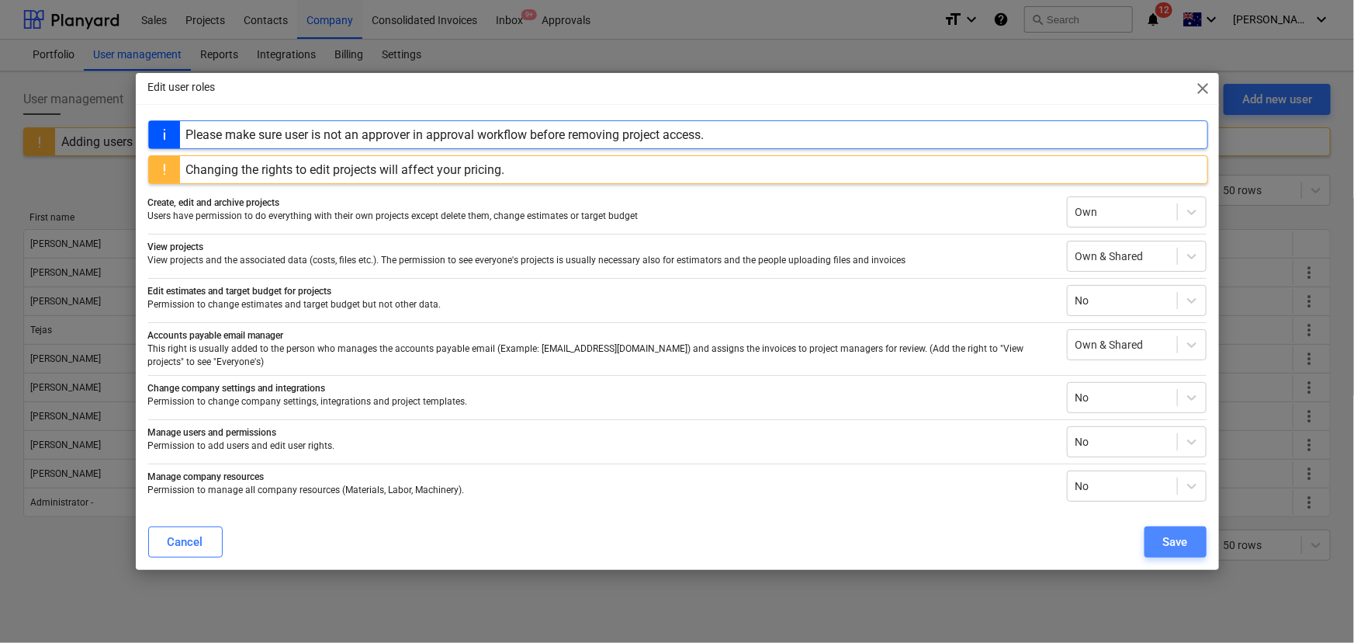
click at [1173, 532] on div "Save" at bounding box center [1175, 542] width 25 height 20
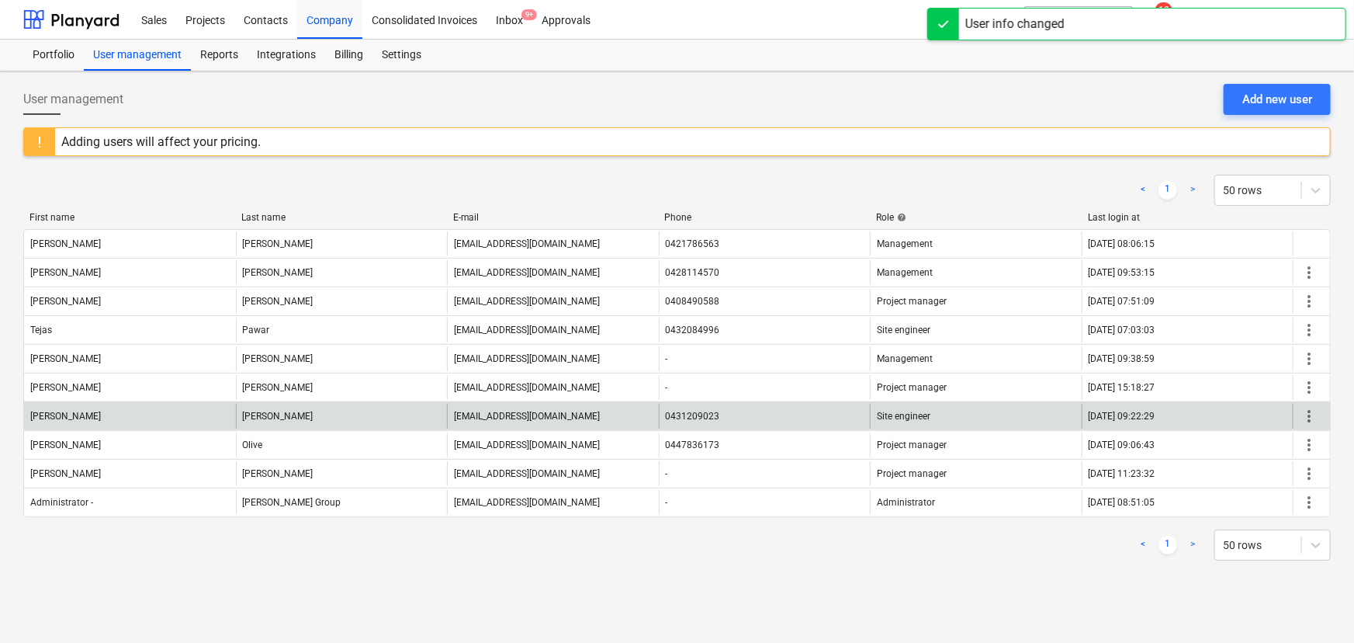
click at [1307, 419] on span "more_vert" at bounding box center [1309, 416] width 19 height 19
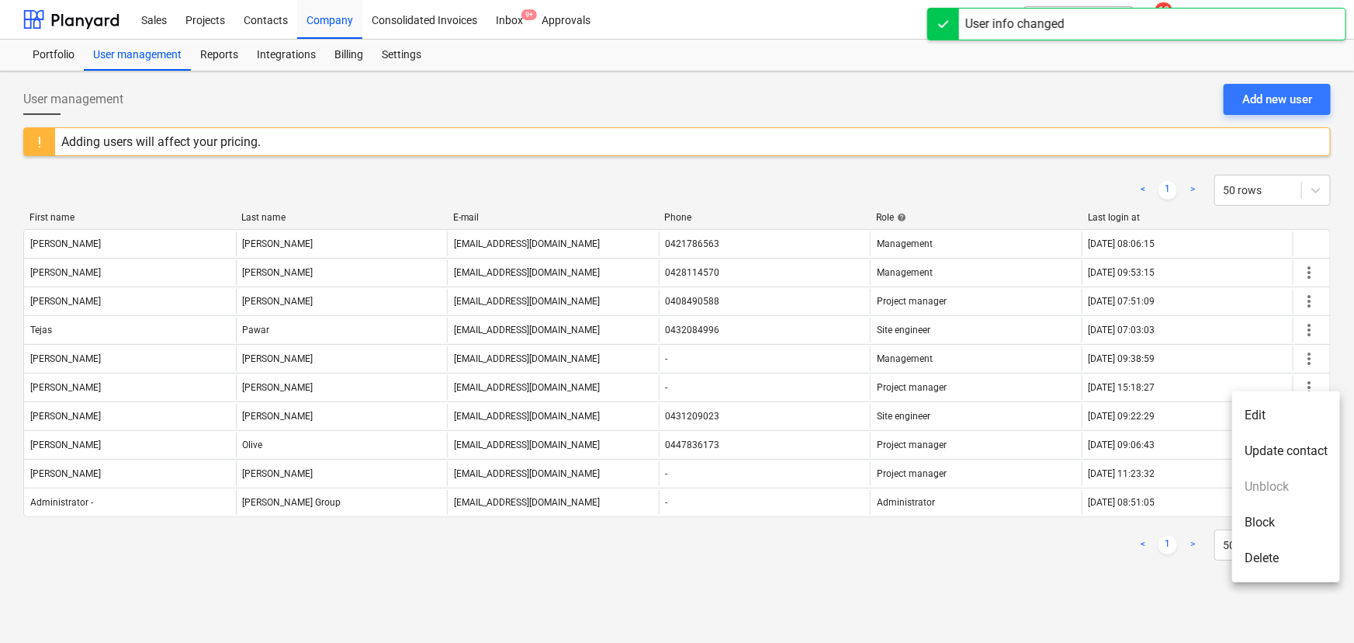
click at [1280, 418] on li "Edit" at bounding box center [1286, 415] width 108 height 36
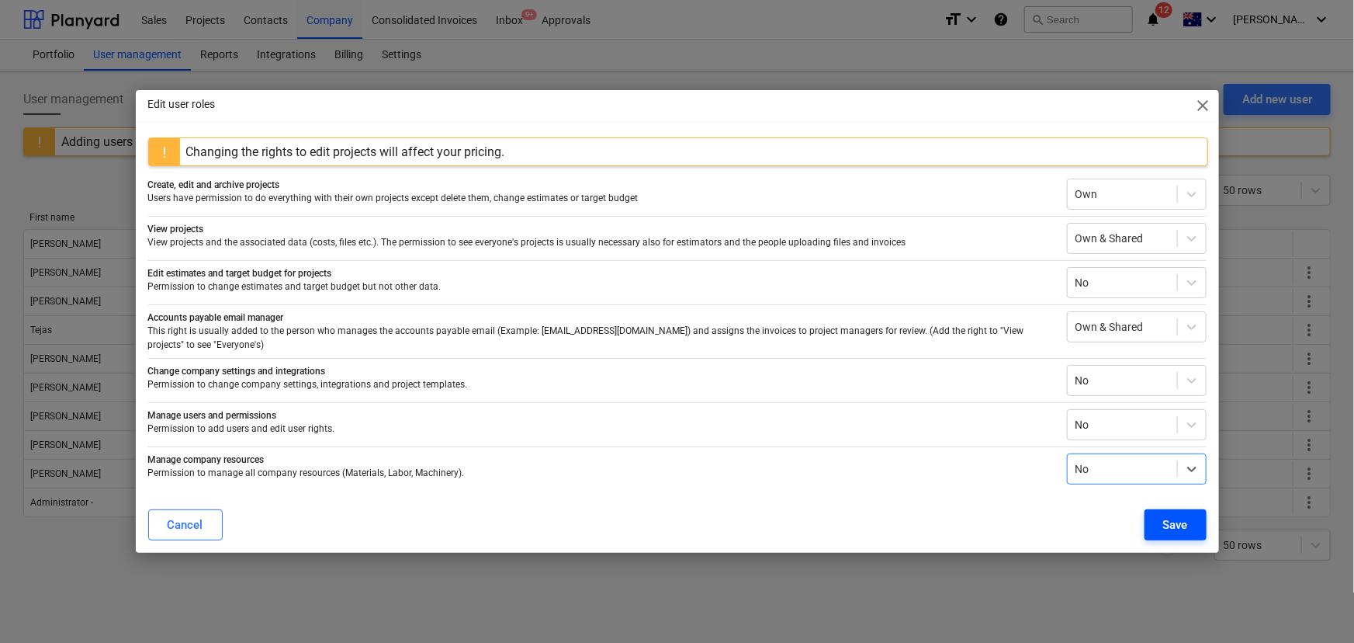
click at [1168, 528] on div "Save" at bounding box center [1175, 525] width 25 height 20
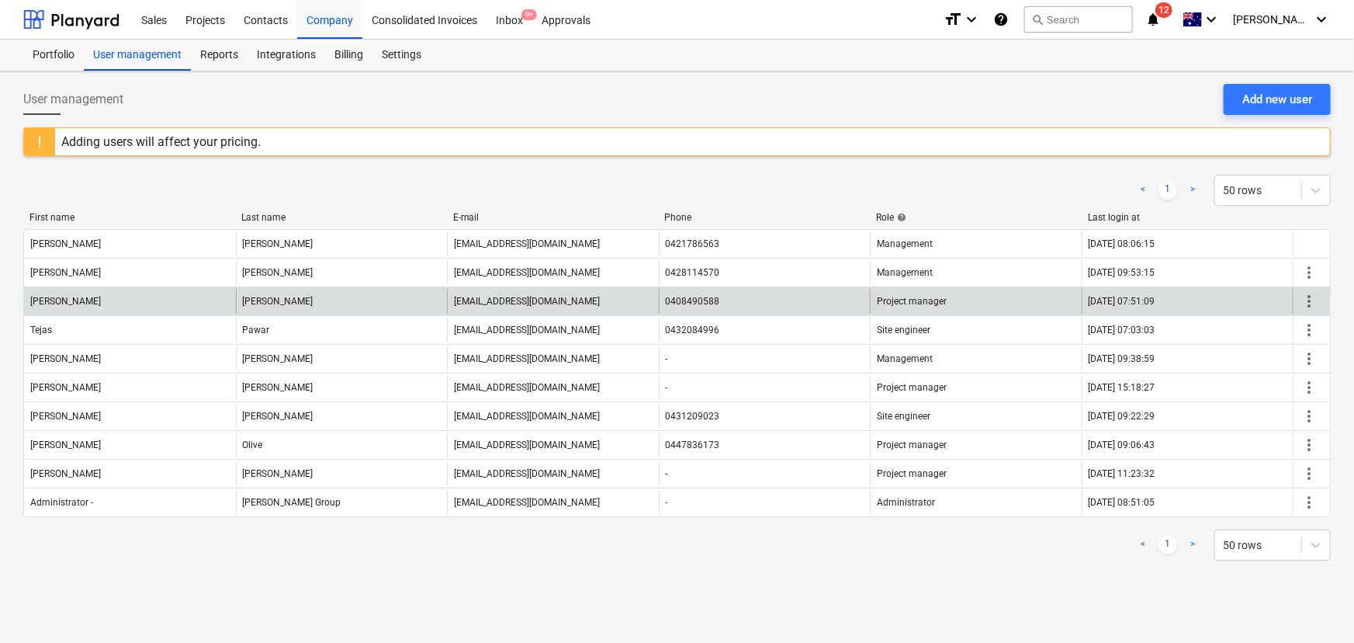
click at [1309, 304] on span "more_vert" at bounding box center [1309, 301] width 19 height 19
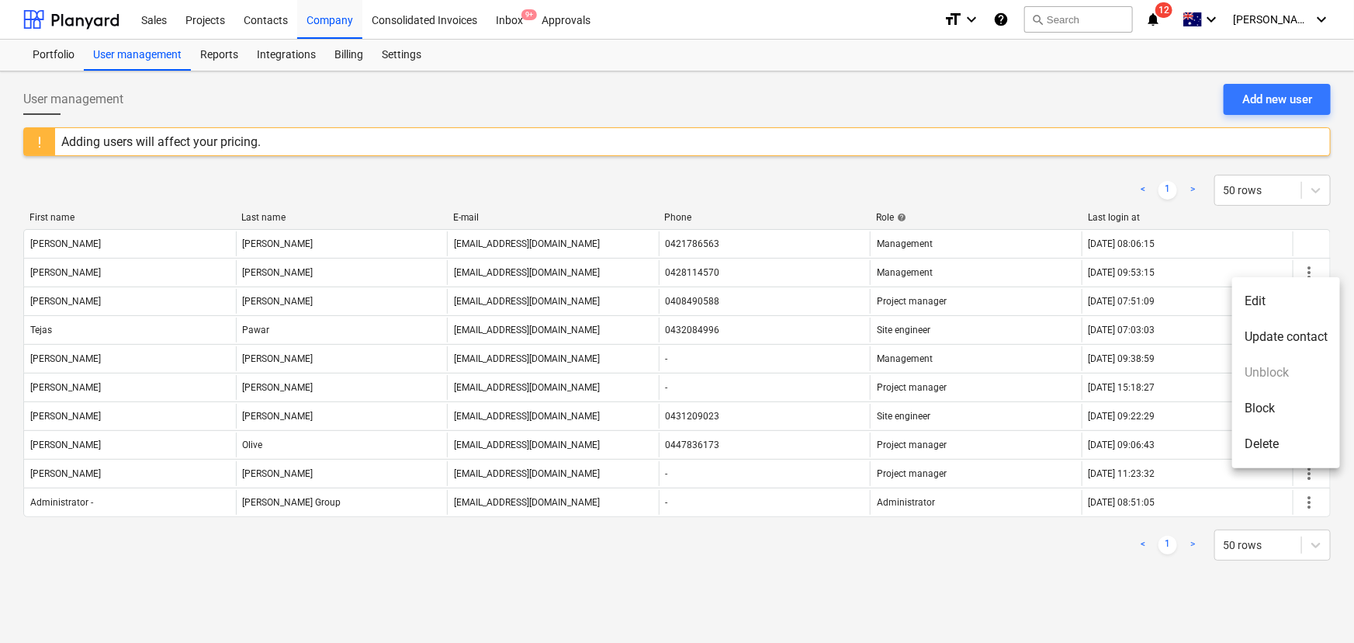
click at [1275, 304] on li "Edit" at bounding box center [1286, 301] width 108 height 36
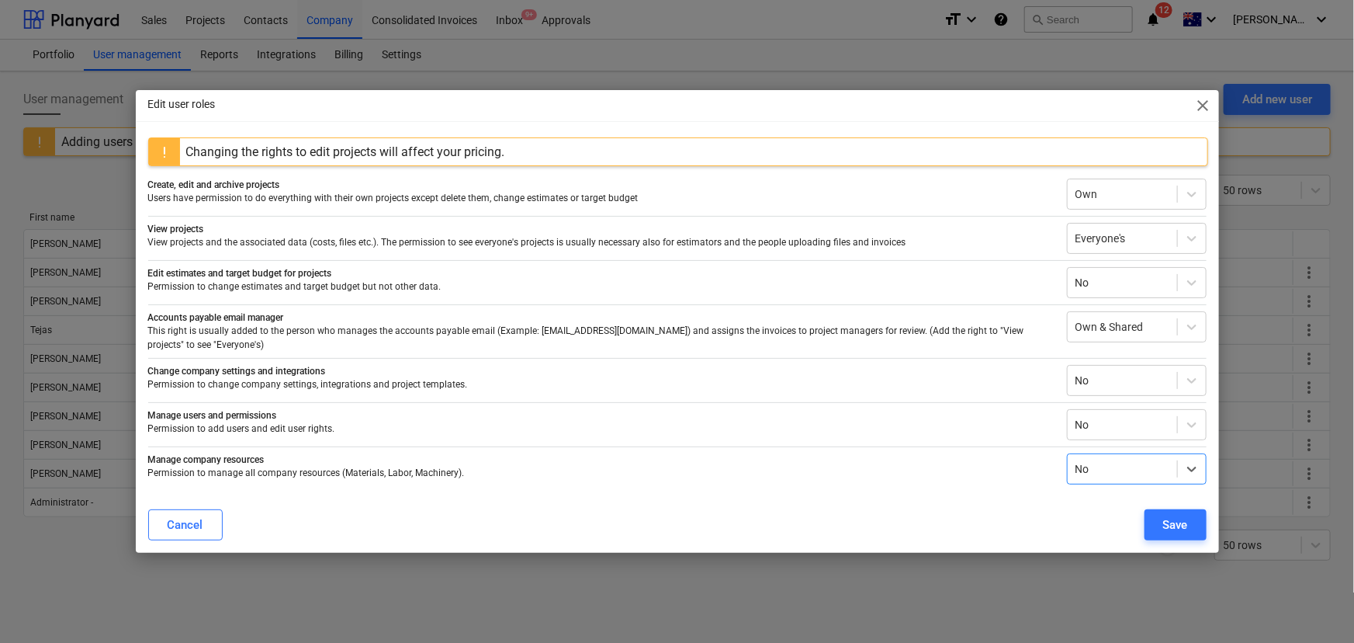
click at [1210, 108] on span "close" at bounding box center [1203, 105] width 19 height 19
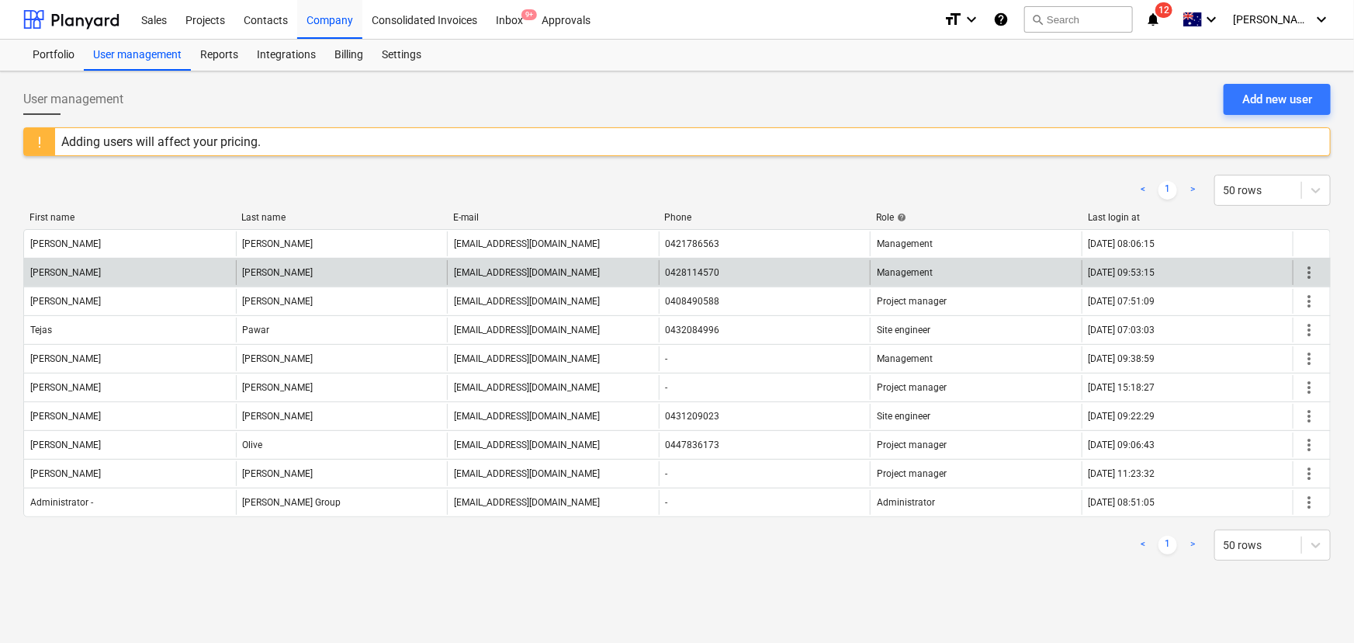
click at [1305, 275] on span "more_vert" at bounding box center [1309, 272] width 19 height 19
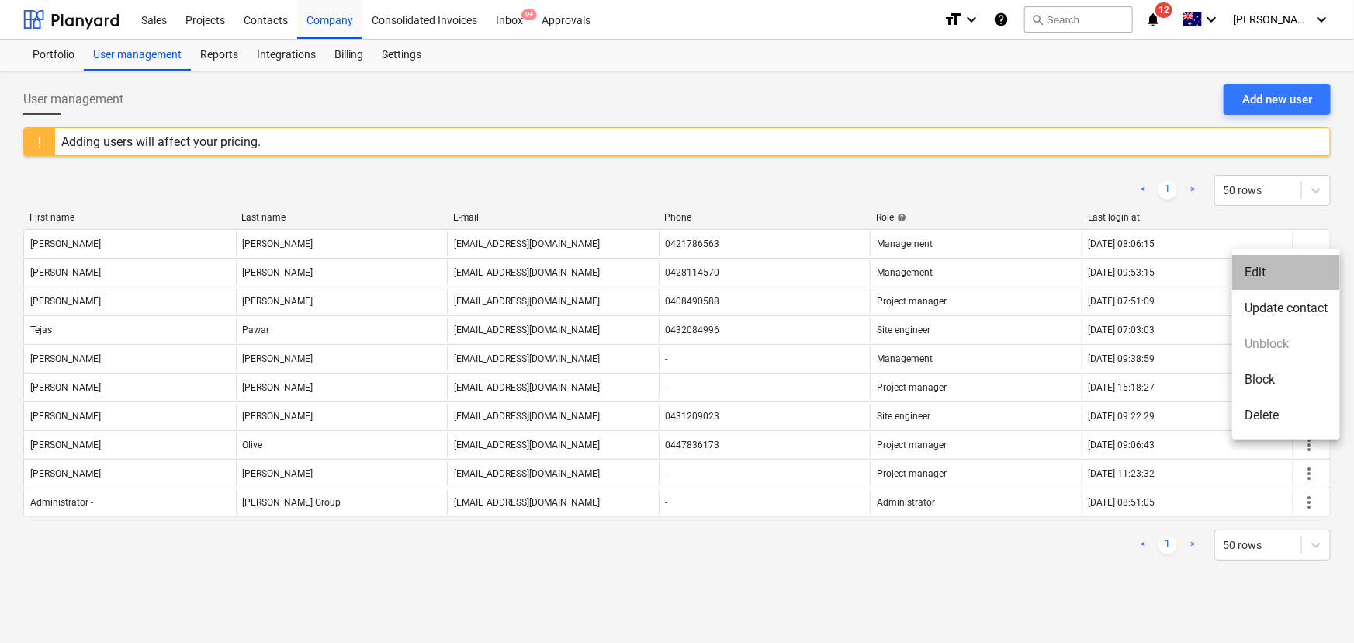
click at [1301, 275] on li "Edit" at bounding box center [1286, 273] width 108 height 36
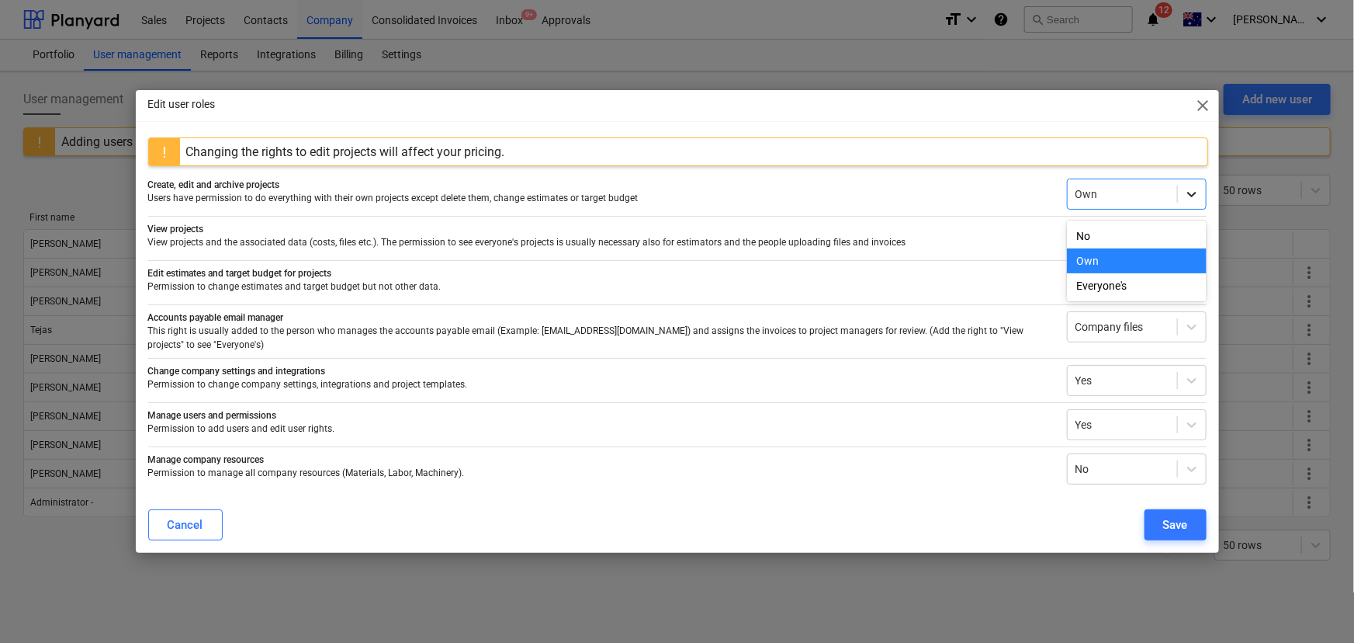
click at [1189, 202] on icon at bounding box center [1192, 194] width 16 height 16
click at [1143, 279] on div "Everyone's" at bounding box center [1137, 285] width 140 height 25
click at [1170, 525] on div "Save" at bounding box center [1175, 525] width 25 height 20
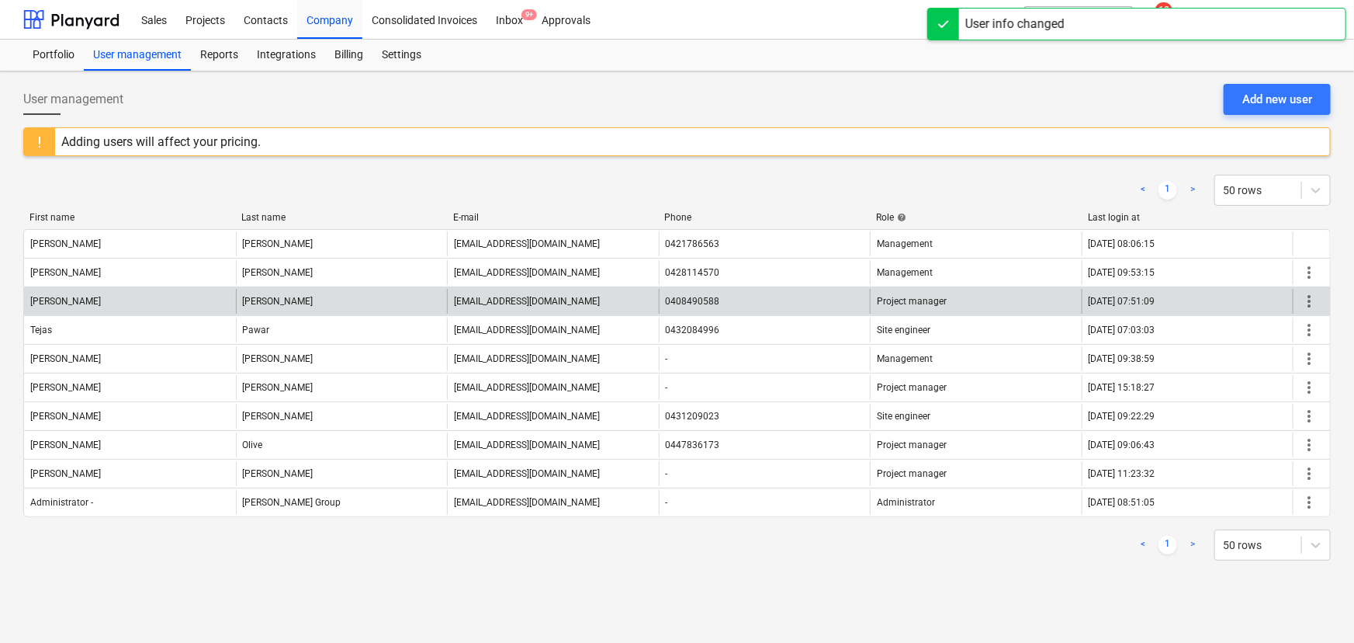
click at [1305, 304] on span "more_vert" at bounding box center [1309, 301] width 19 height 19
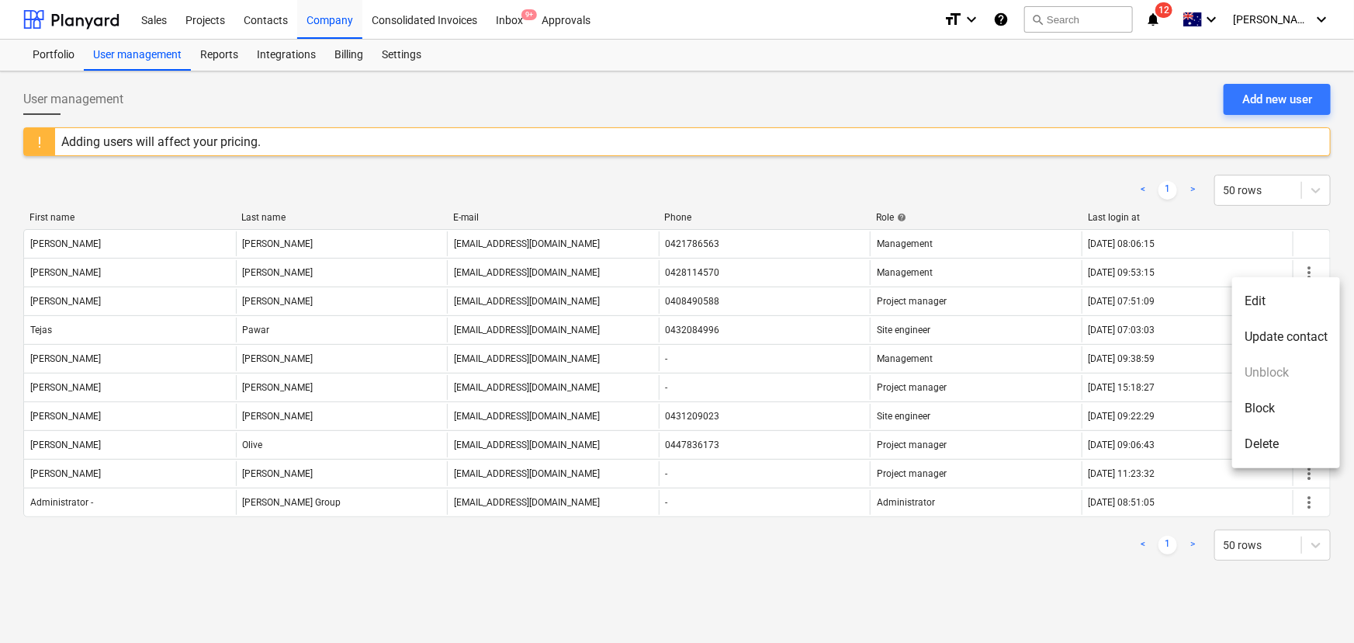
click at [1276, 339] on li "Update contact" at bounding box center [1286, 337] width 108 height 36
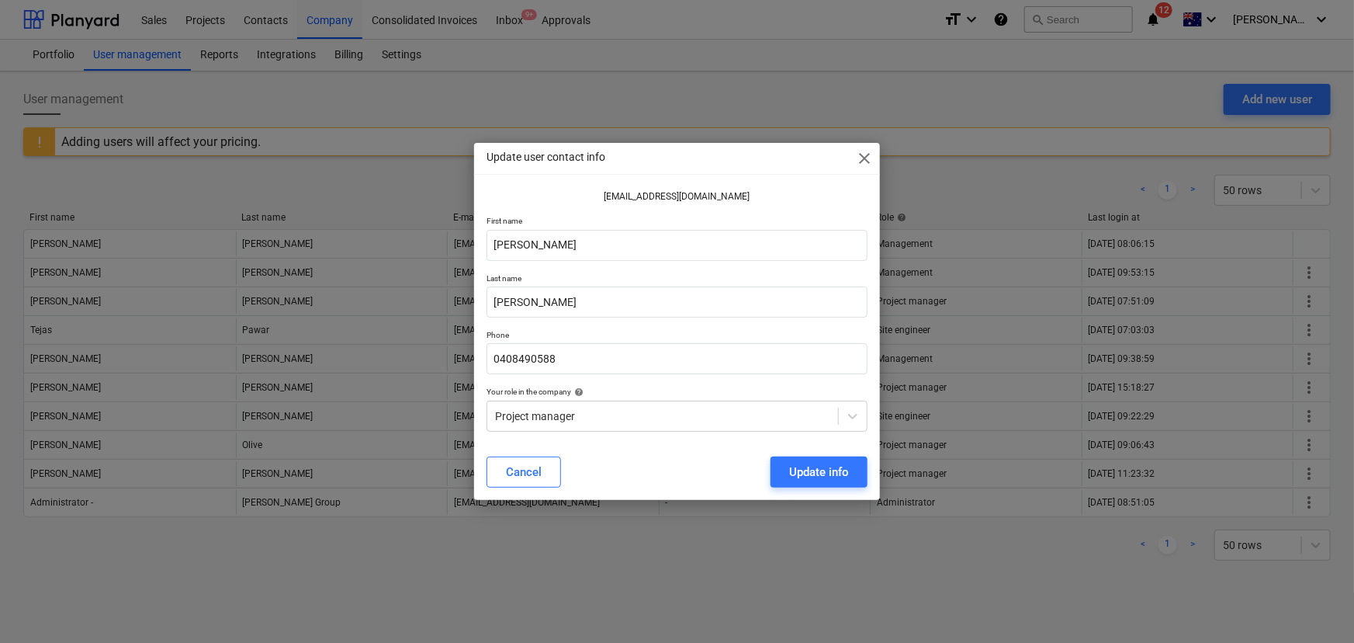
click at [858, 161] on span "close" at bounding box center [864, 158] width 19 height 19
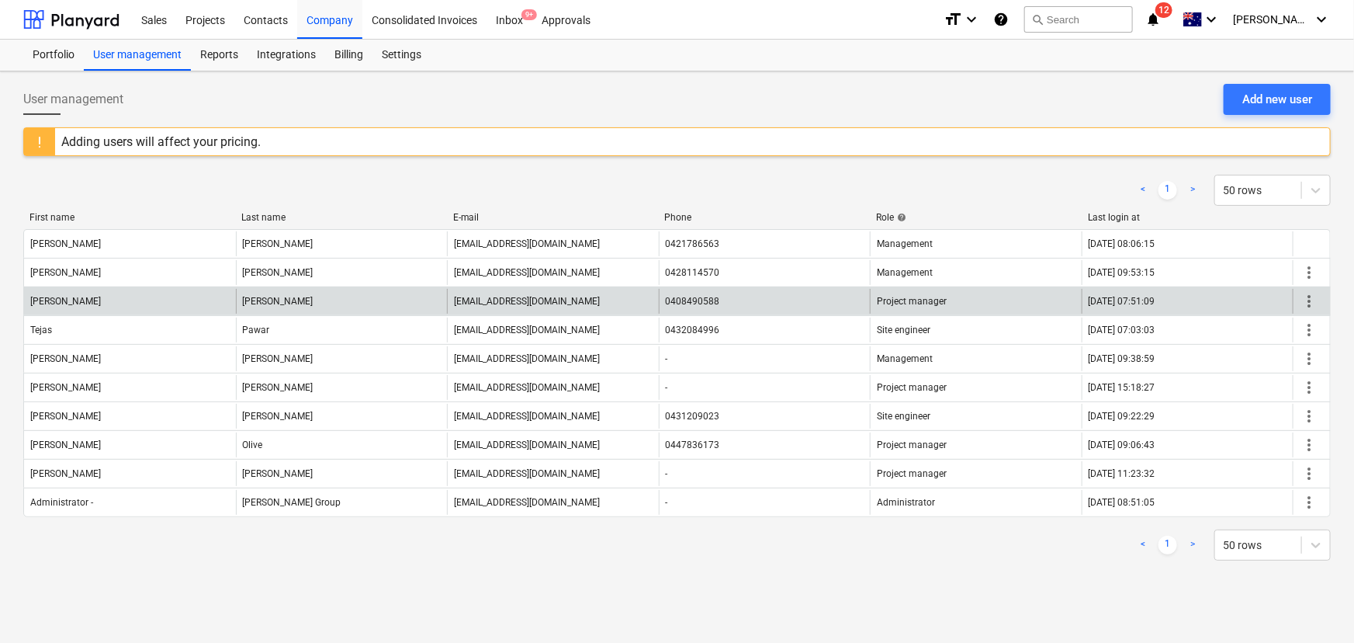
click at [1312, 307] on span "more_vert" at bounding box center [1309, 301] width 19 height 19
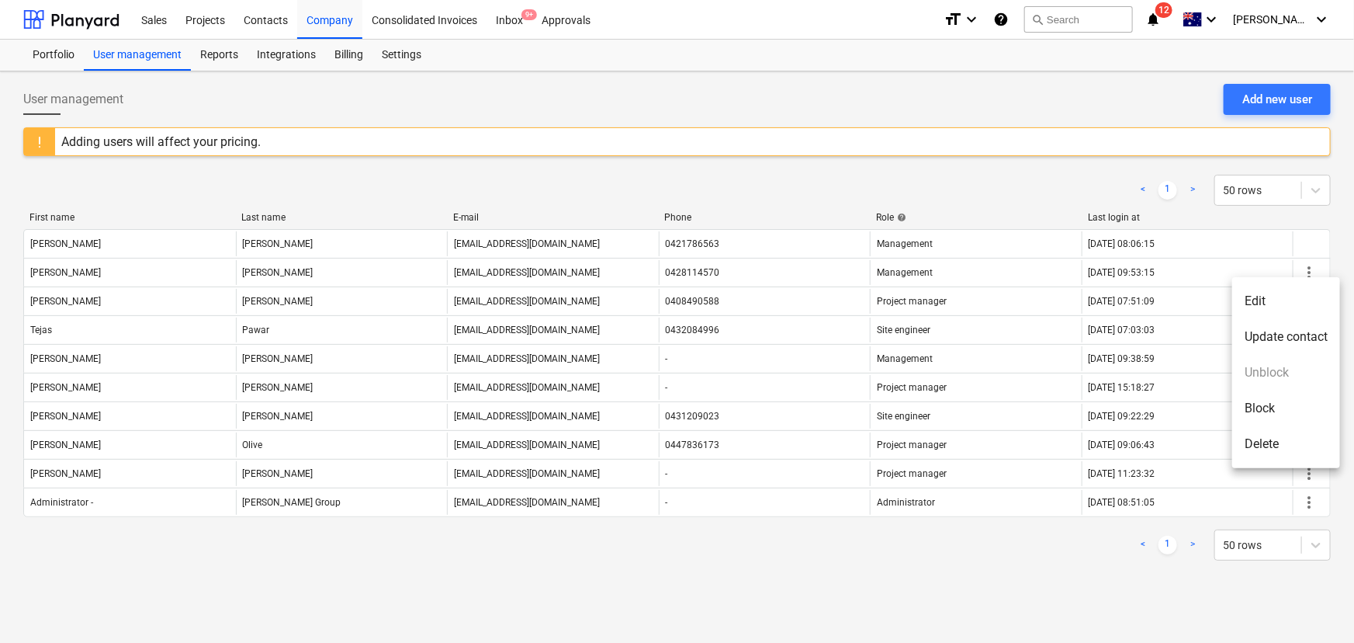
click at [1256, 304] on li "Edit" at bounding box center [1286, 301] width 108 height 36
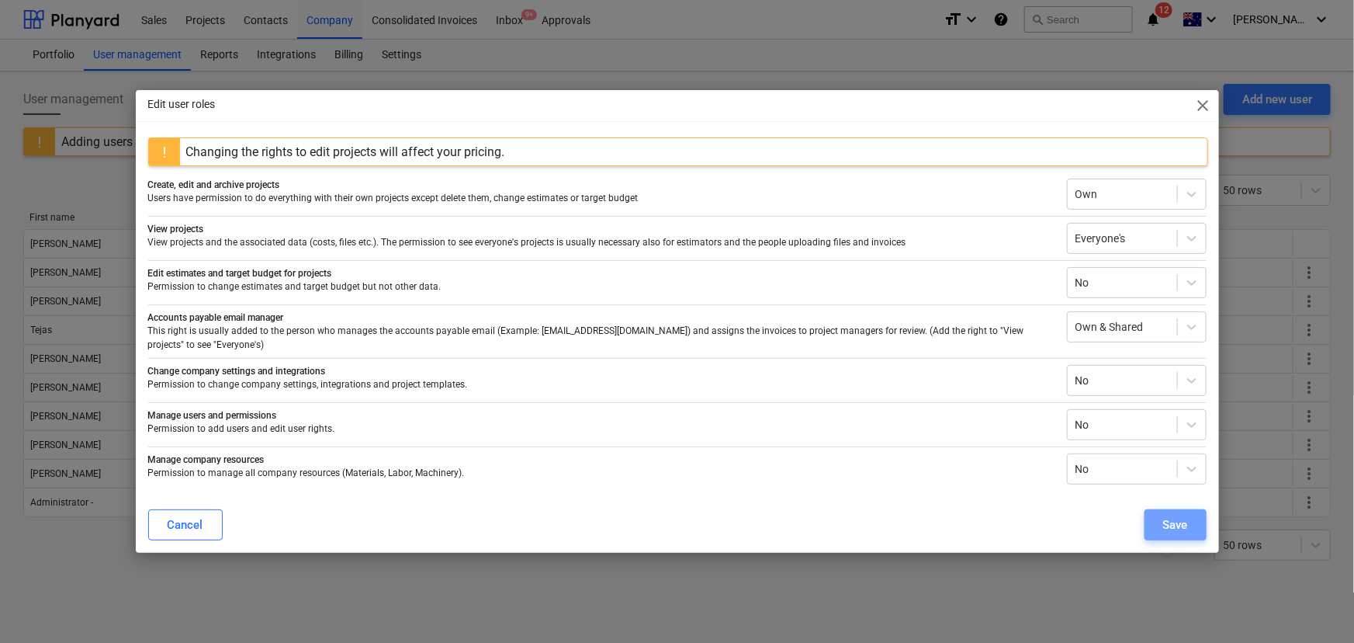
drag, startPoint x: 1180, startPoint y: 508, endPoint x: 989, endPoint y: 369, distance: 235.5
click at [999, 379] on div "Edit user roles close Changing the rights to edit projects will affect your pri…" at bounding box center [677, 321] width 1083 height 462
click at [1189, 527] on button "Save" at bounding box center [1176, 524] width 62 height 31
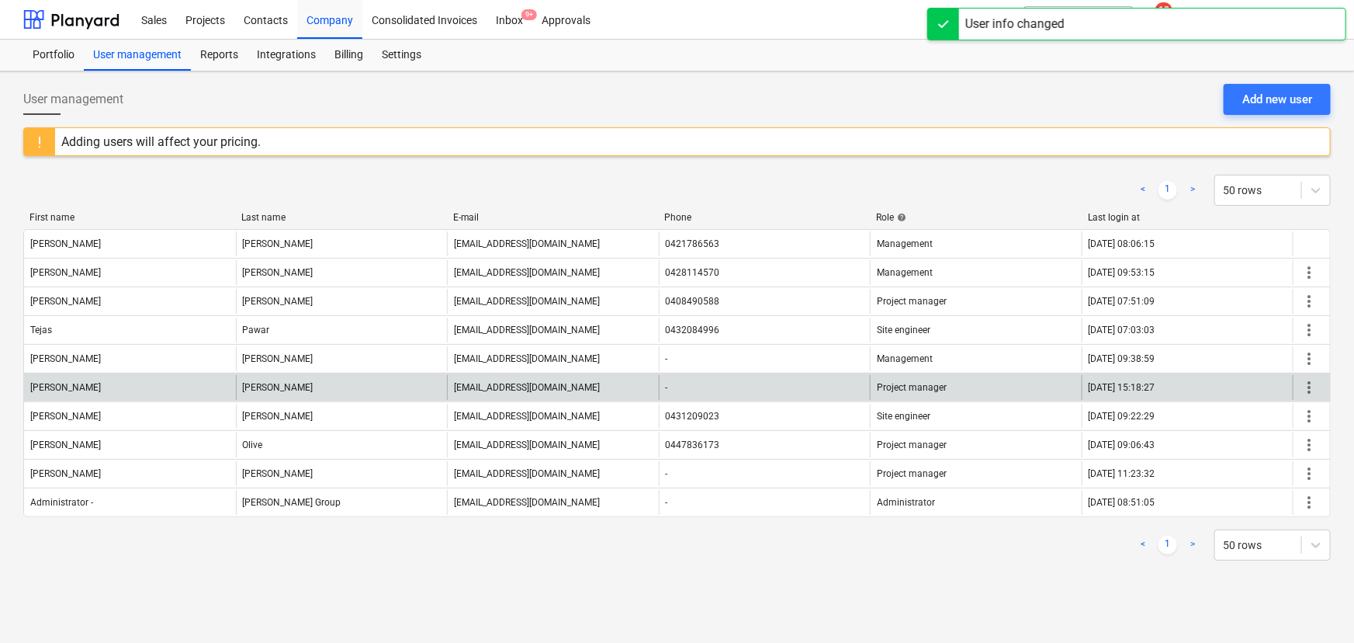
click at [1313, 381] on span "more_vert" at bounding box center [1309, 387] width 19 height 19
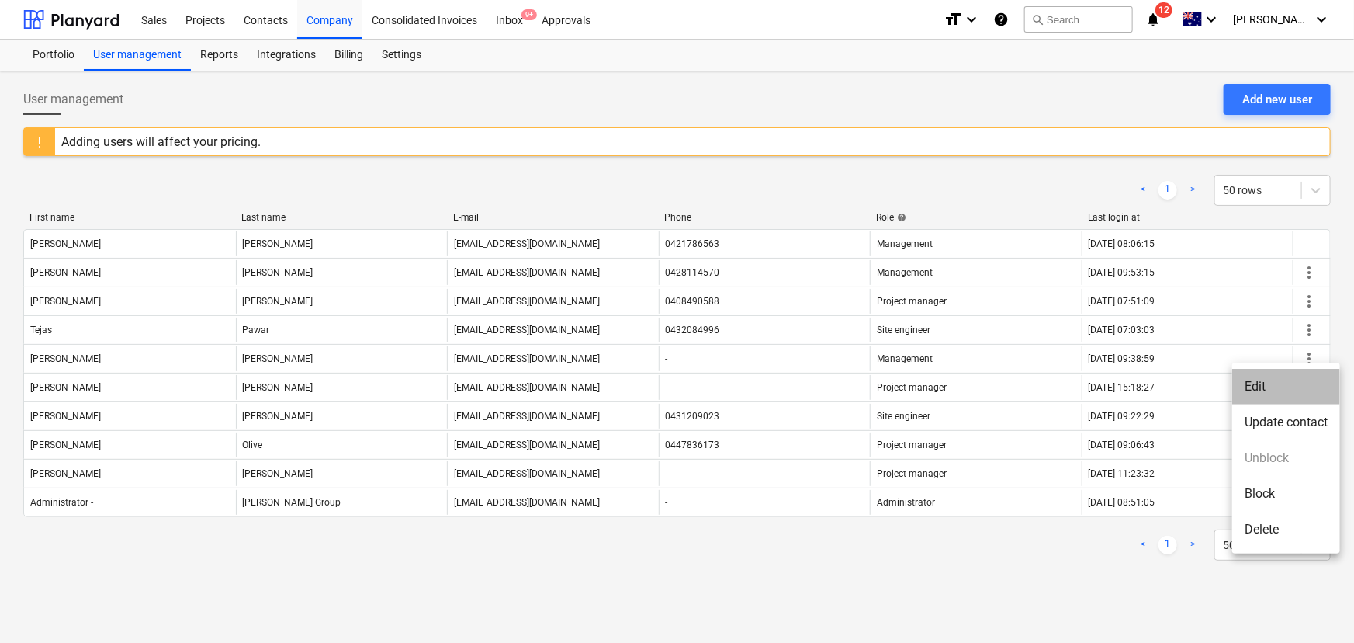
click at [1288, 389] on li "Edit" at bounding box center [1286, 387] width 108 height 36
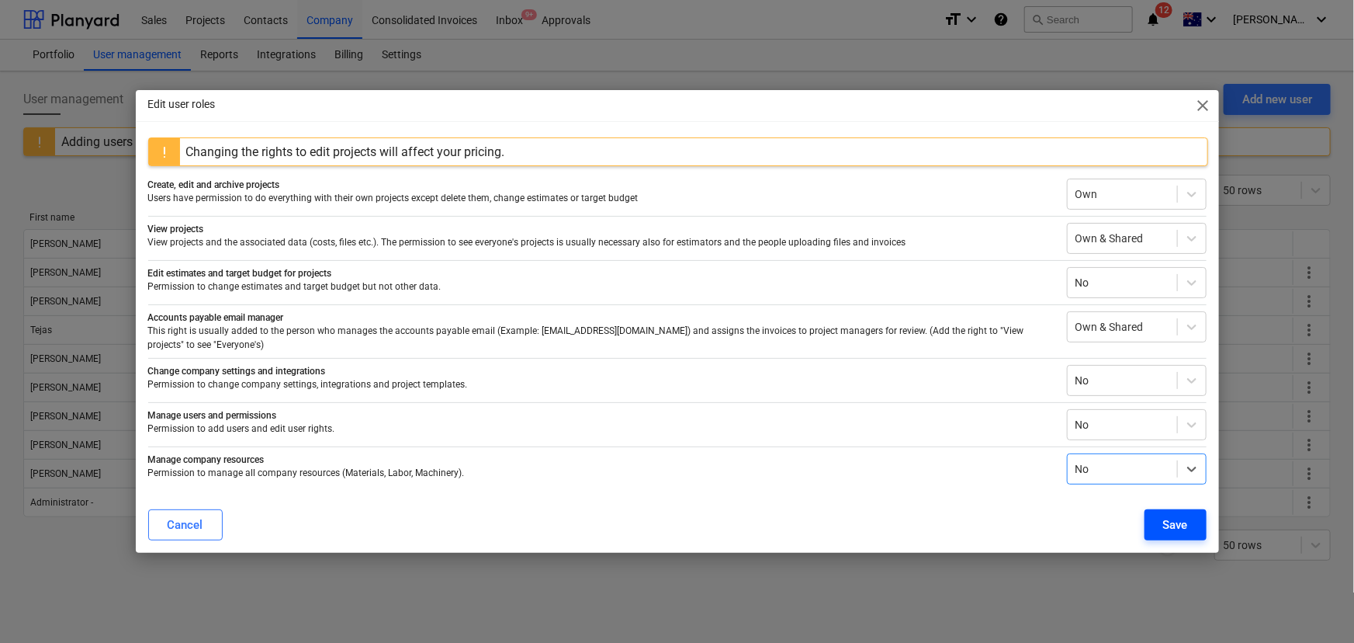
click at [1173, 524] on div "Save" at bounding box center [1175, 525] width 25 height 20
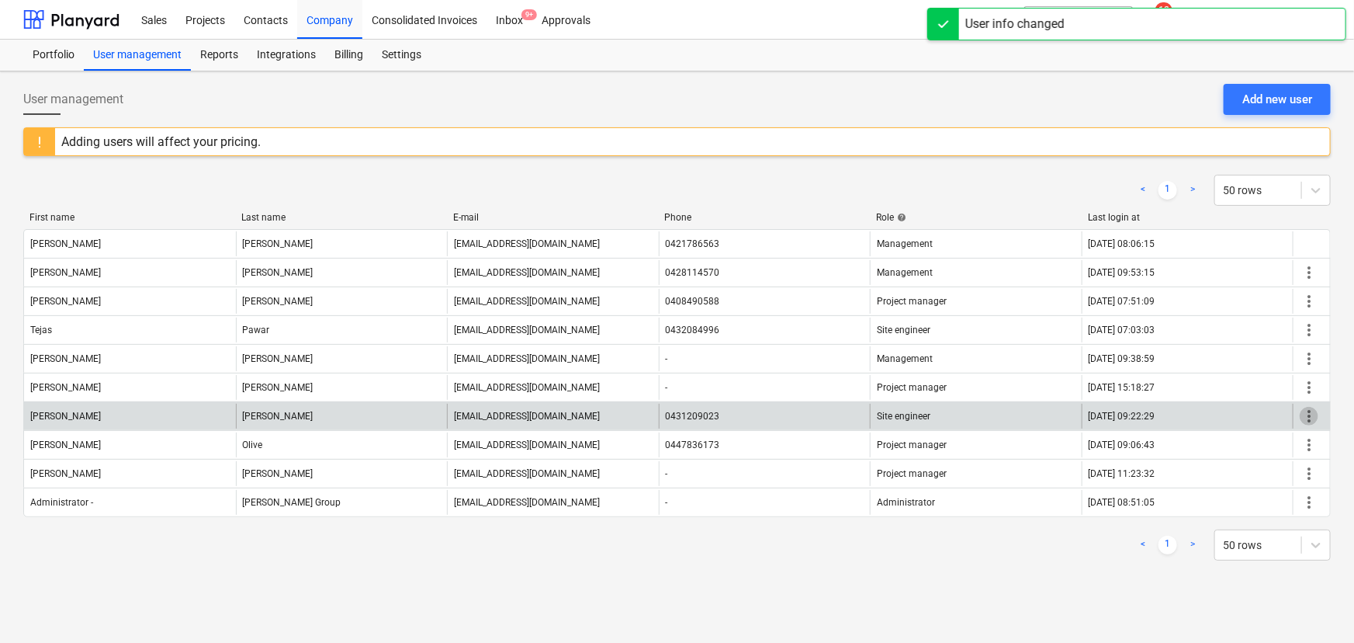
click at [1308, 414] on span "more_vert" at bounding box center [1309, 416] width 19 height 19
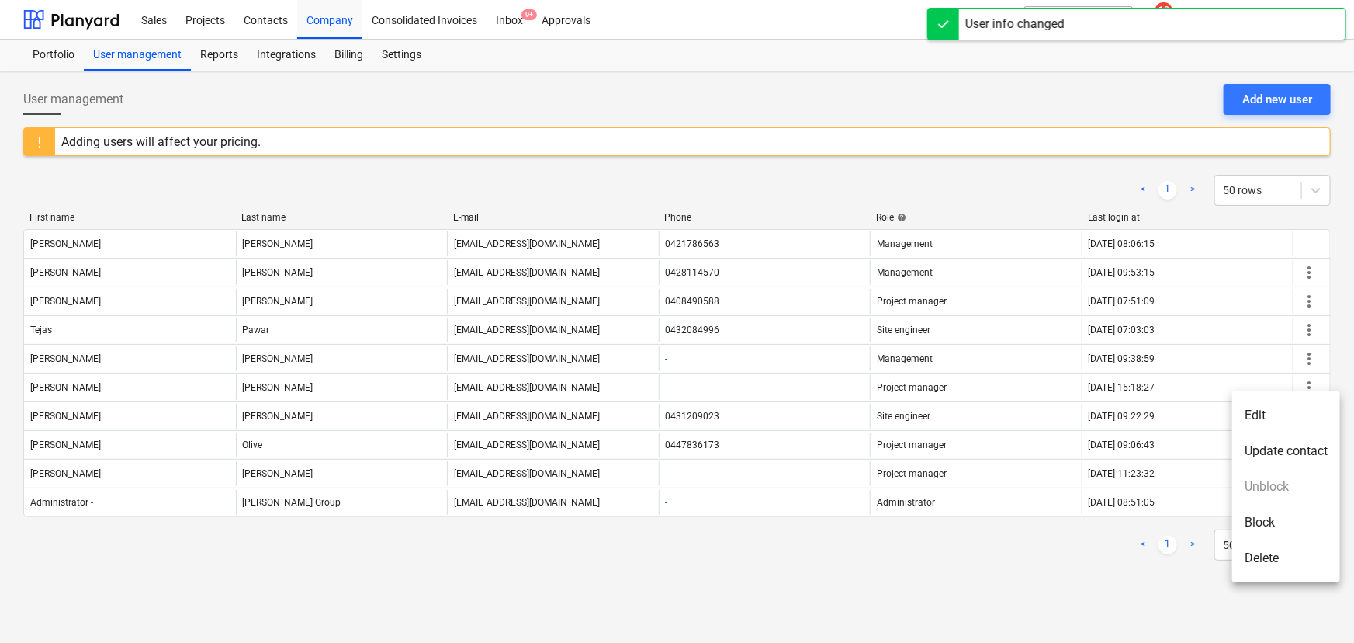
click at [1273, 421] on li "Edit" at bounding box center [1286, 415] width 108 height 36
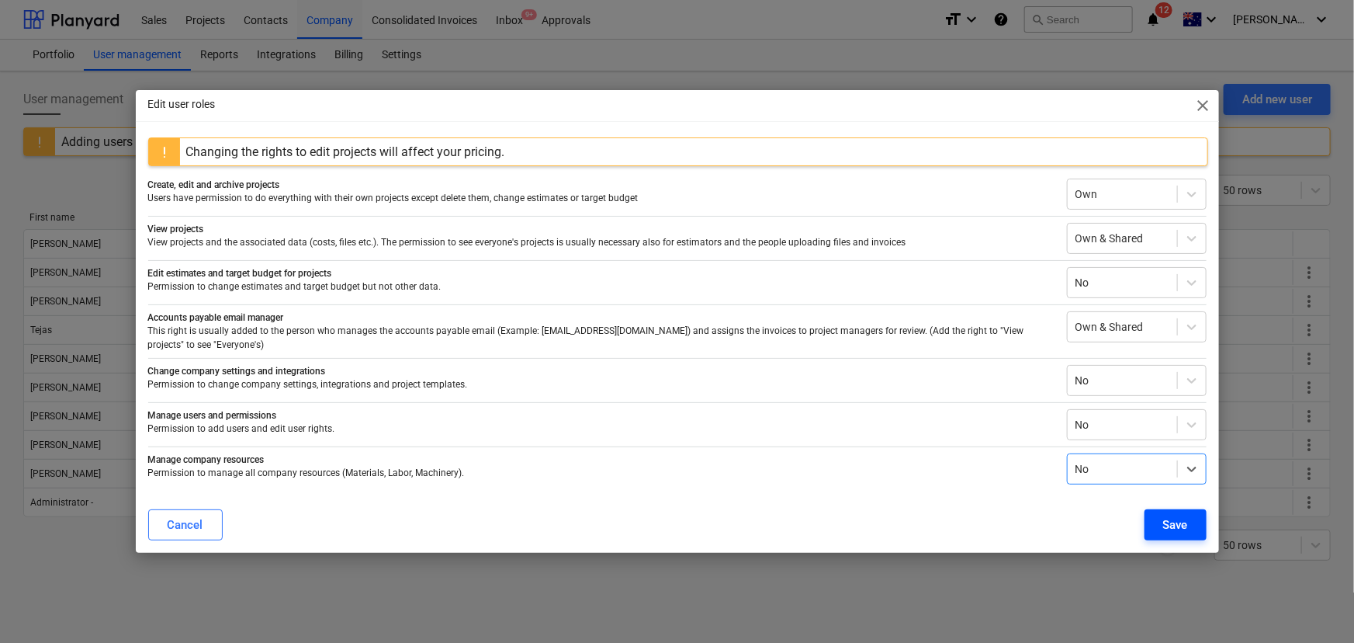
click at [1173, 524] on div "Save" at bounding box center [1175, 525] width 25 height 20
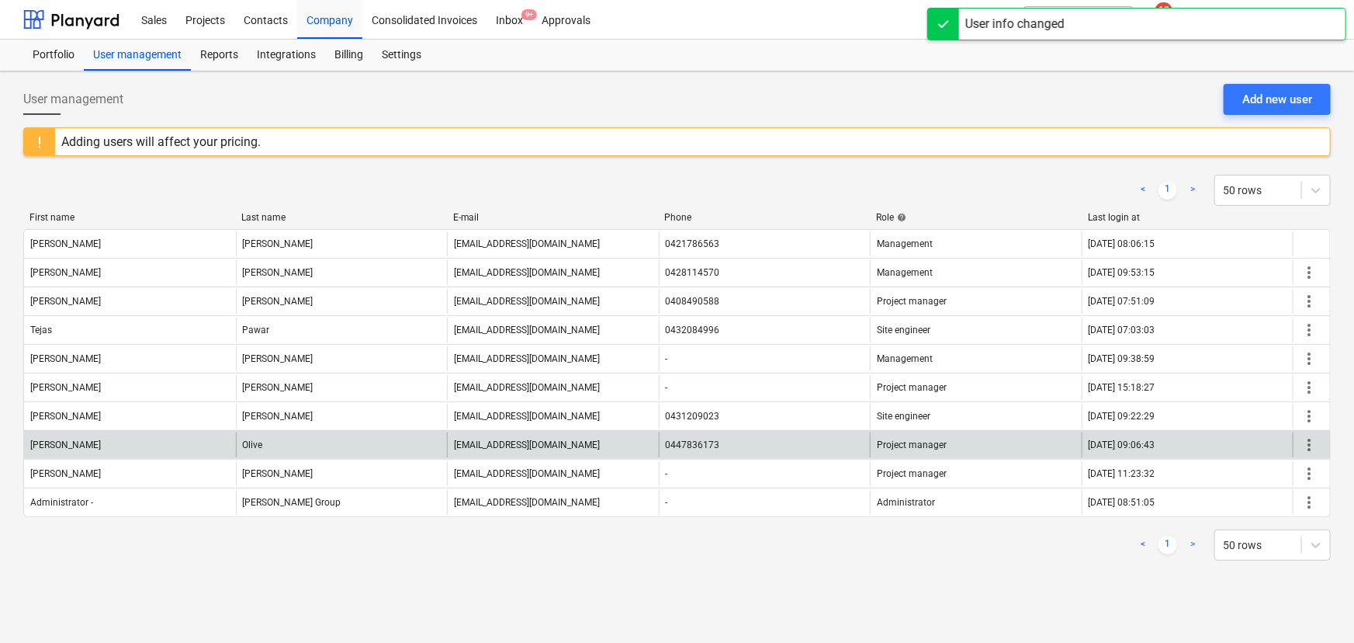
click at [1312, 445] on span "more_vert" at bounding box center [1309, 444] width 19 height 19
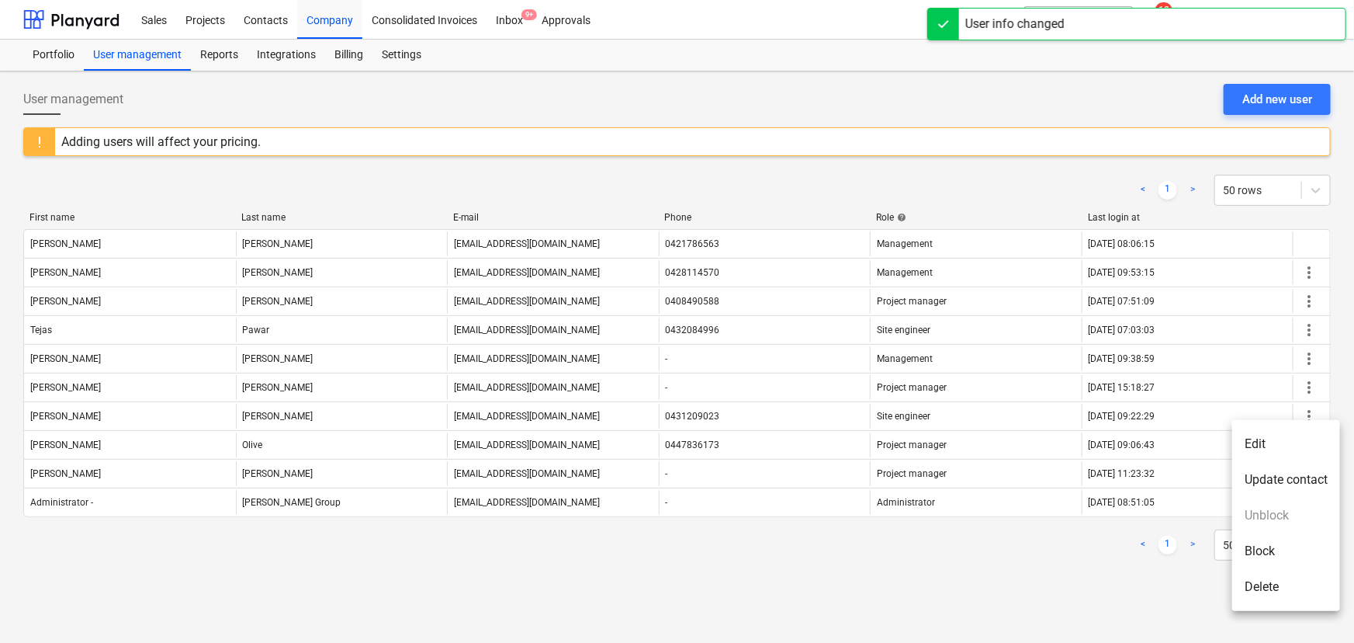
click at [1293, 449] on li "Edit" at bounding box center [1286, 444] width 108 height 36
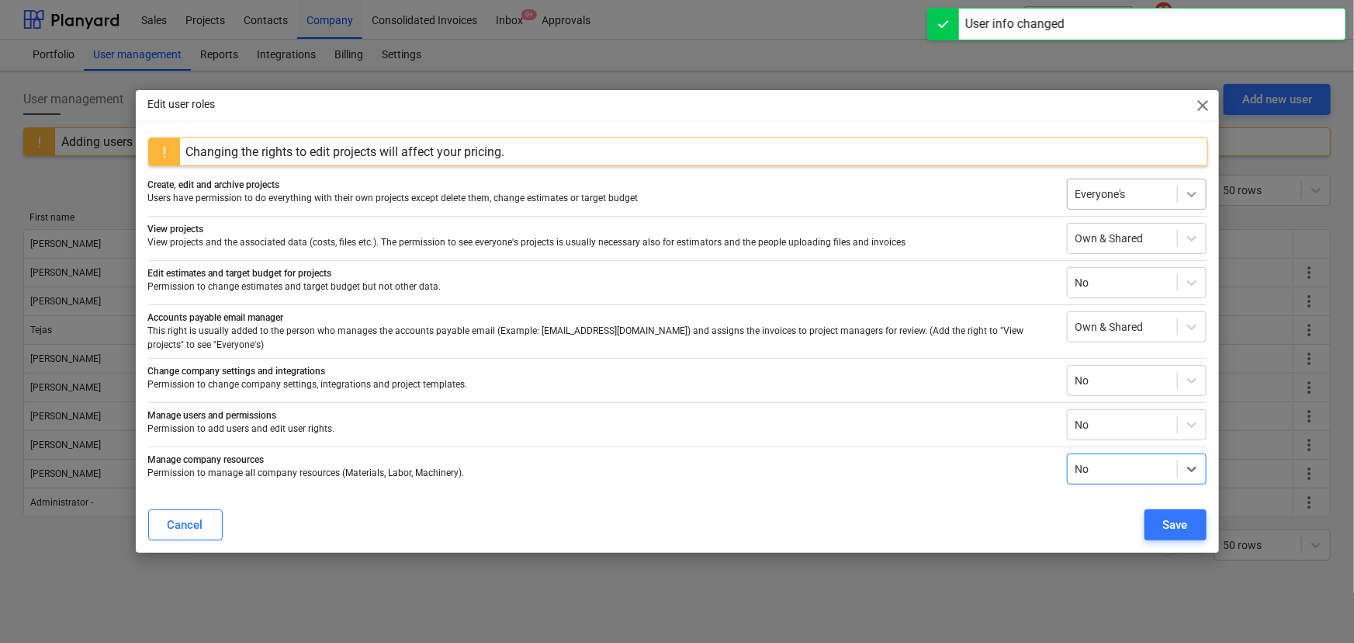
click at [1186, 199] on icon at bounding box center [1192, 194] width 16 height 16
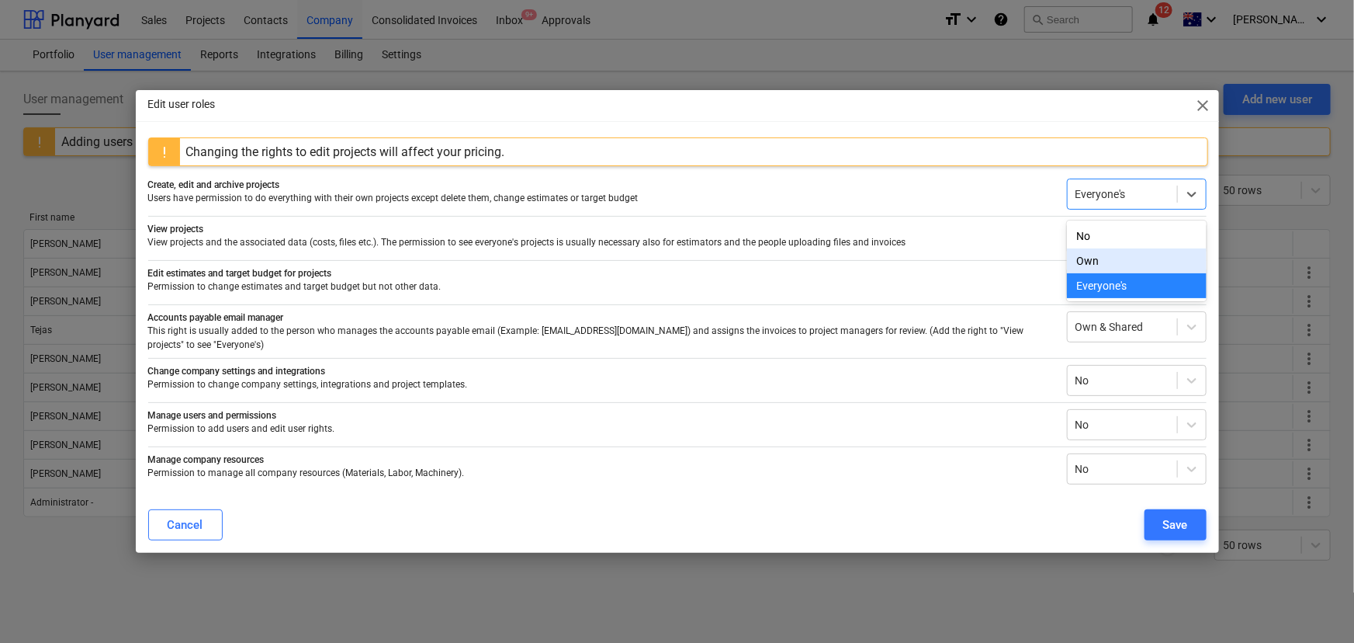
click at [1121, 262] on div "Own" at bounding box center [1137, 260] width 140 height 25
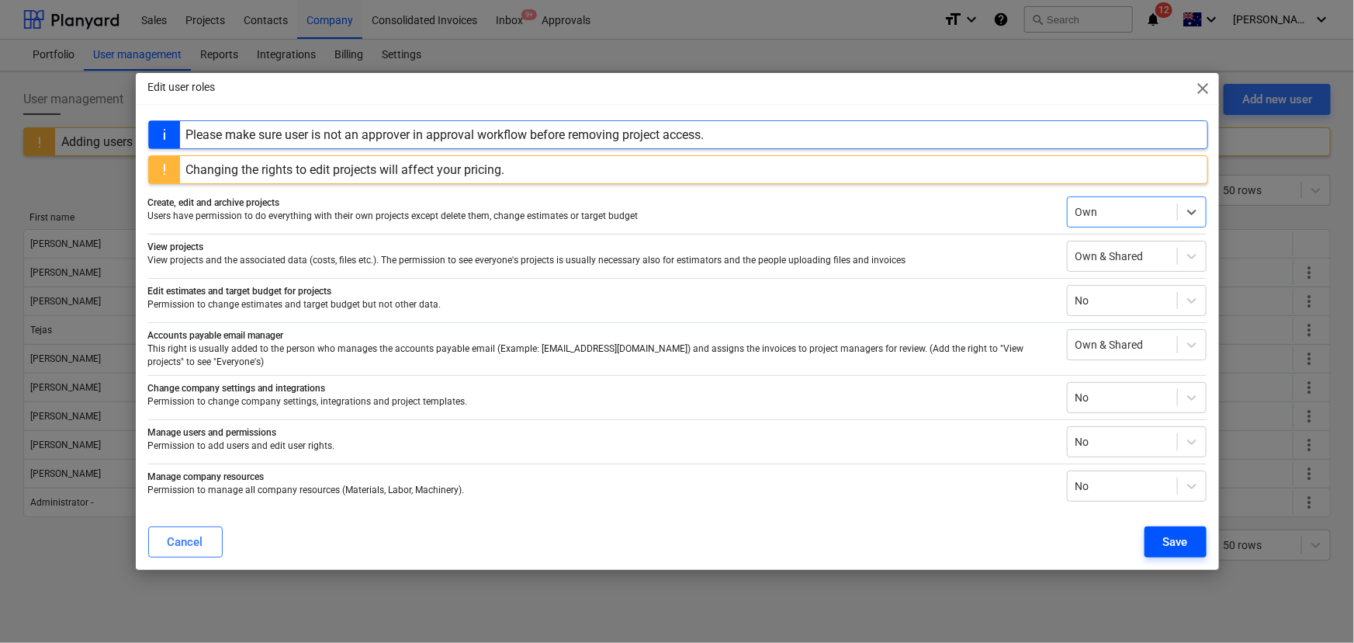
click at [1169, 540] on div "Save" at bounding box center [1175, 542] width 25 height 20
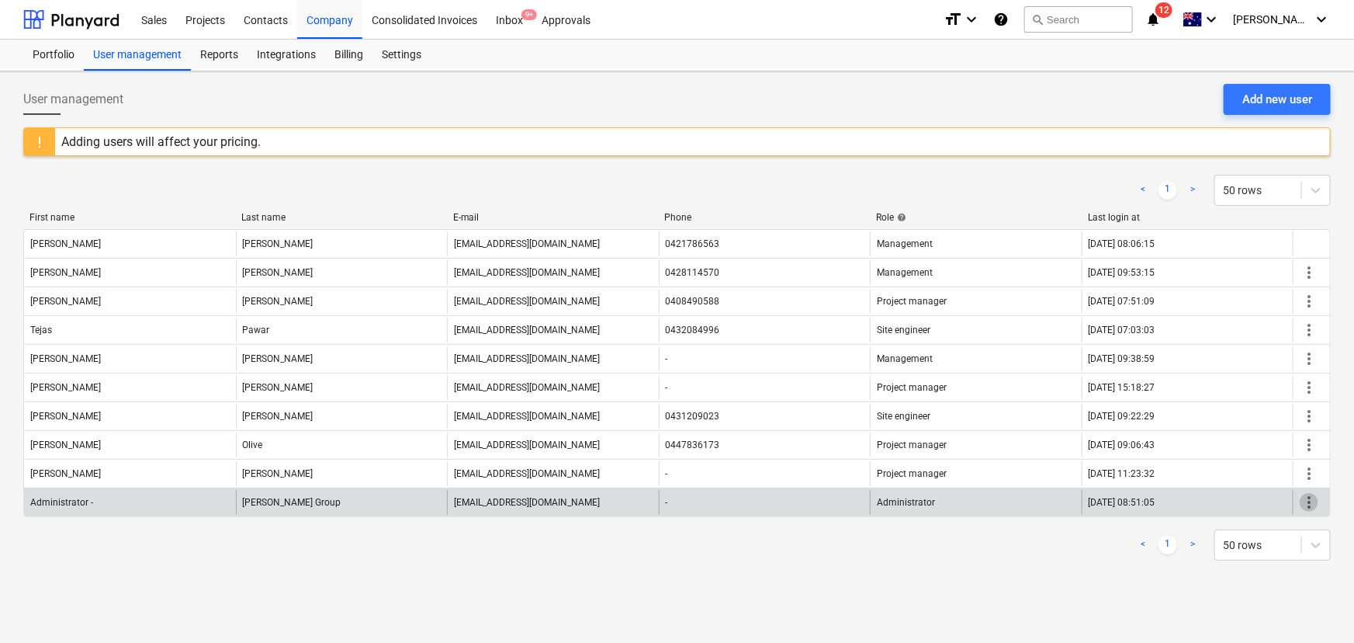
click at [1306, 501] on span "more_vert" at bounding box center [1309, 502] width 19 height 19
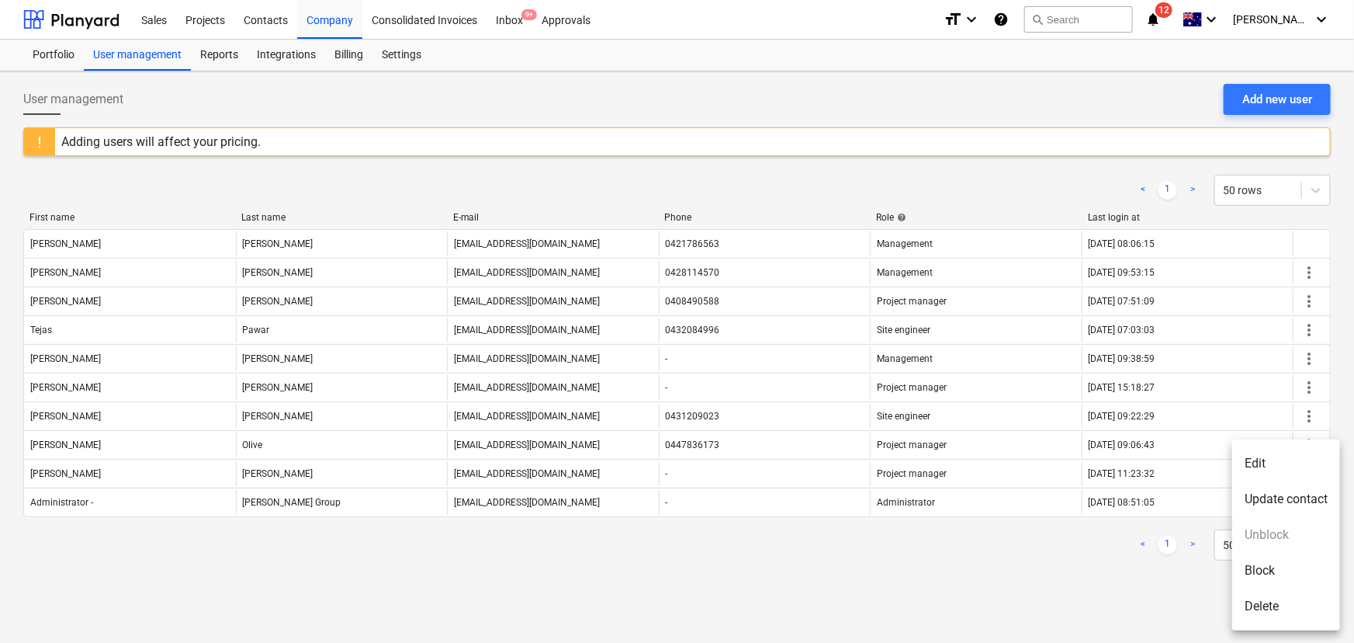
click at [1291, 466] on li "Edit" at bounding box center [1286, 463] width 108 height 36
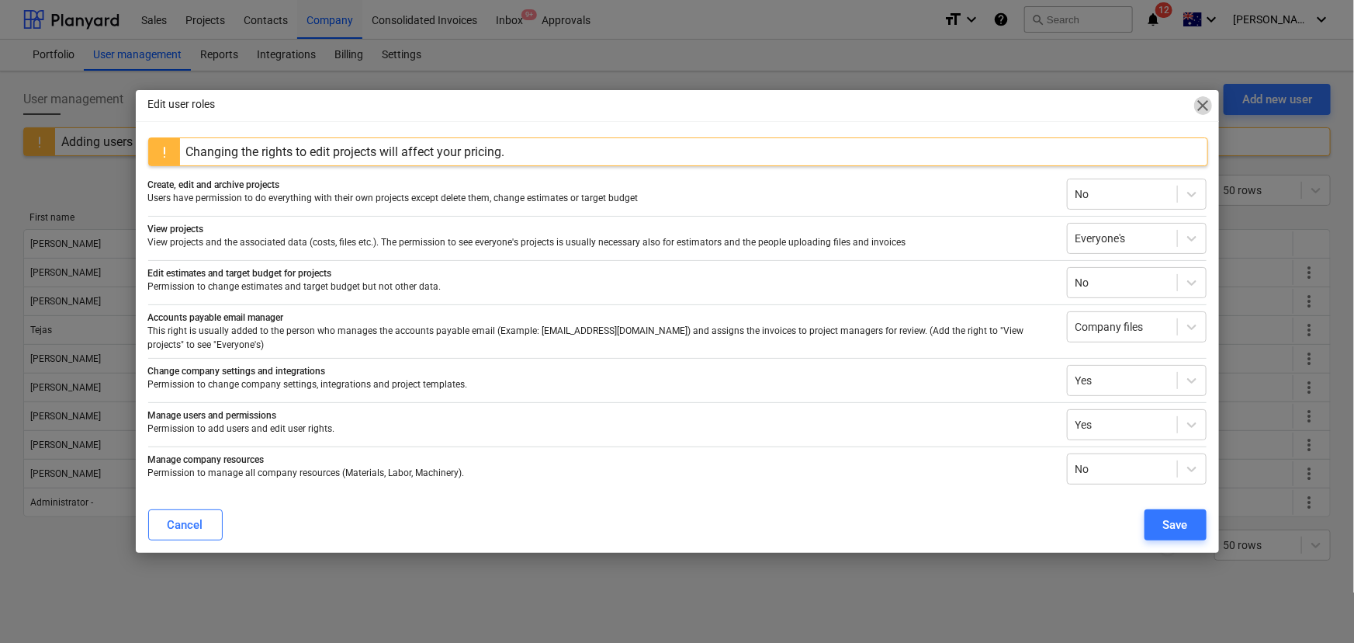
click at [1204, 113] on span "close" at bounding box center [1203, 105] width 19 height 19
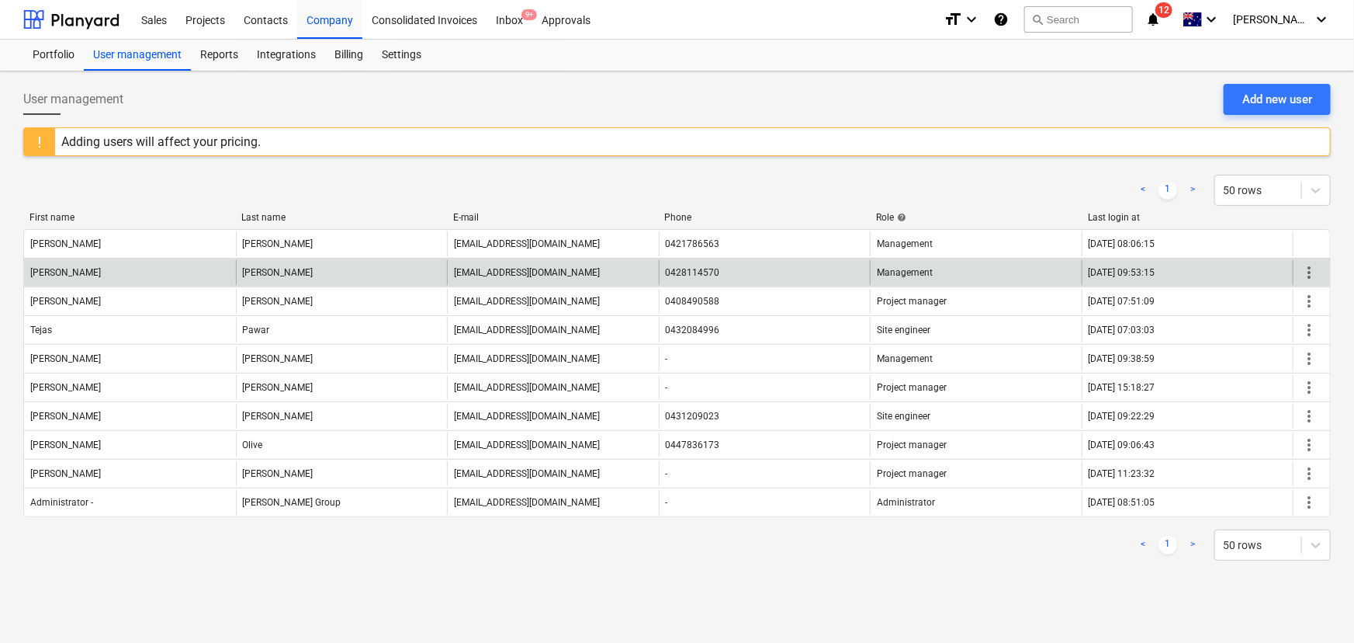
click at [1304, 271] on span "more_vert" at bounding box center [1309, 272] width 19 height 19
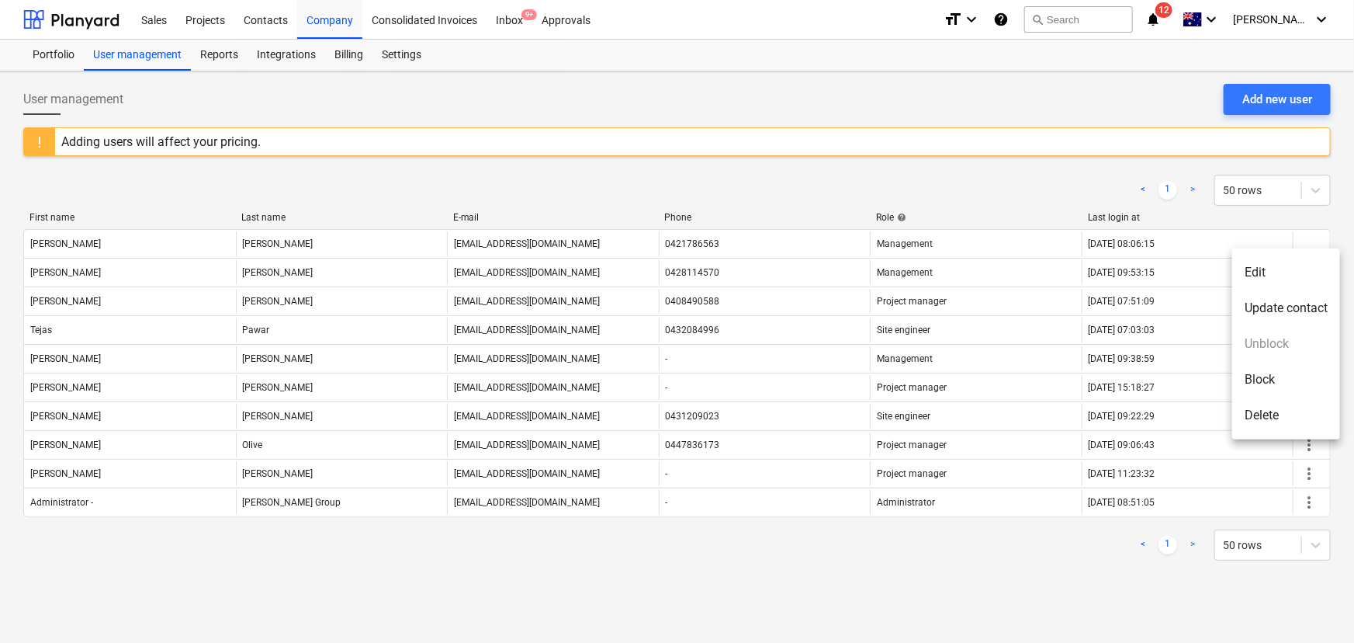
click at [1274, 273] on li "Edit" at bounding box center [1286, 273] width 108 height 36
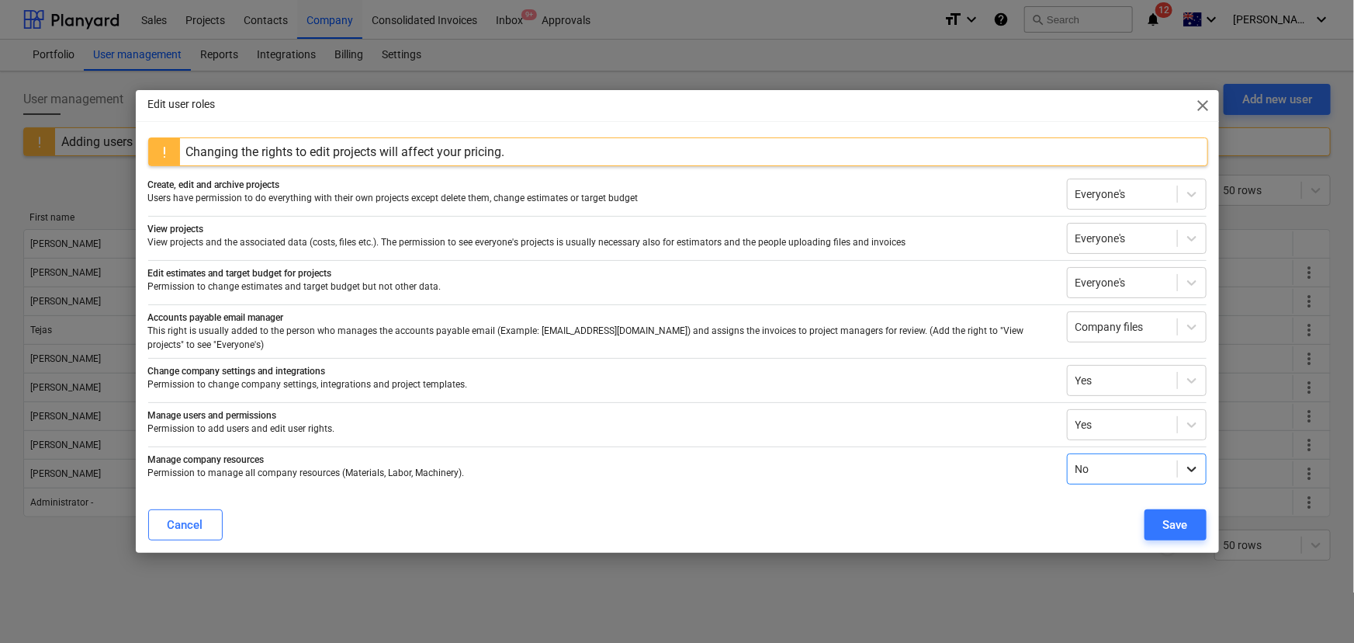
click at [1190, 468] on icon at bounding box center [1192, 469] width 16 height 16
click at [1128, 522] on div "Yes" at bounding box center [1137, 526] width 140 height 25
click at [1176, 524] on div "Save" at bounding box center [1175, 525] width 25 height 20
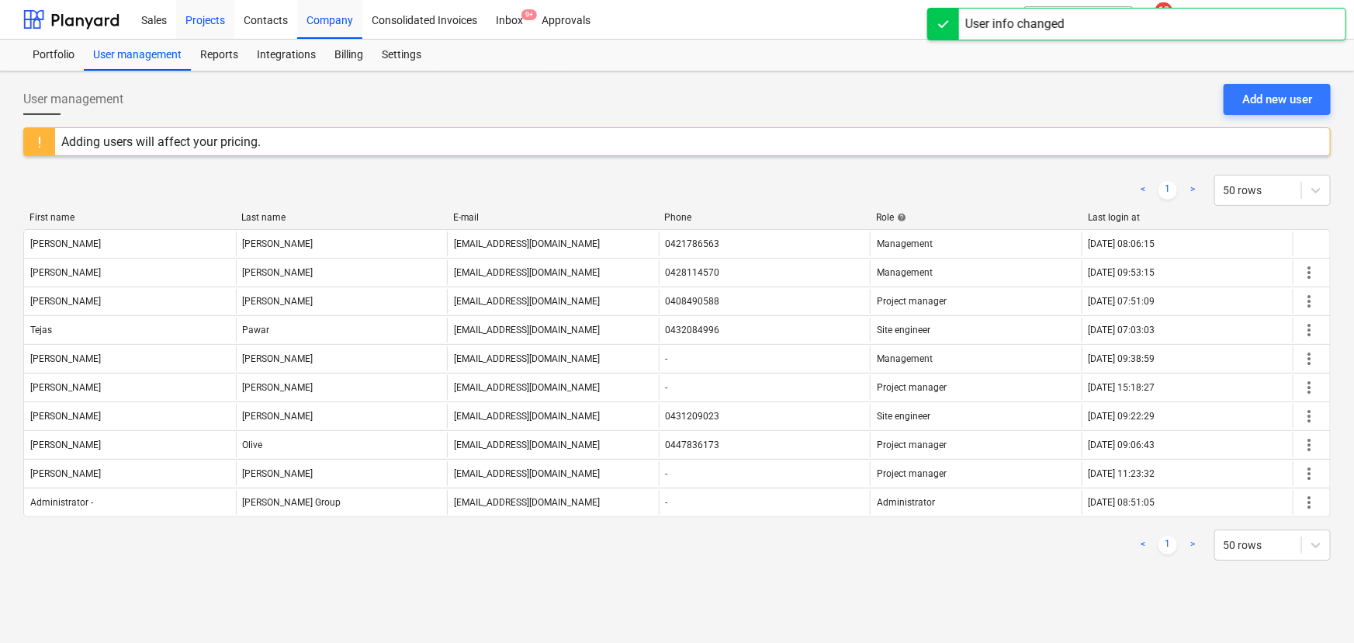
click at [198, 14] on div "Projects" at bounding box center [205, 19] width 58 height 40
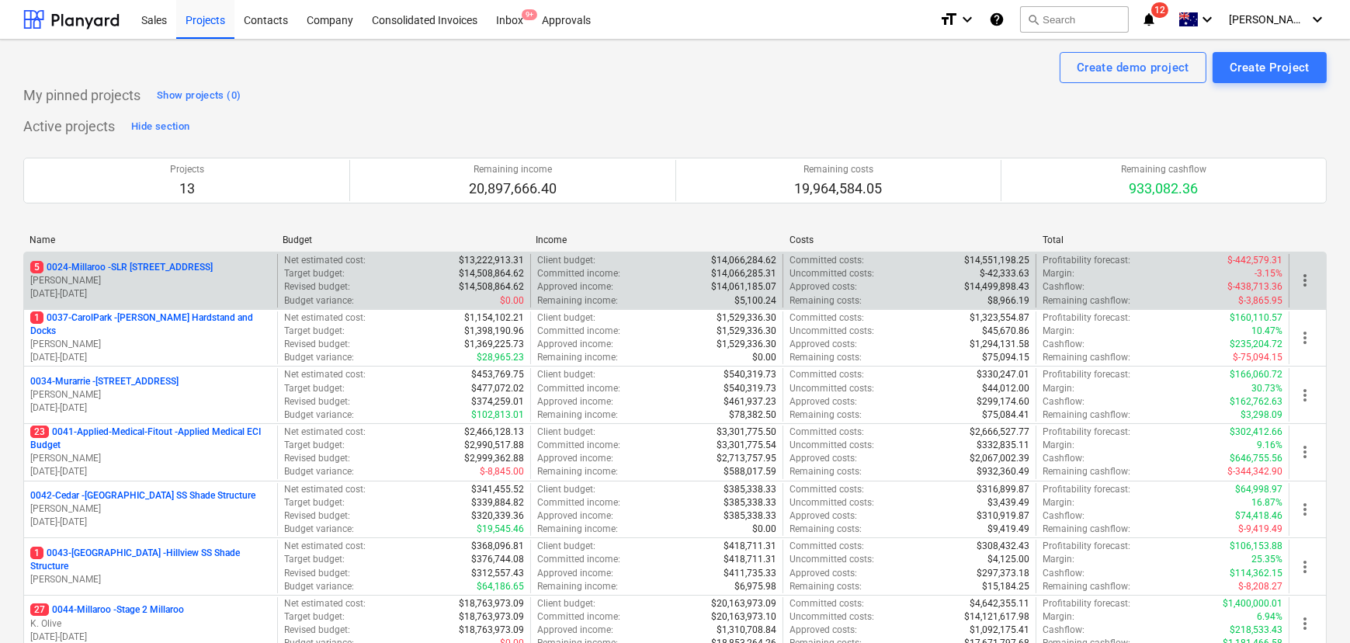
click at [1302, 280] on span "more_vert" at bounding box center [1304, 280] width 19 height 19
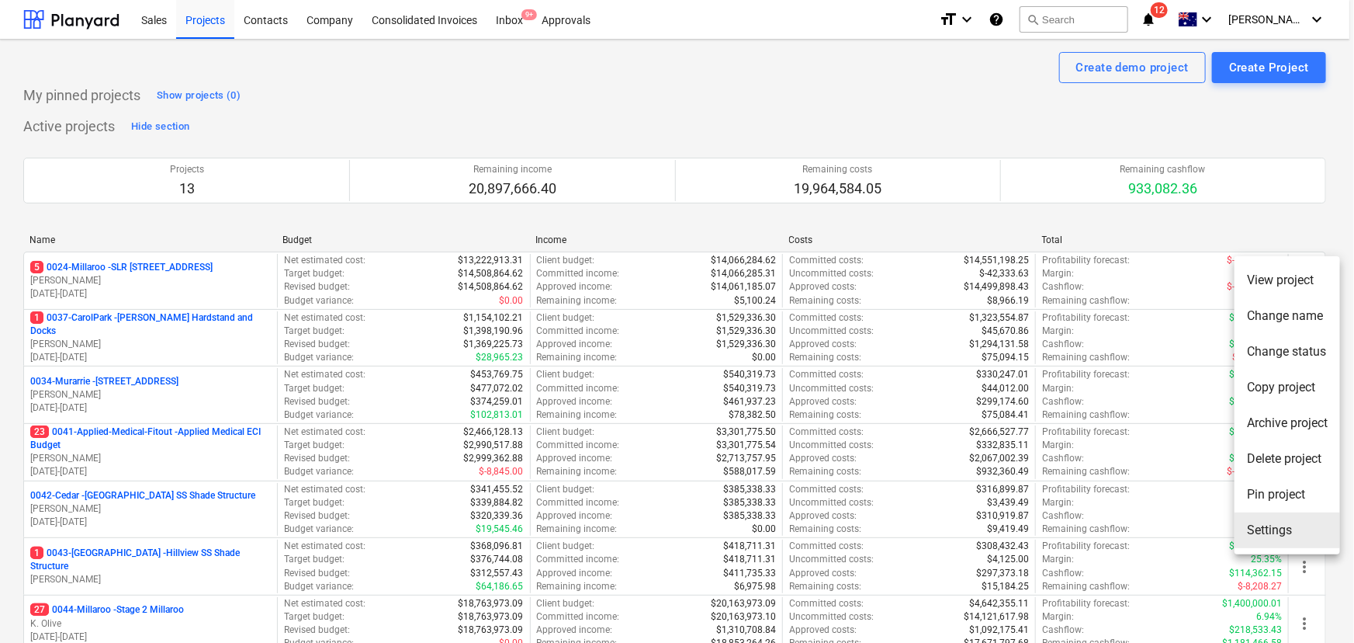
click at [1280, 538] on li "Settings" at bounding box center [1288, 530] width 106 height 36
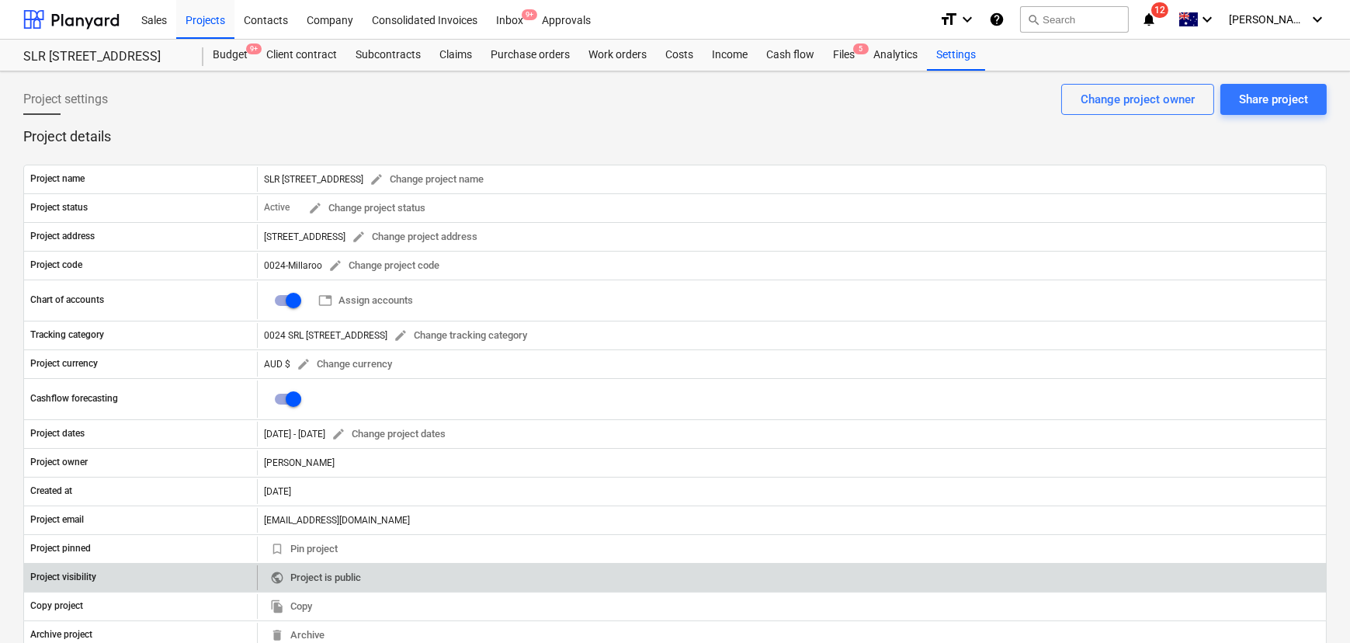
click at [331, 577] on span "public Project is public" at bounding box center [315, 578] width 91 height 18
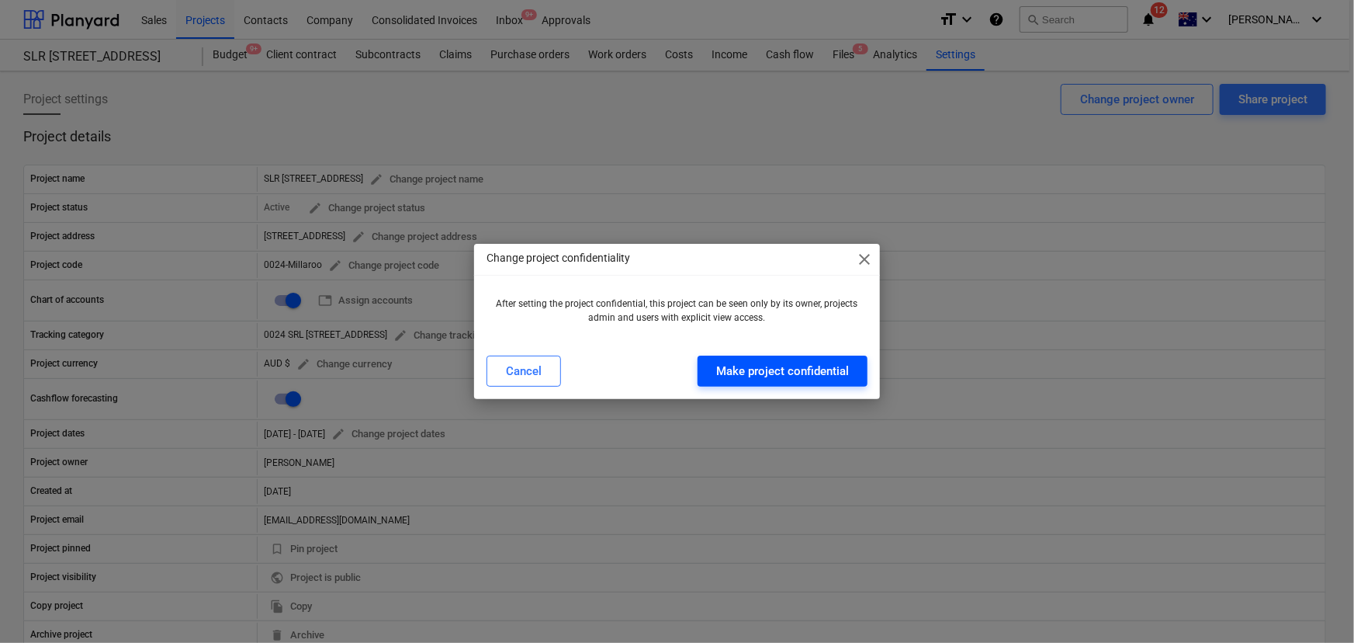
click at [806, 368] on div "Make project confidential" at bounding box center [782, 371] width 133 height 20
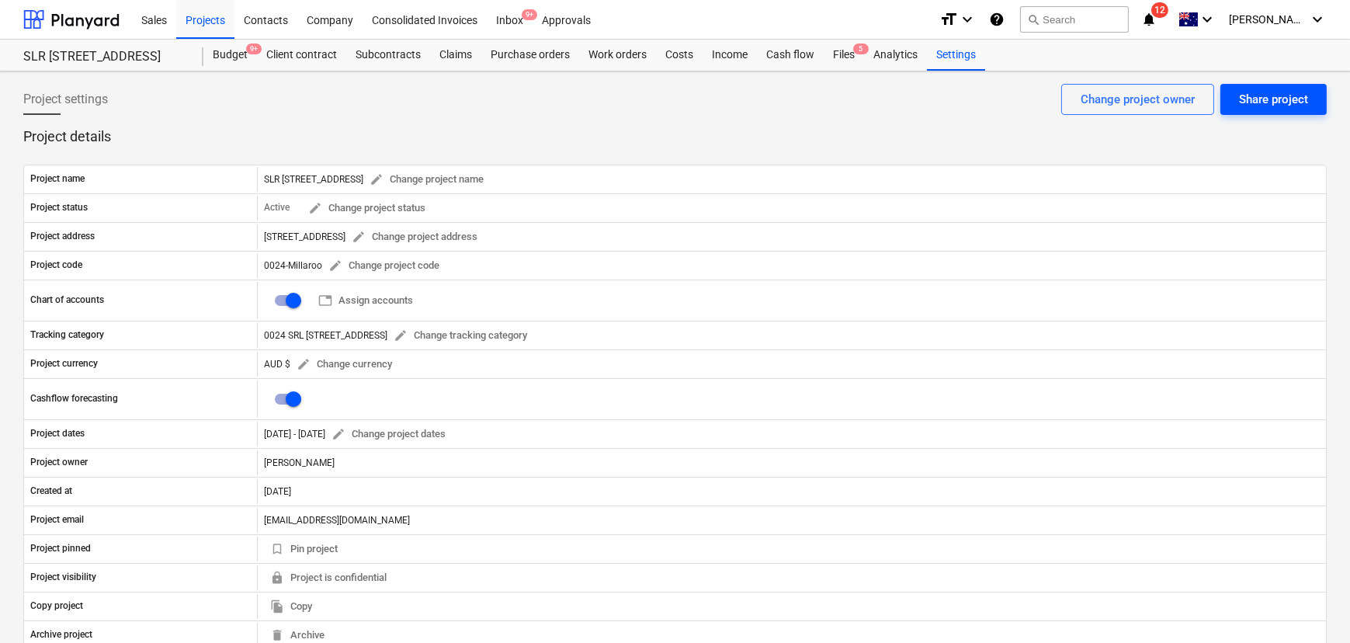
click at [1296, 96] on div "Share project" at bounding box center [1273, 99] width 69 height 20
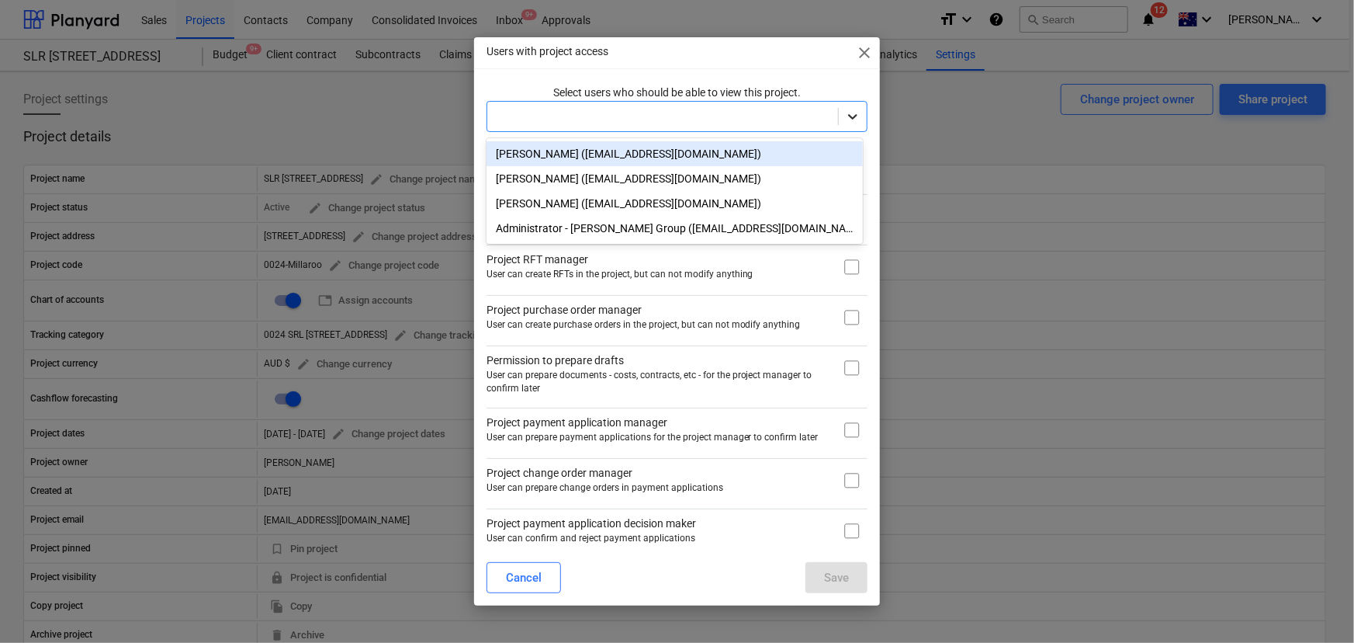
click at [852, 117] on icon at bounding box center [853, 117] width 16 height 16
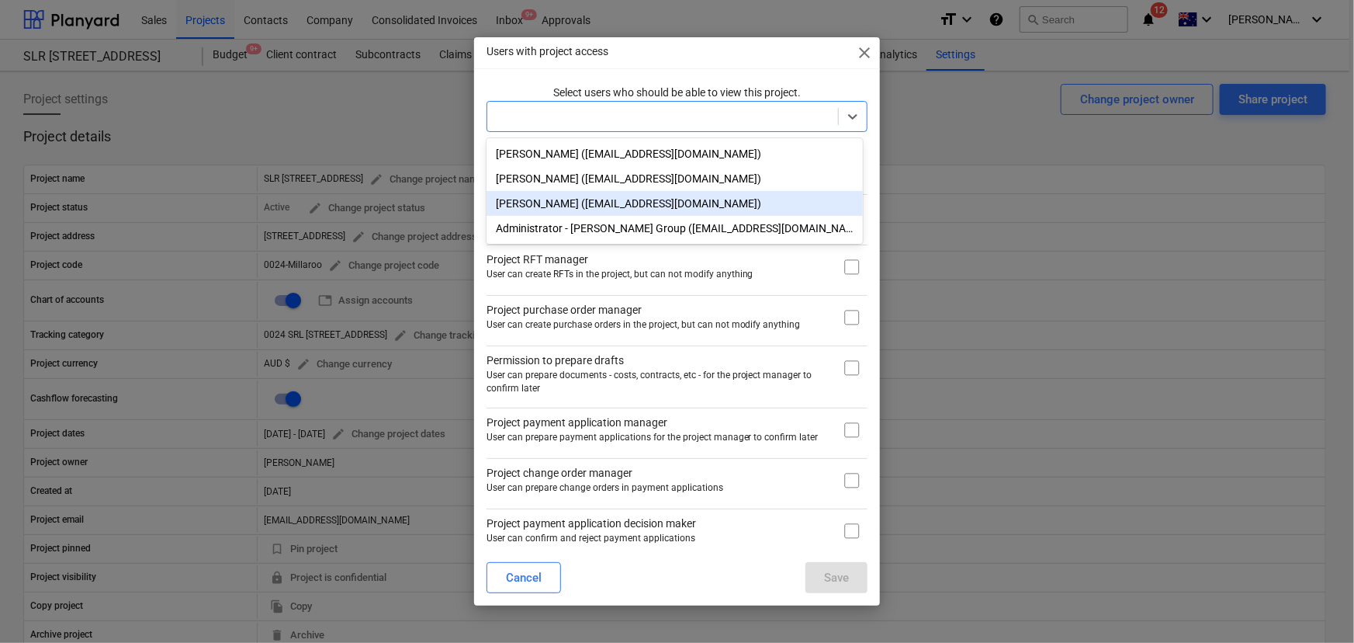
click at [577, 210] on div "[PERSON_NAME] ([EMAIL_ADDRESS][DOMAIN_NAME])" at bounding box center [675, 203] width 376 height 25
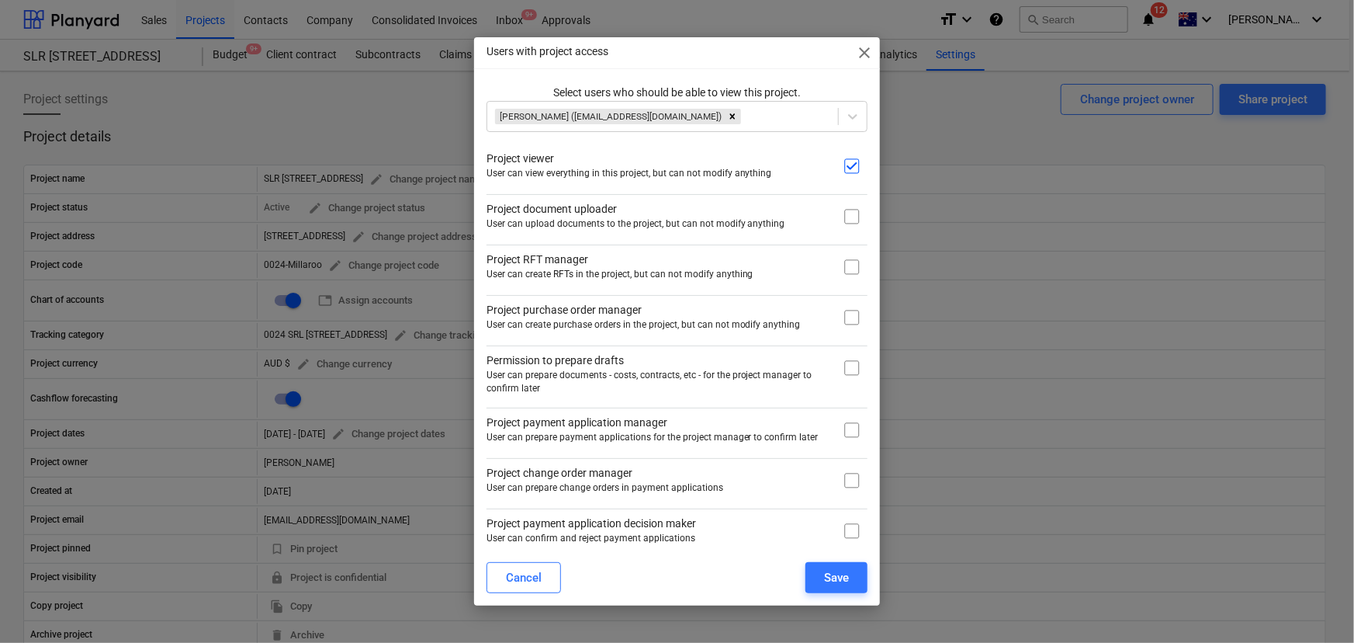
click at [770, 56] on div "Users with project access close" at bounding box center [677, 52] width 407 height 31
click at [841, 582] on div "Save" at bounding box center [836, 577] width 25 height 20
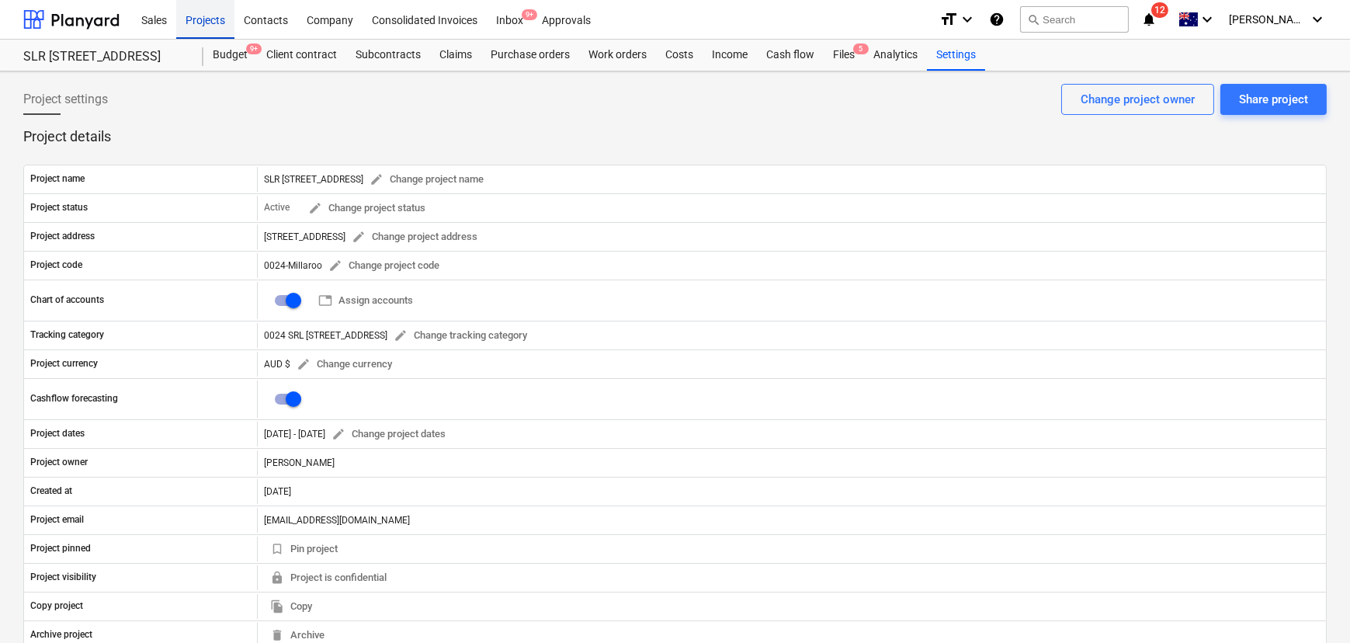
click at [213, 23] on div "Projects" at bounding box center [205, 19] width 58 height 40
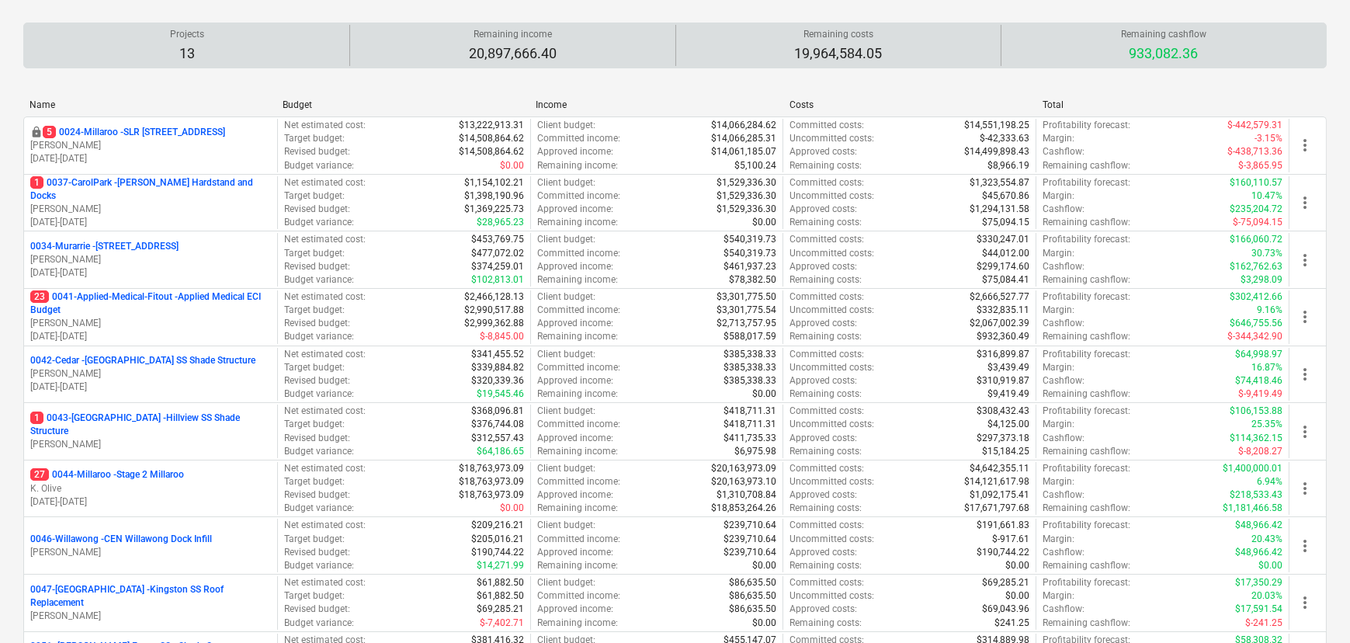
scroll to position [140, 0]
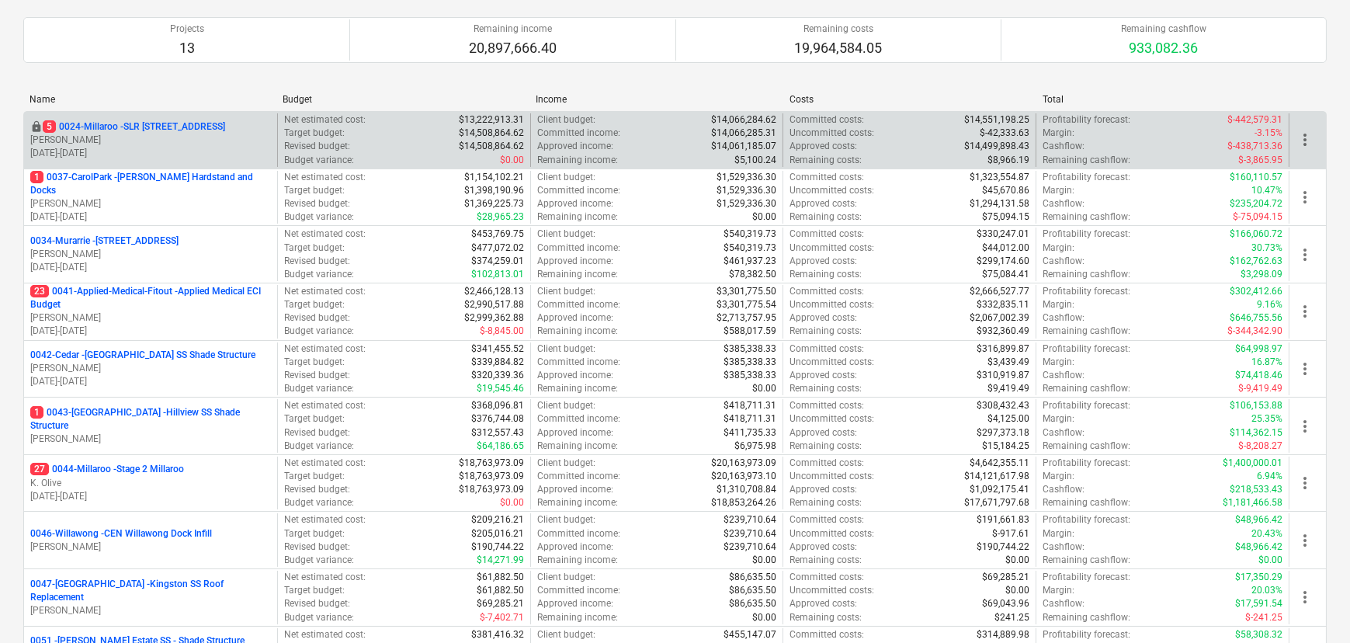
click at [1308, 143] on span "more_vert" at bounding box center [1304, 139] width 19 height 19
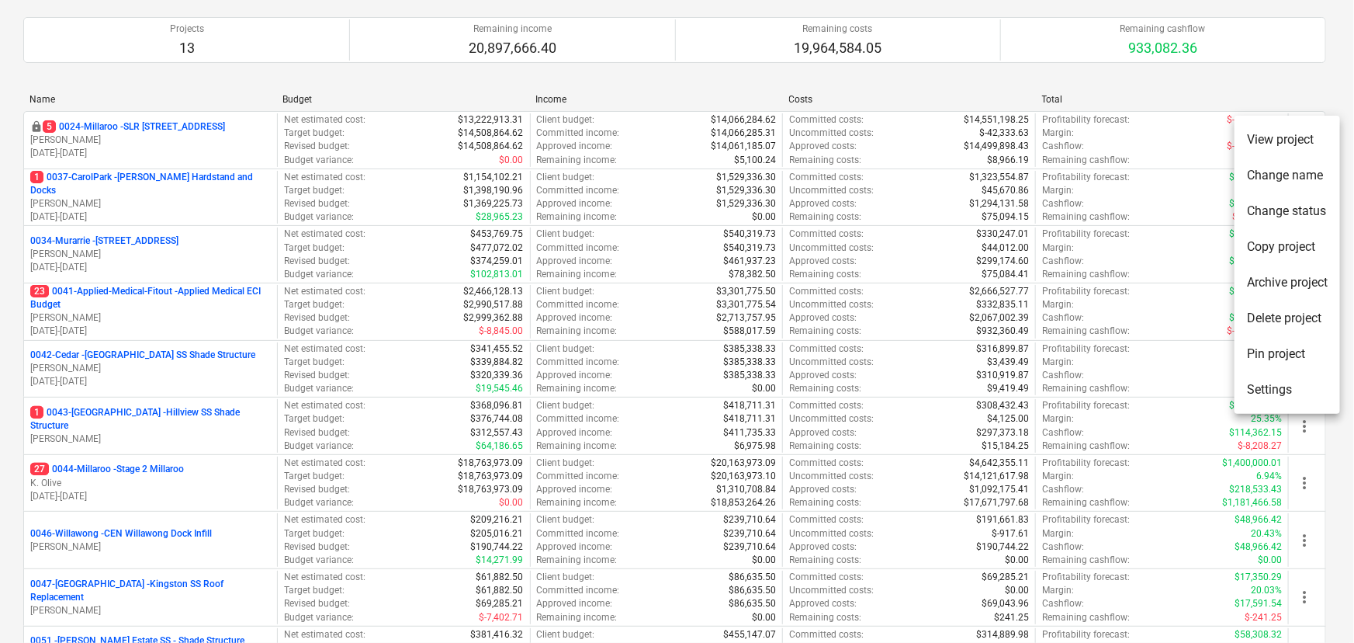
click at [1284, 395] on li "Settings" at bounding box center [1288, 390] width 106 height 36
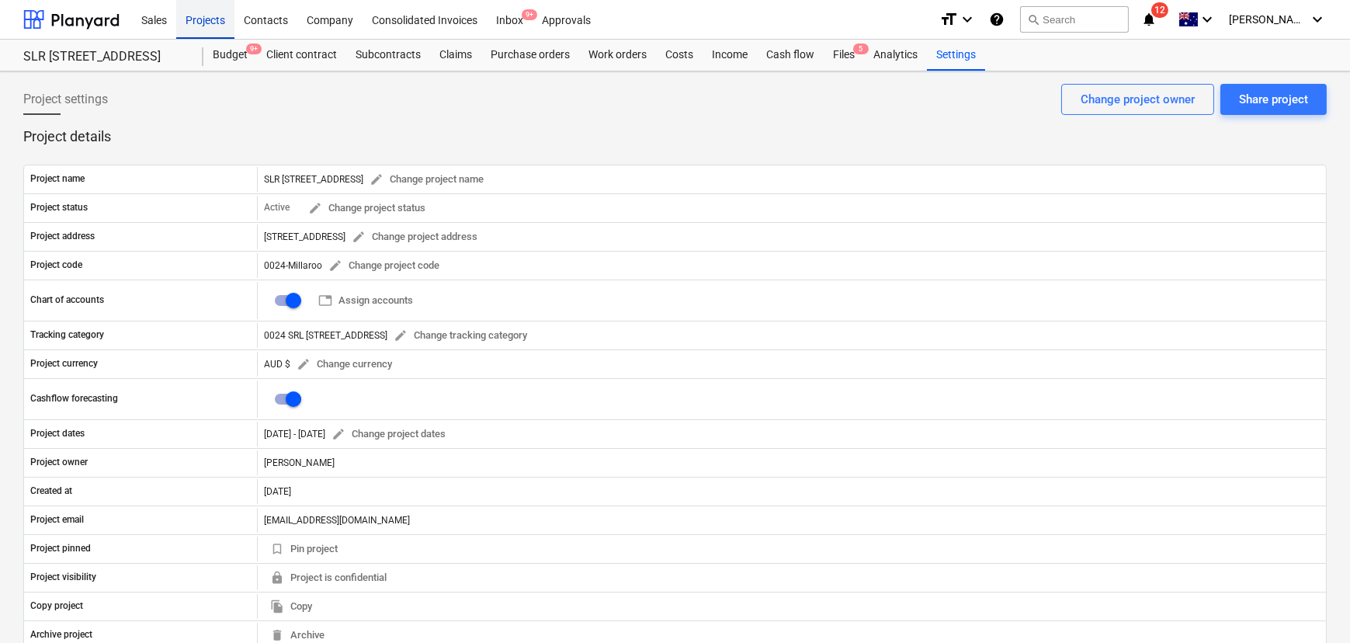
click at [203, 19] on div "Projects" at bounding box center [205, 19] width 58 height 40
